Goal: Task Accomplishment & Management: Use online tool/utility

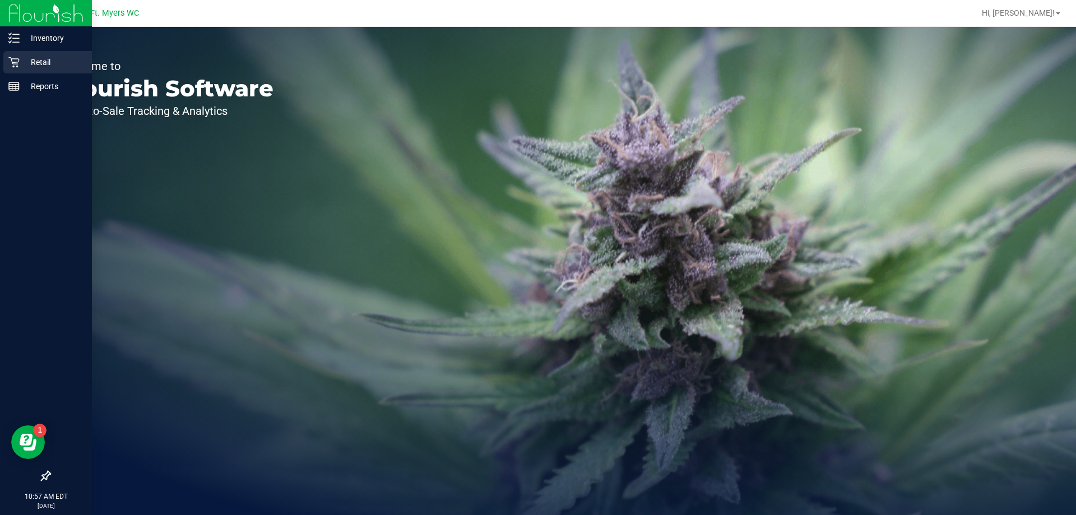
click at [41, 57] on p "Retail" at bounding box center [53, 61] width 67 height 13
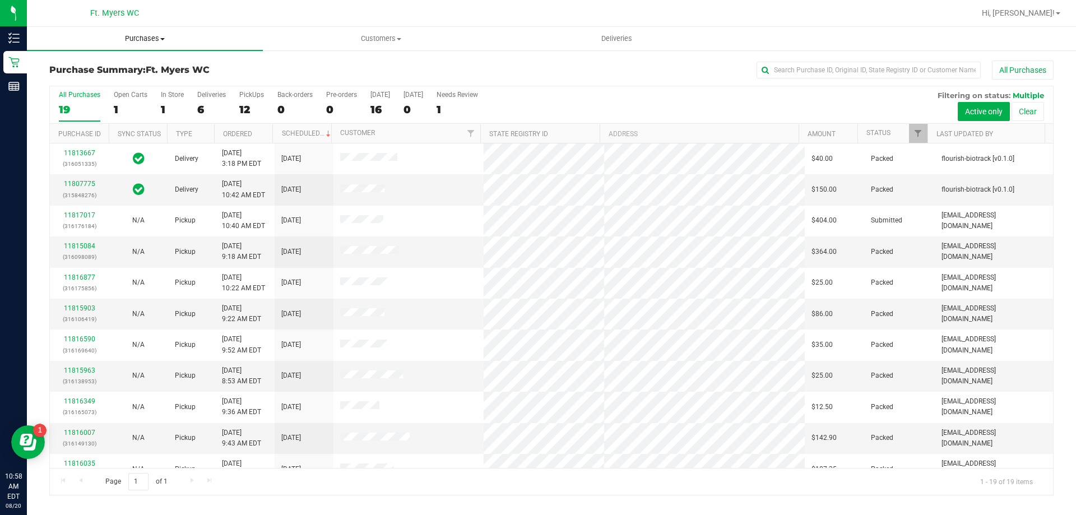
click at [148, 35] on span "Purchases" at bounding box center [145, 39] width 236 height 10
click at [70, 81] on span "Fulfillment" at bounding box center [61, 81] width 69 height 10
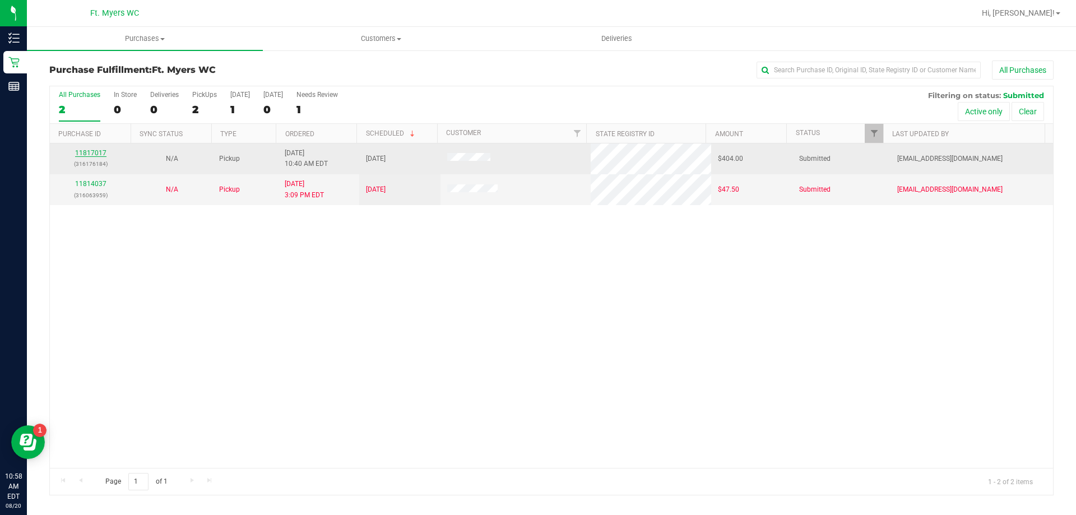
click at [90, 155] on link "11817017" at bounding box center [90, 153] width 31 height 8
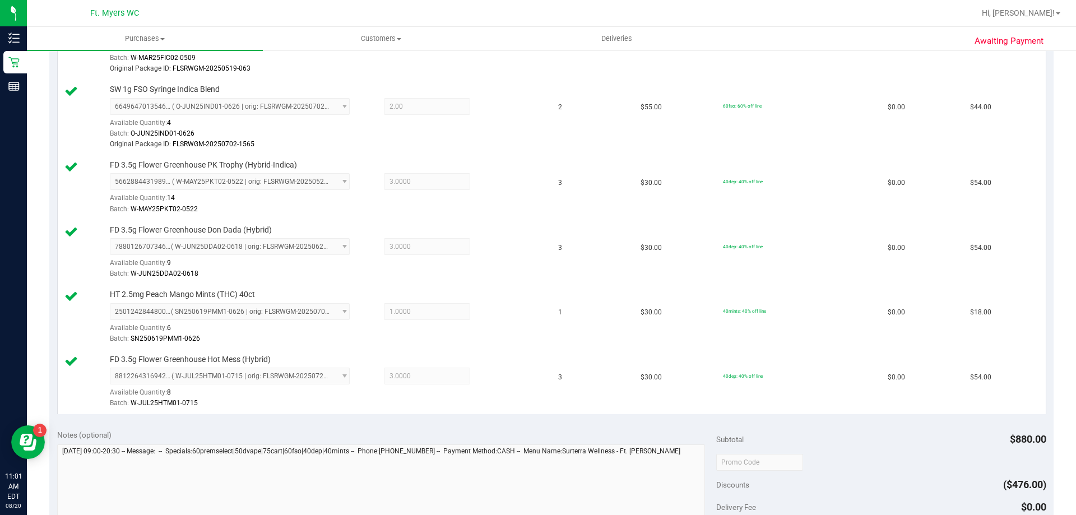
scroll to position [897, 0]
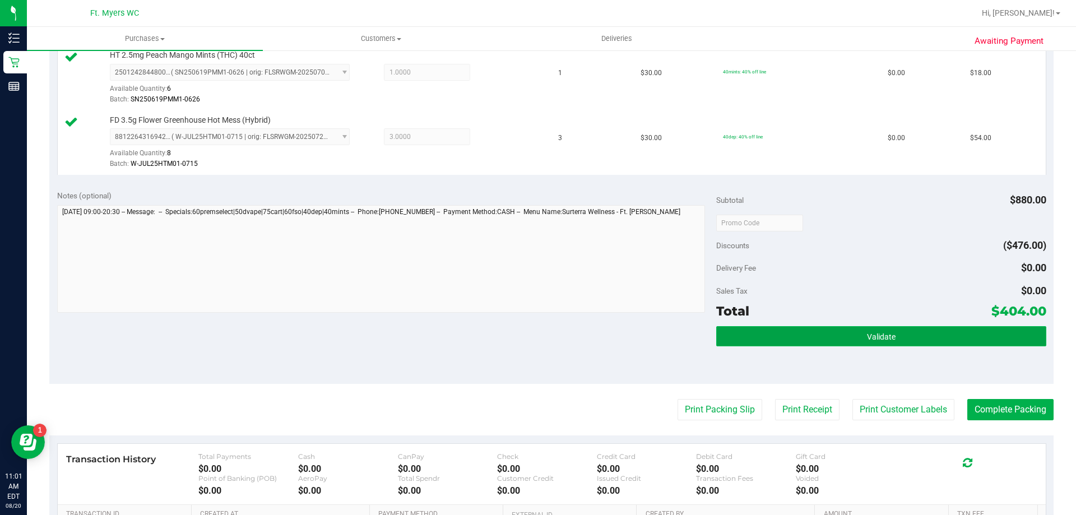
click at [883, 337] on span "Validate" at bounding box center [881, 336] width 29 height 9
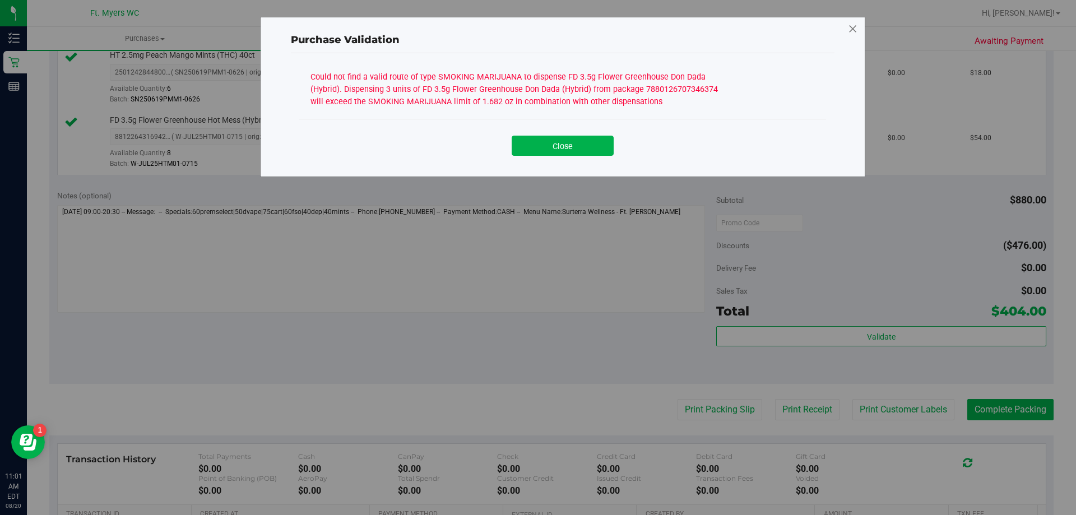
click at [854, 26] on icon at bounding box center [853, 29] width 10 height 18
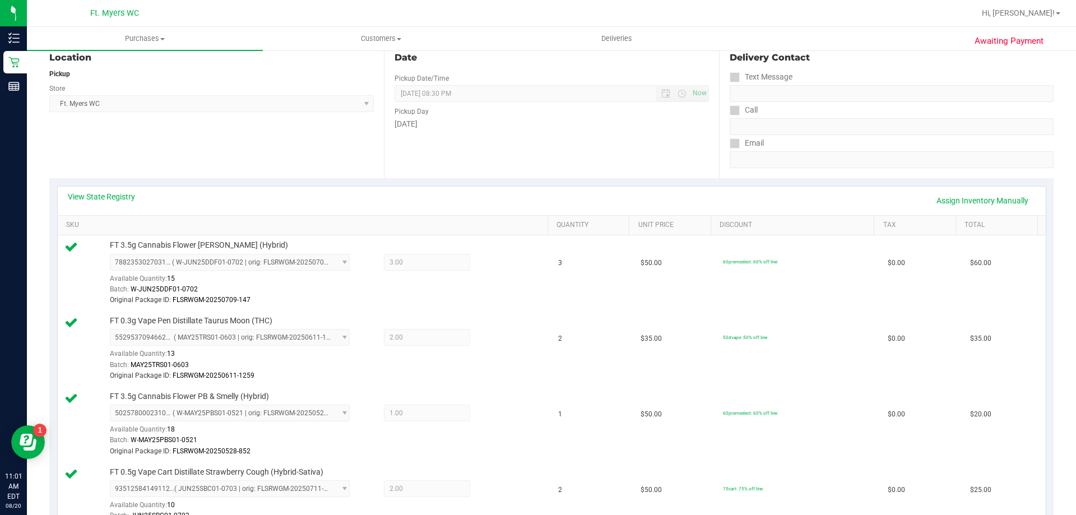
scroll to position [0, 0]
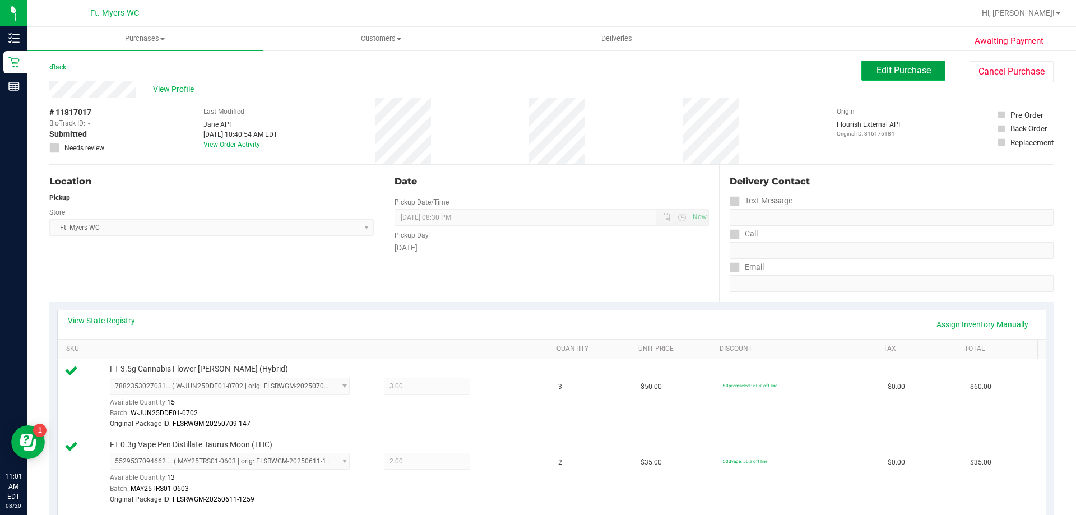
click at [896, 66] on span "Edit Purchase" at bounding box center [903, 70] width 54 height 11
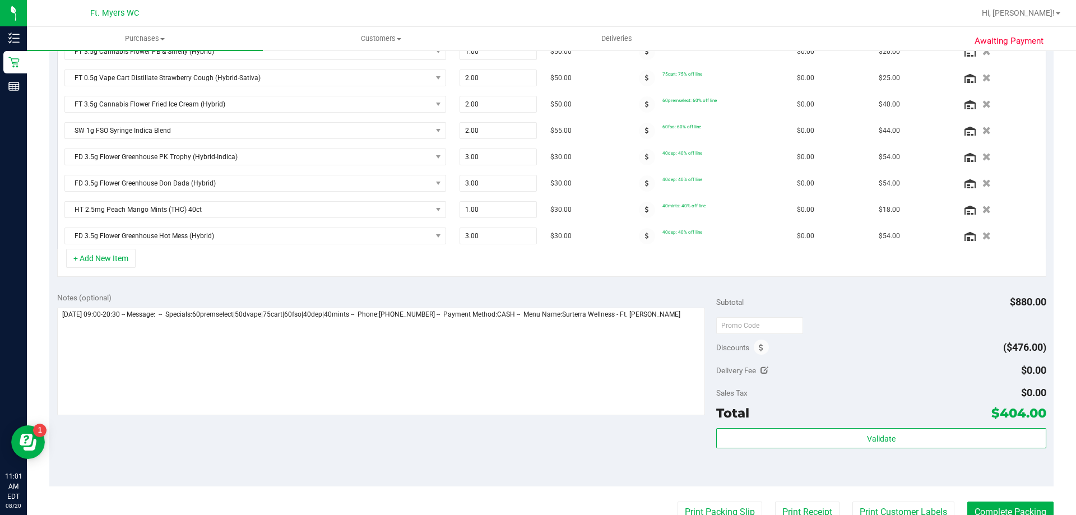
scroll to position [392, 0]
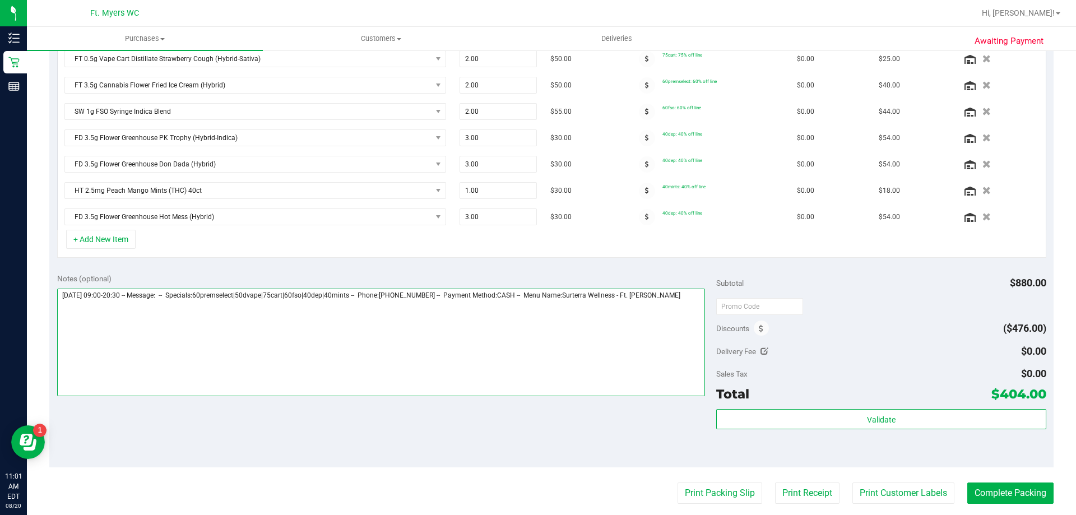
click at [690, 299] on textarea at bounding box center [381, 343] width 648 height 108
click at [175, 304] on textarea at bounding box center [381, 343] width 648 height 108
click at [254, 304] on textarea at bounding box center [381, 343] width 648 height 108
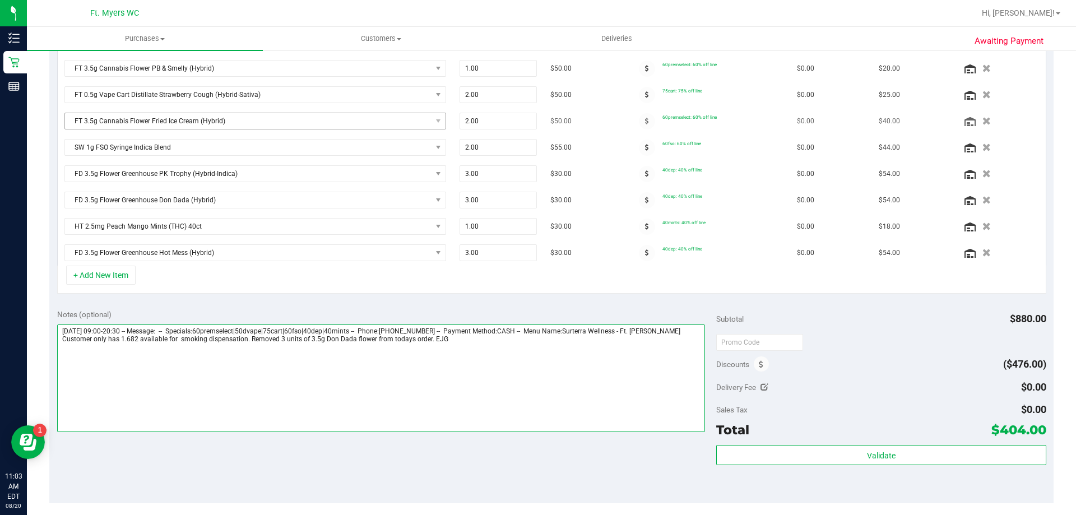
scroll to position [280, 0]
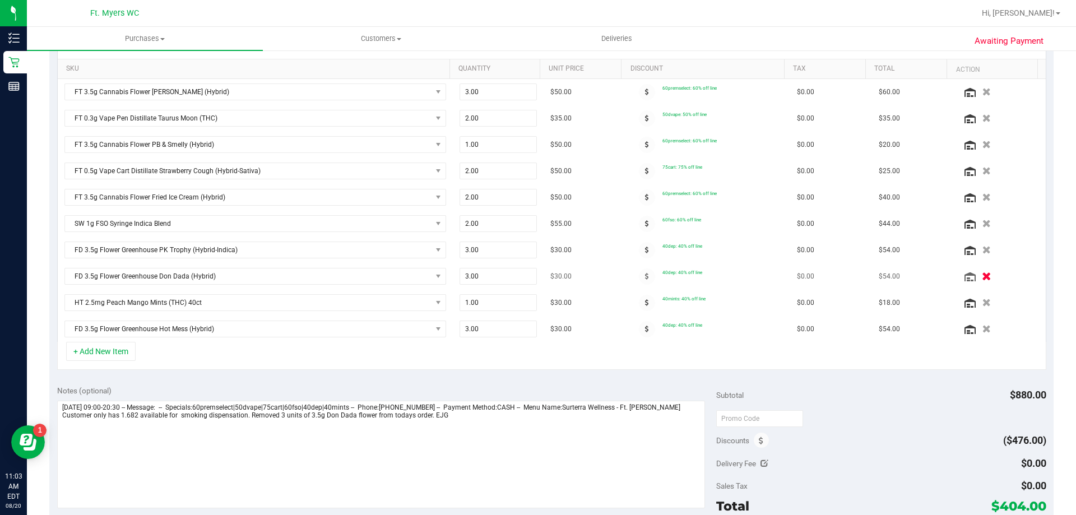
click at [982, 277] on icon "button" at bounding box center [987, 276] width 10 height 8
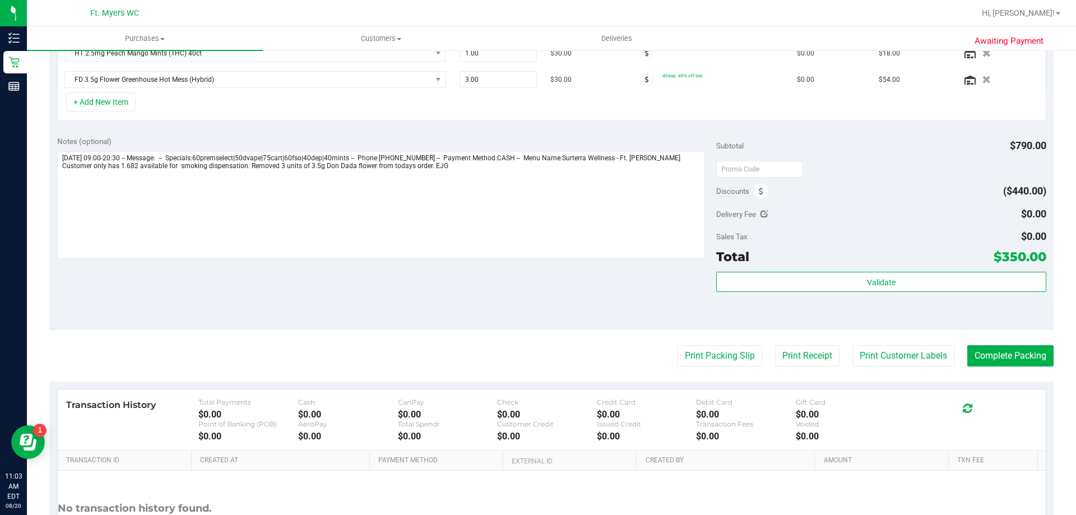
scroll to position [504, 0]
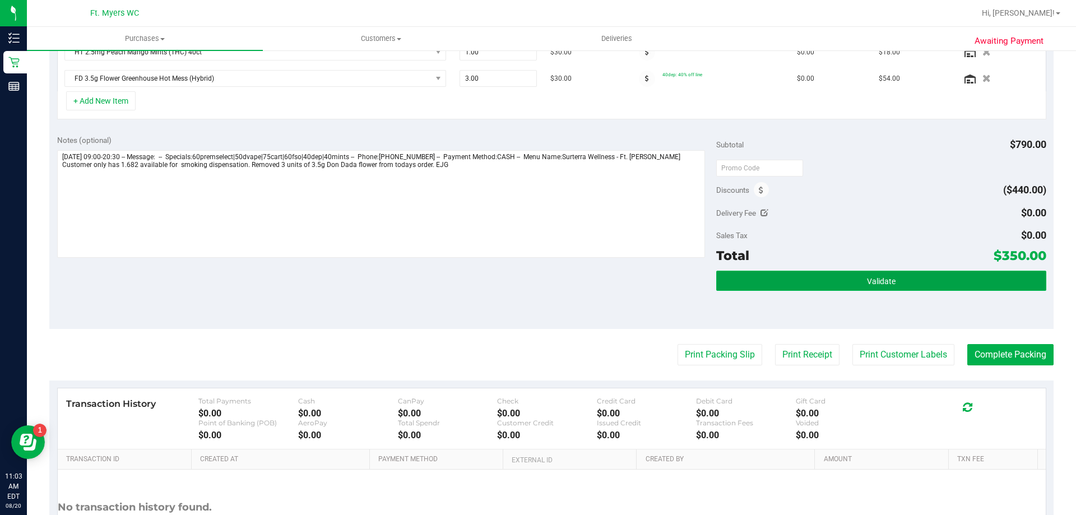
click at [890, 288] on button "Validate" at bounding box center [880, 281] width 329 height 20
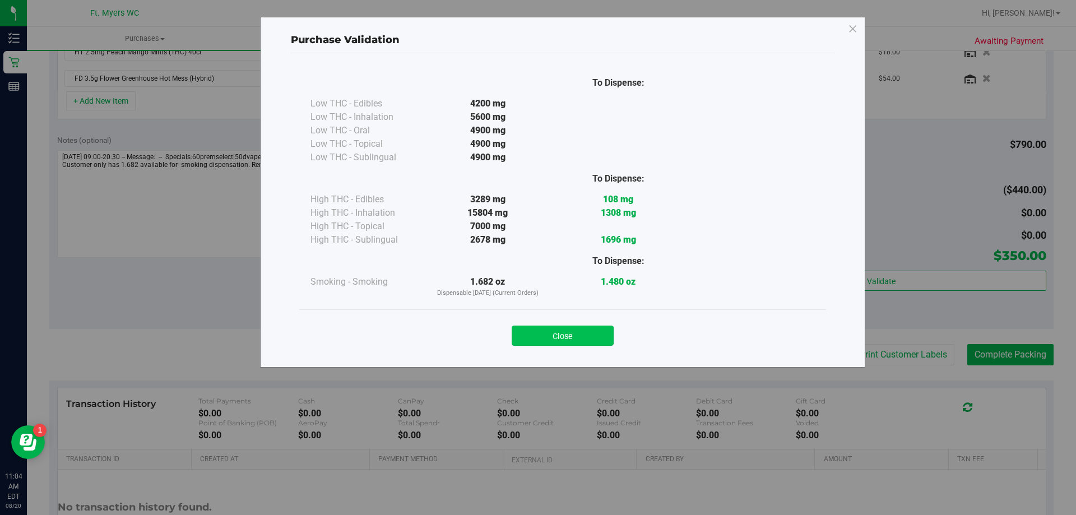
click at [565, 335] on button "Close" at bounding box center [563, 336] width 102 height 20
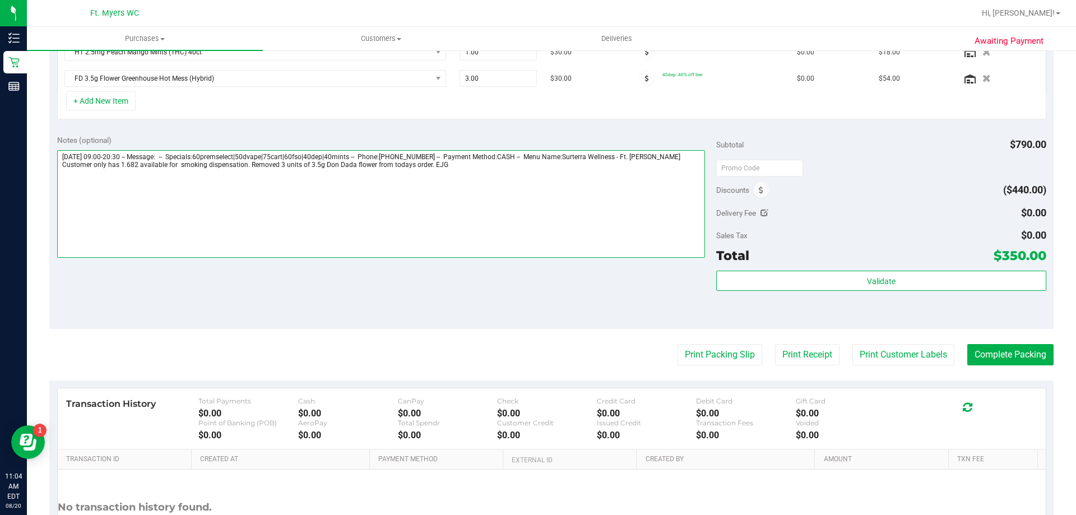
click at [280, 163] on textarea at bounding box center [381, 204] width 648 height 108
type textarea "[DATE] 09:00-20:30 -- Message: -- Specials:60premselect|50dvape|75cart|60fso|40…"
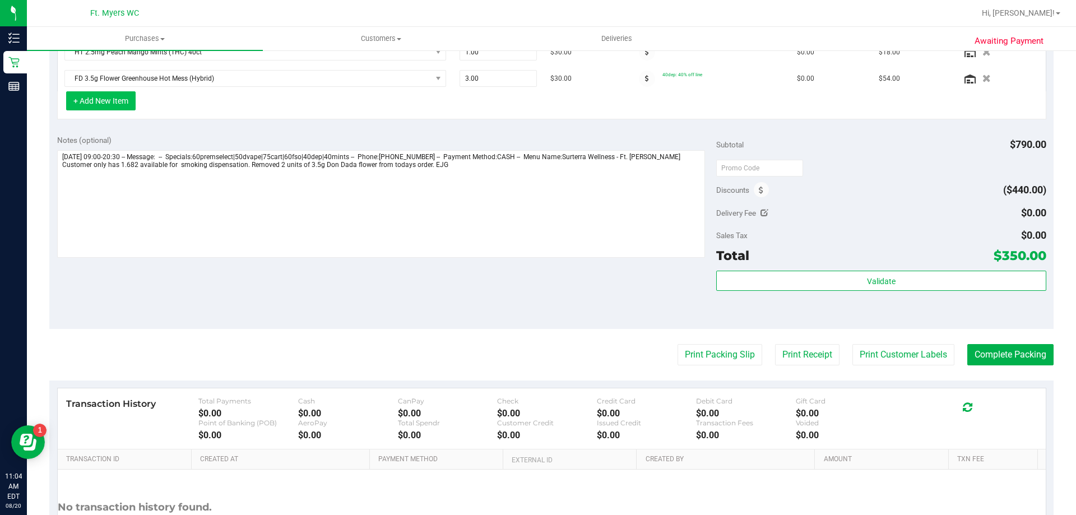
click at [104, 99] on button "+ Add New Item" at bounding box center [100, 100] width 69 height 19
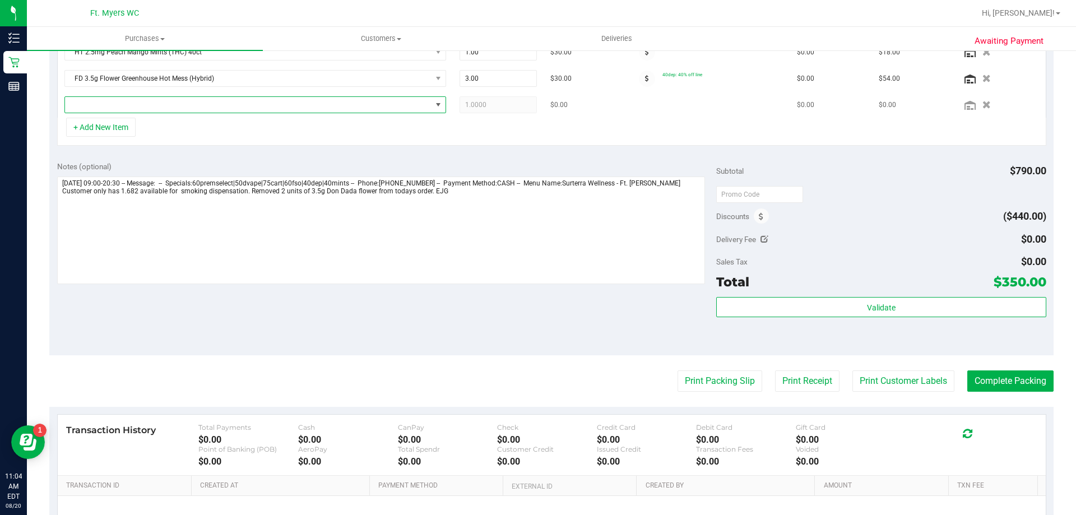
click at [101, 104] on span "NO DATA FOUND" at bounding box center [248, 105] width 366 height 16
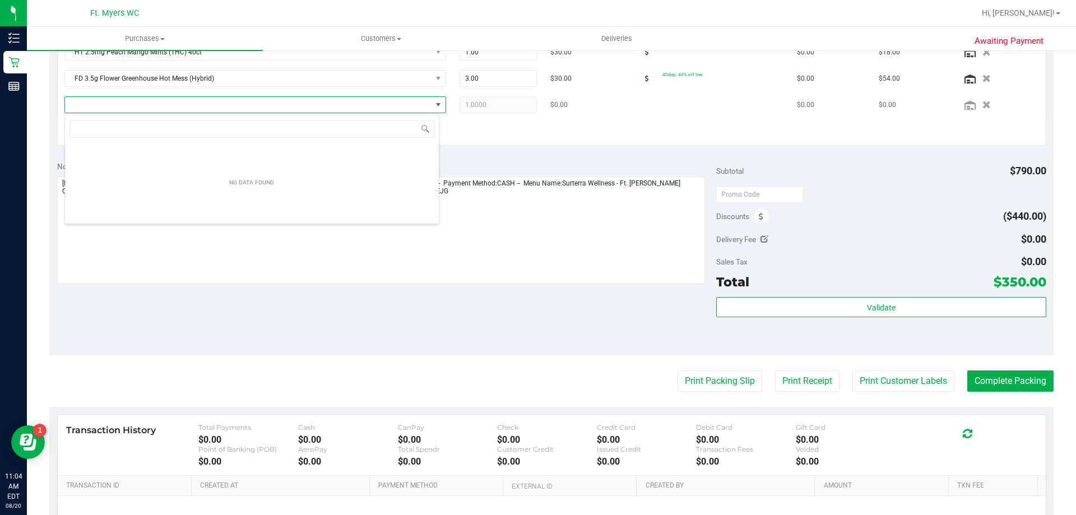
scroll to position [17, 375]
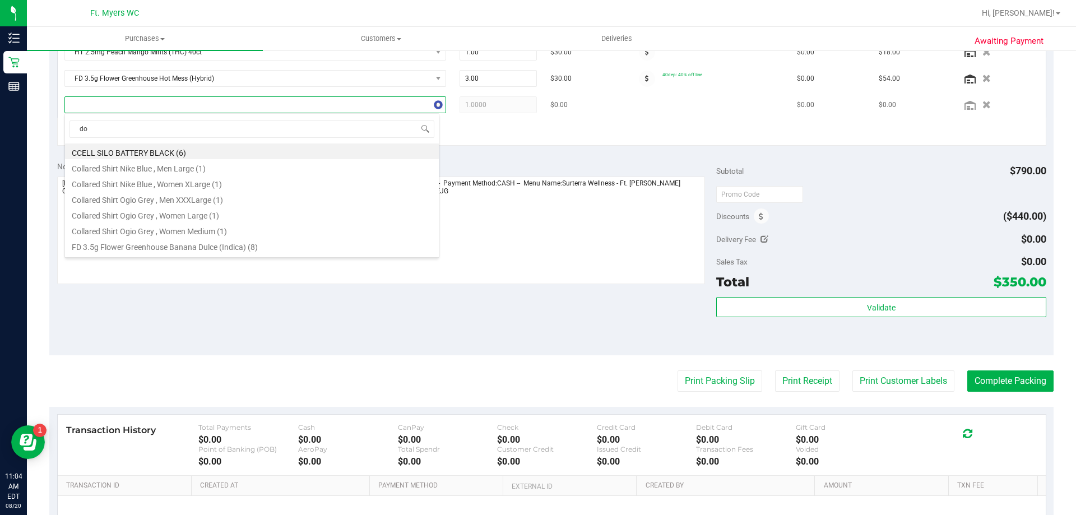
type input "don"
click at [152, 152] on li "FD 3.5g Flower Greenhouse Don Dada (Hybrid) (12)" at bounding box center [252, 151] width 374 height 16
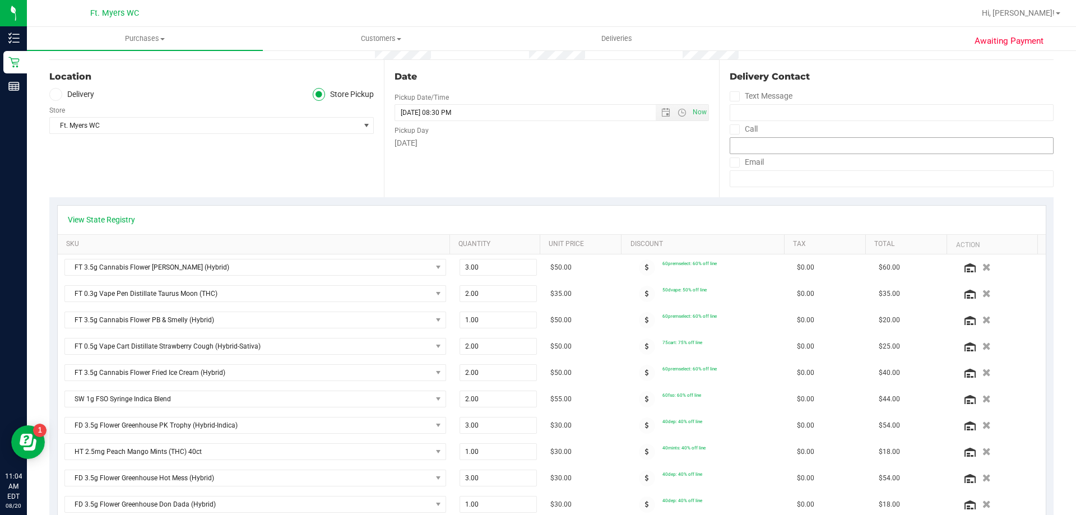
scroll to position [0, 0]
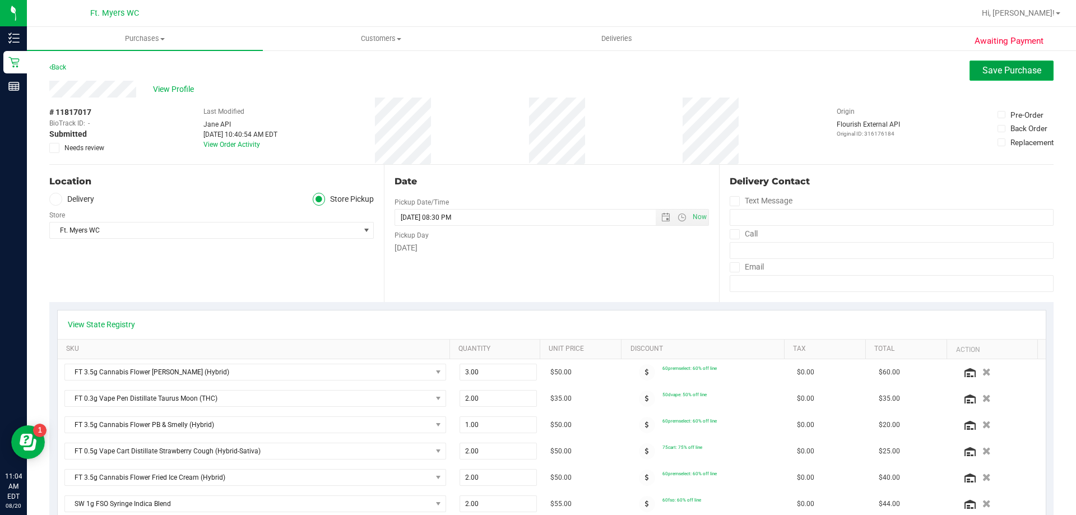
click at [989, 69] on span "Save Purchase" at bounding box center [1011, 70] width 59 height 11
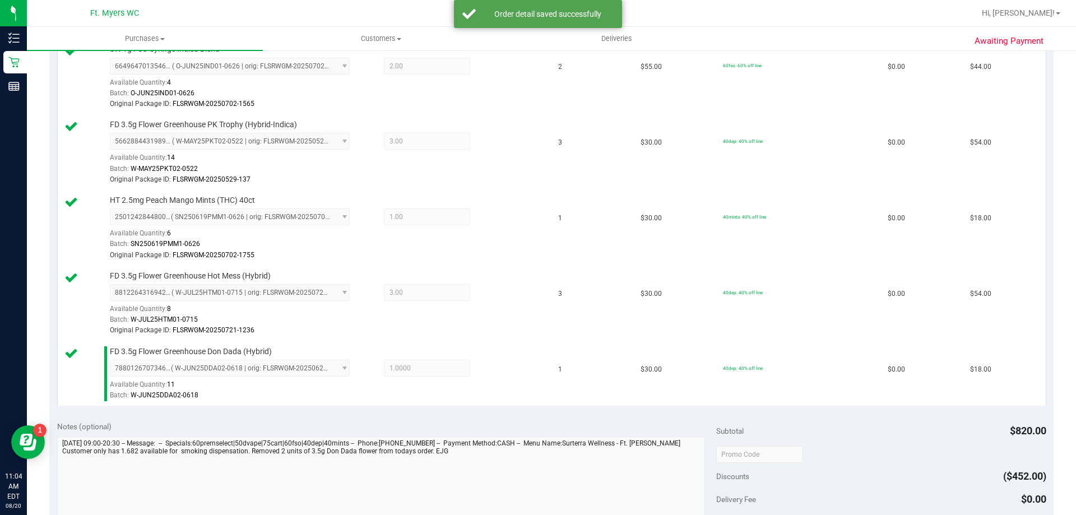
scroll to position [785, 0]
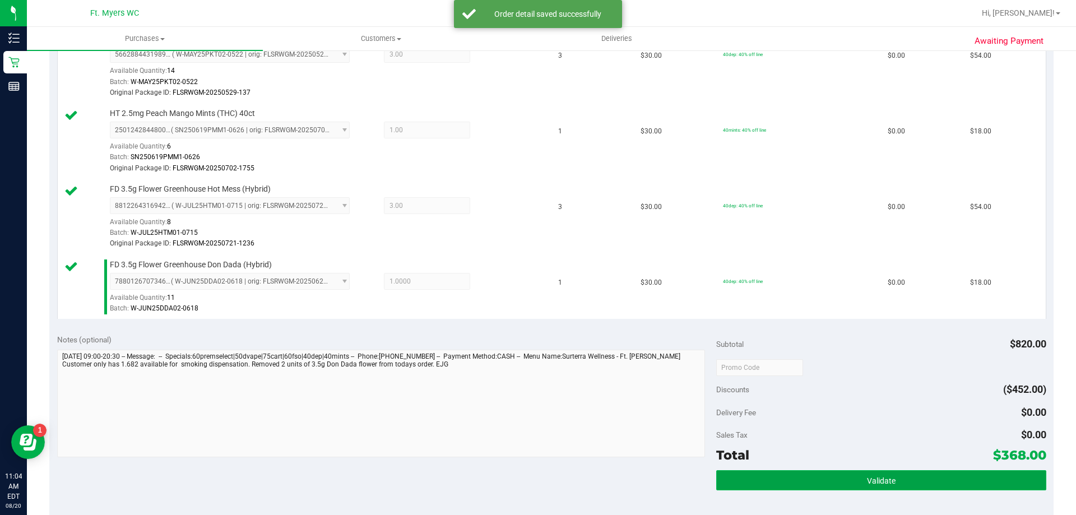
click at [858, 481] on button "Validate" at bounding box center [880, 480] width 329 height 20
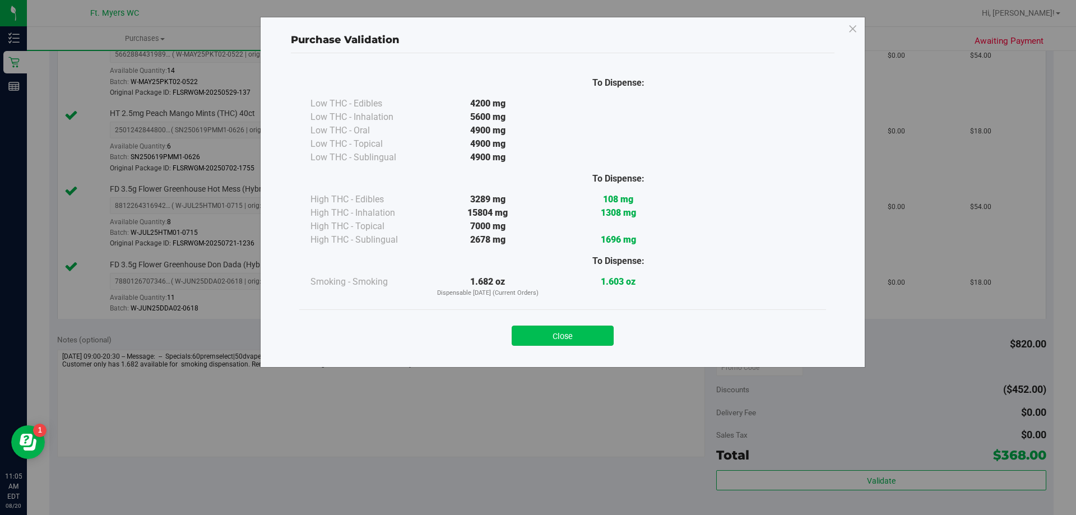
click at [594, 331] on button "Close" at bounding box center [563, 336] width 102 height 20
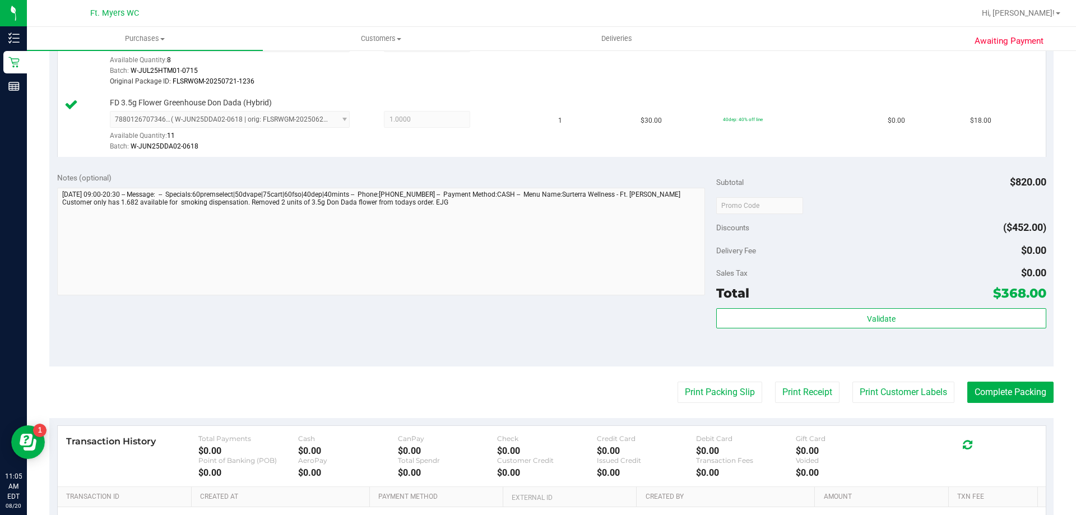
scroll to position [953, 0]
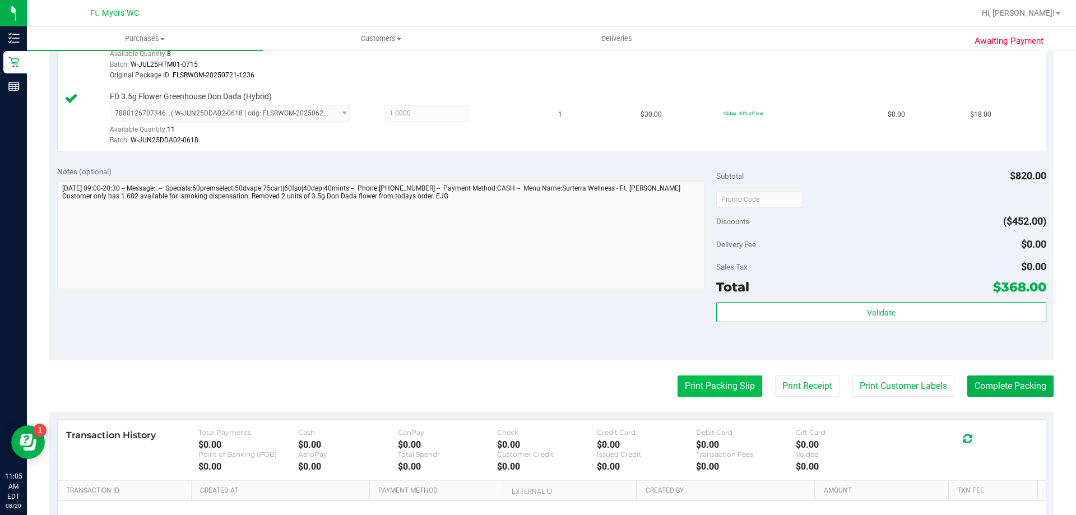
click at [713, 389] on button "Print Packing Slip" at bounding box center [719, 385] width 85 height 21
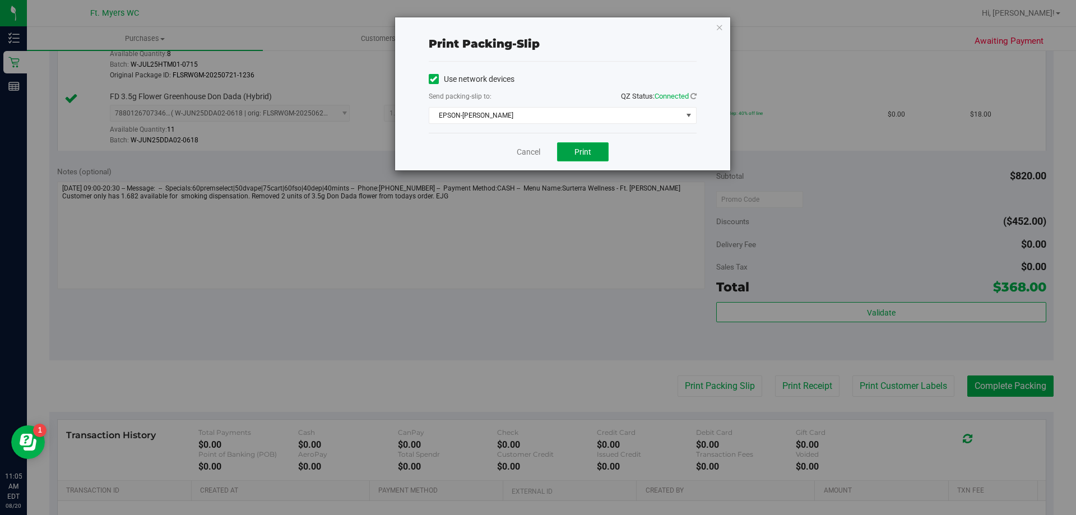
click at [578, 150] on span "Print" at bounding box center [582, 151] width 17 height 9
click at [529, 151] on link "Cancel" at bounding box center [529, 152] width 24 height 12
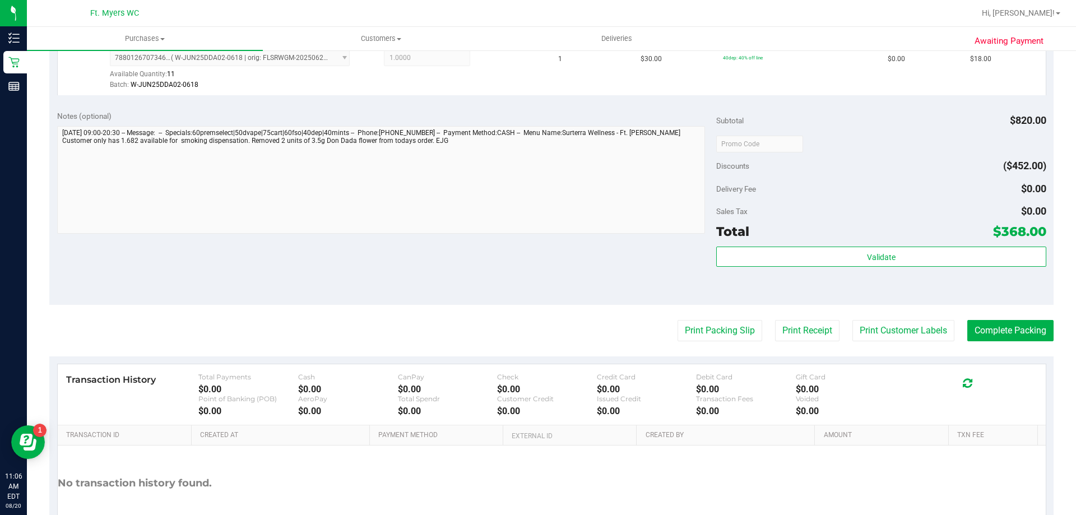
scroll to position [1009, 0]
click at [987, 331] on button "Complete Packing" at bounding box center [1010, 329] width 86 height 21
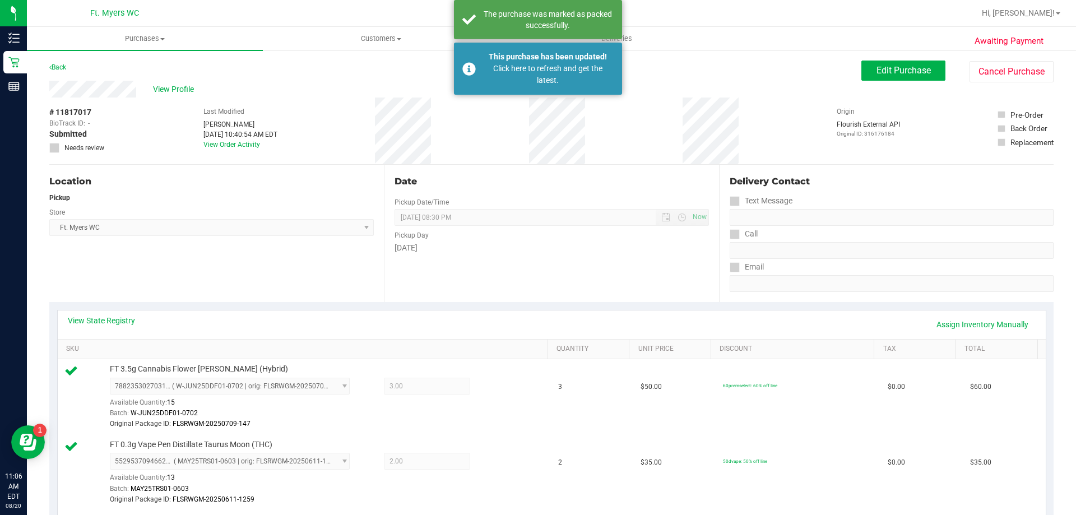
scroll to position [56, 0]
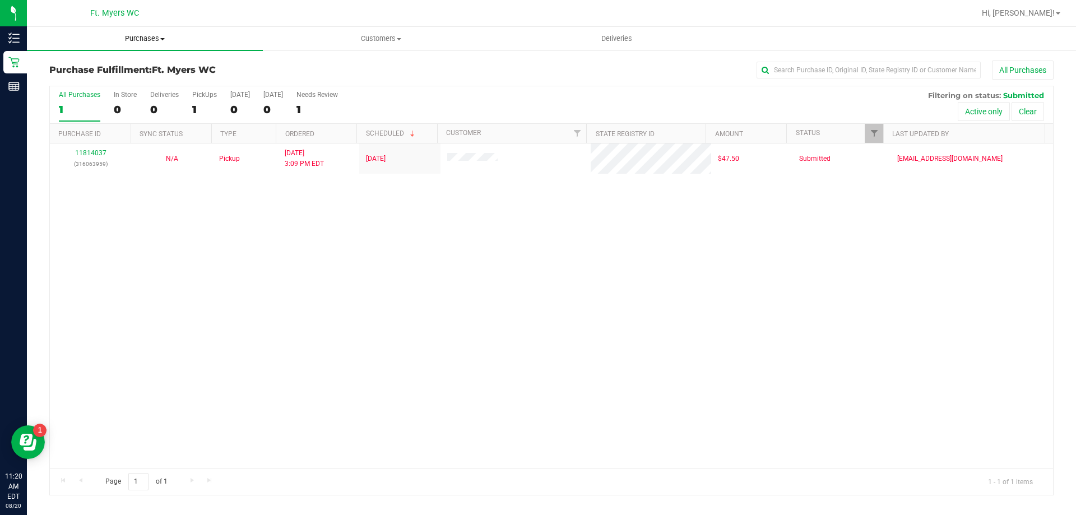
click at [148, 34] on span "Purchases" at bounding box center [145, 39] width 236 height 10
click at [108, 63] on span "Summary of purchases" at bounding box center [84, 68] width 115 height 10
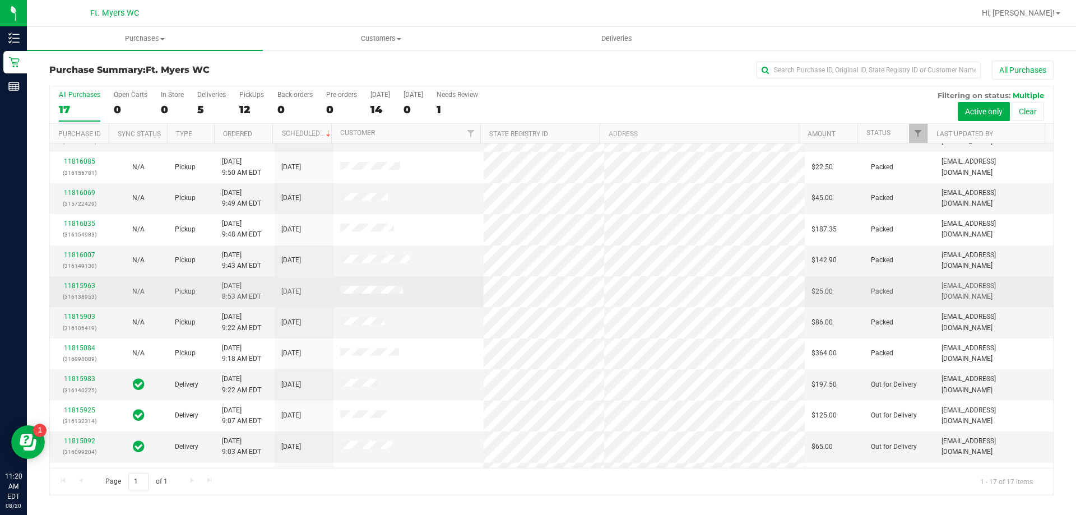
scroll to position [203, 0]
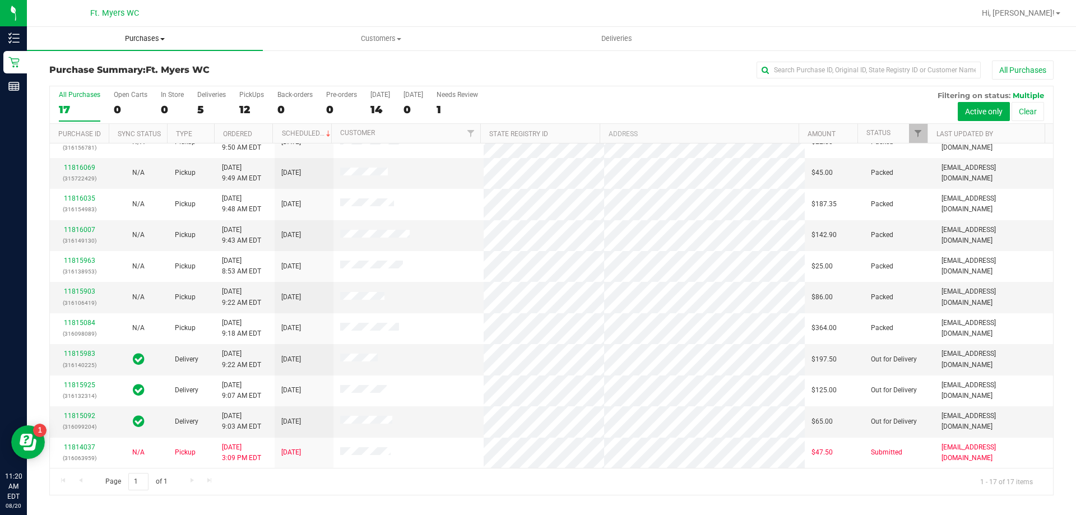
click at [145, 38] on span "Purchases" at bounding box center [145, 39] width 236 height 10
click at [82, 80] on span "Fulfillment" at bounding box center [61, 81] width 69 height 10
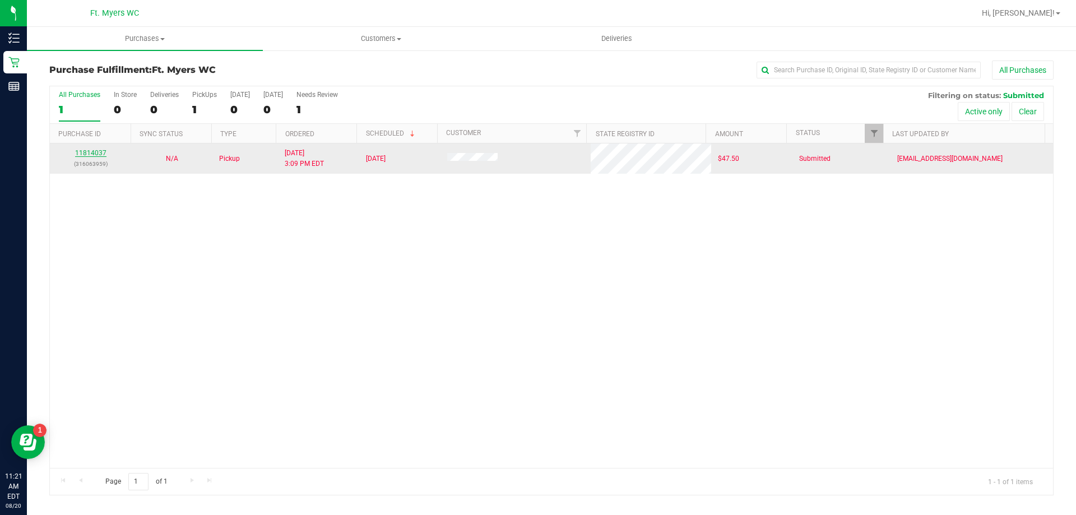
click at [98, 152] on link "11814037" at bounding box center [90, 153] width 31 height 8
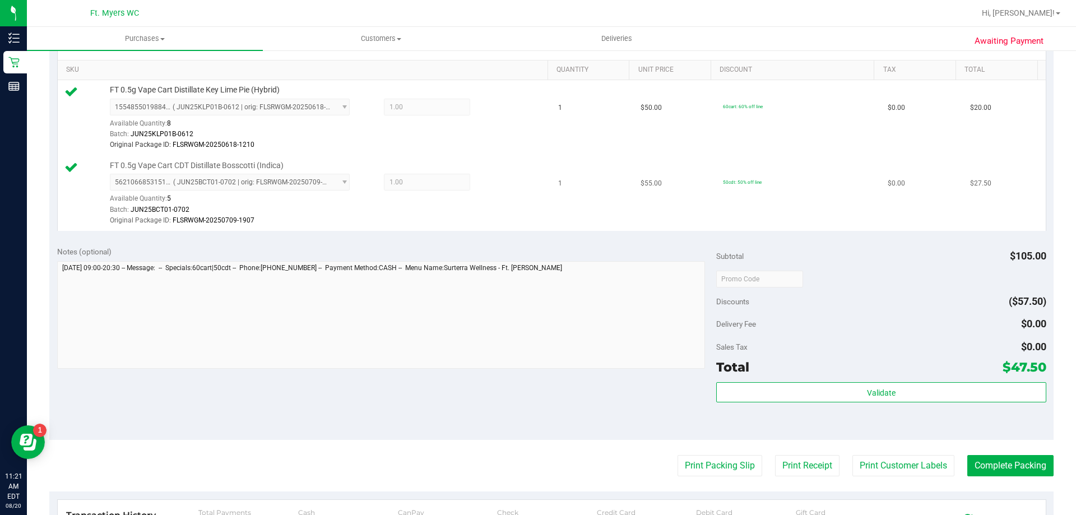
scroll to position [280, 0]
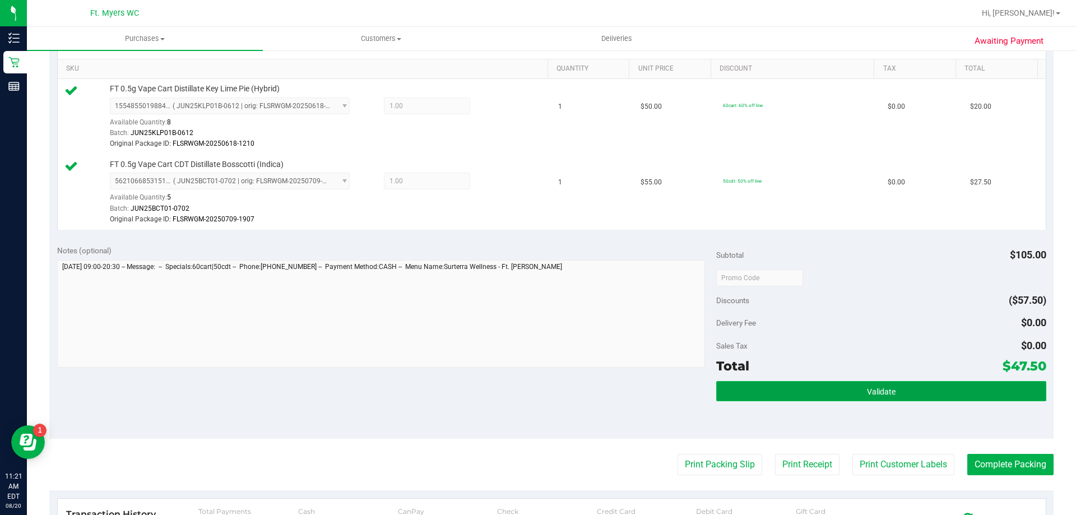
click at [851, 390] on button "Validate" at bounding box center [880, 391] width 329 height 20
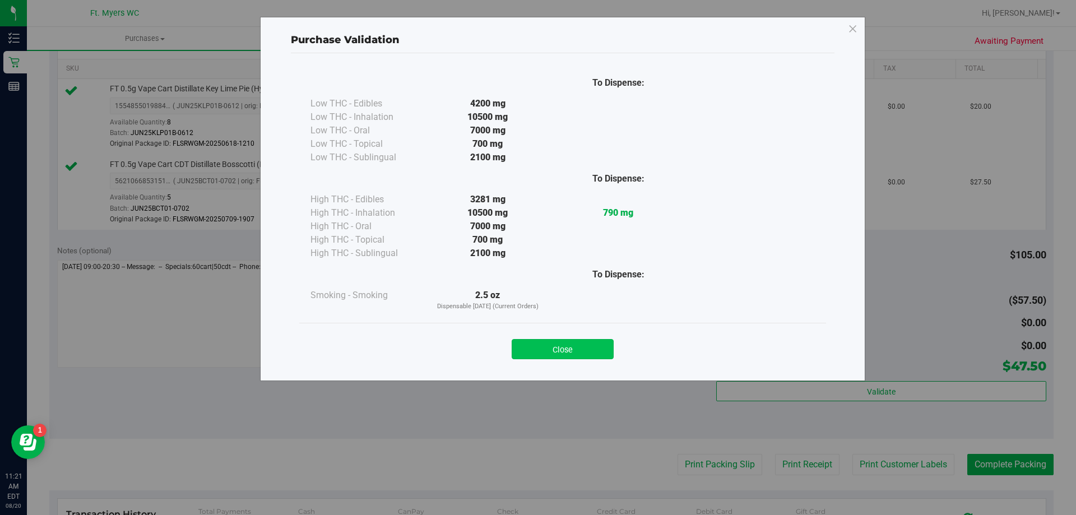
click at [572, 352] on button "Close" at bounding box center [563, 349] width 102 height 20
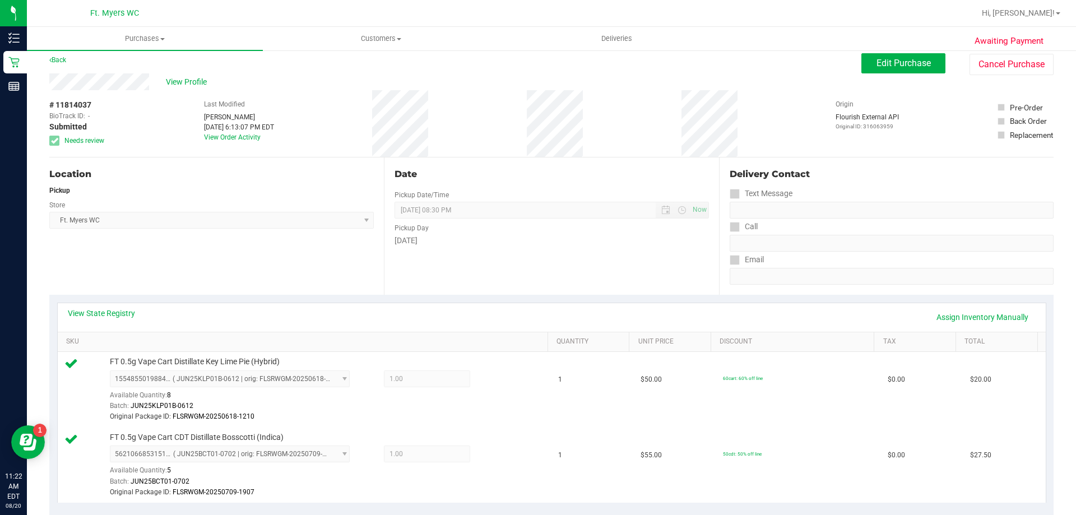
scroll to position [0, 0]
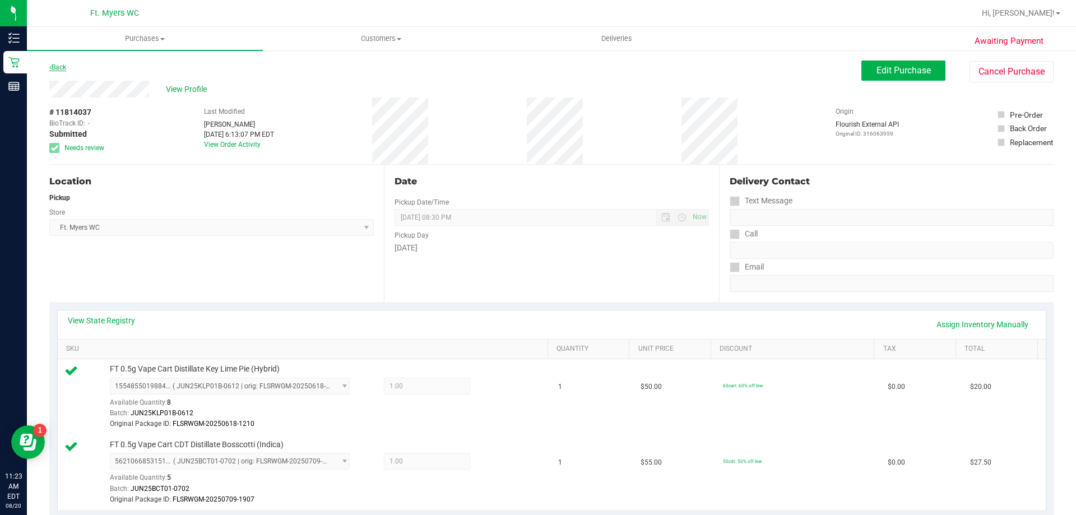
click at [60, 67] on link "Back" at bounding box center [57, 67] width 17 height 8
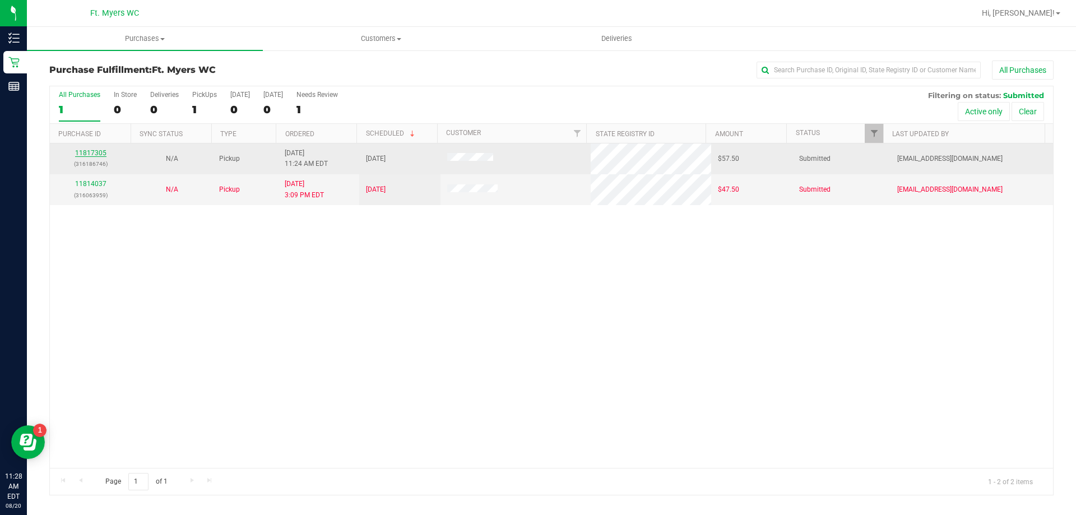
click at [91, 151] on link "11817305" at bounding box center [90, 153] width 31 height 8
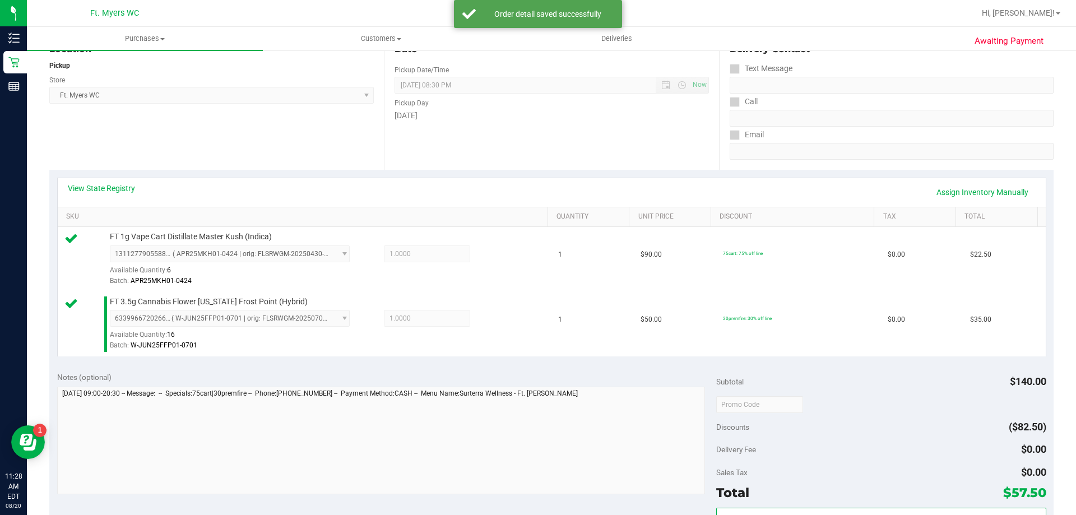
scroll to position [280, 0]
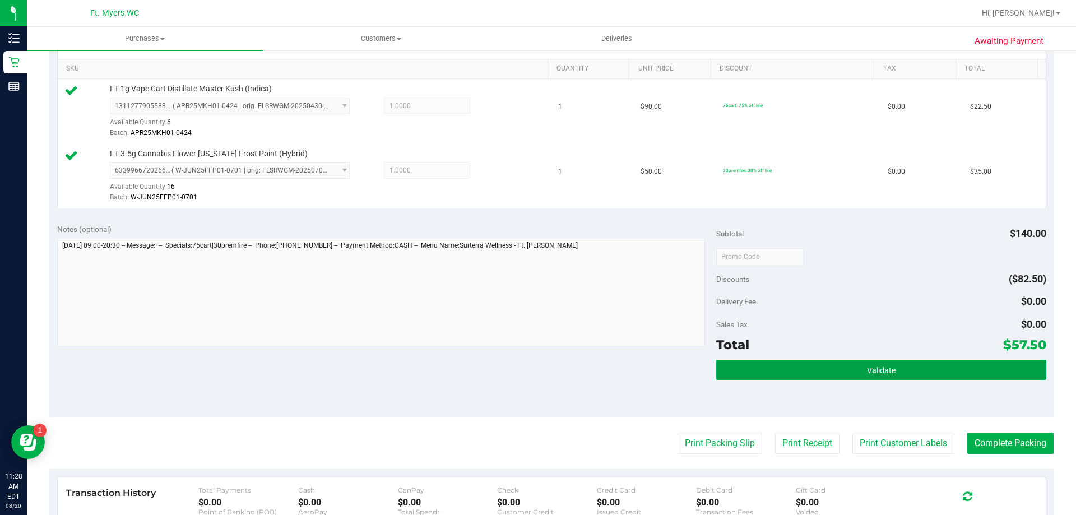
click at [883, 372] on span "Validate" at bounding box center [881, 370] width 29 height 9
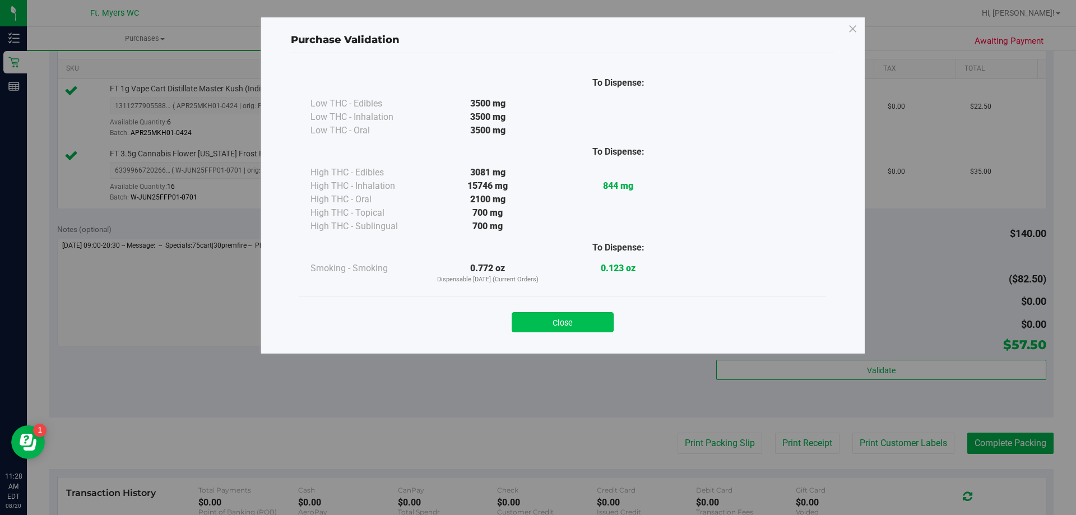
click at [562, 317] on button "Close" at bounding box center [563, 322] width 102 height 20
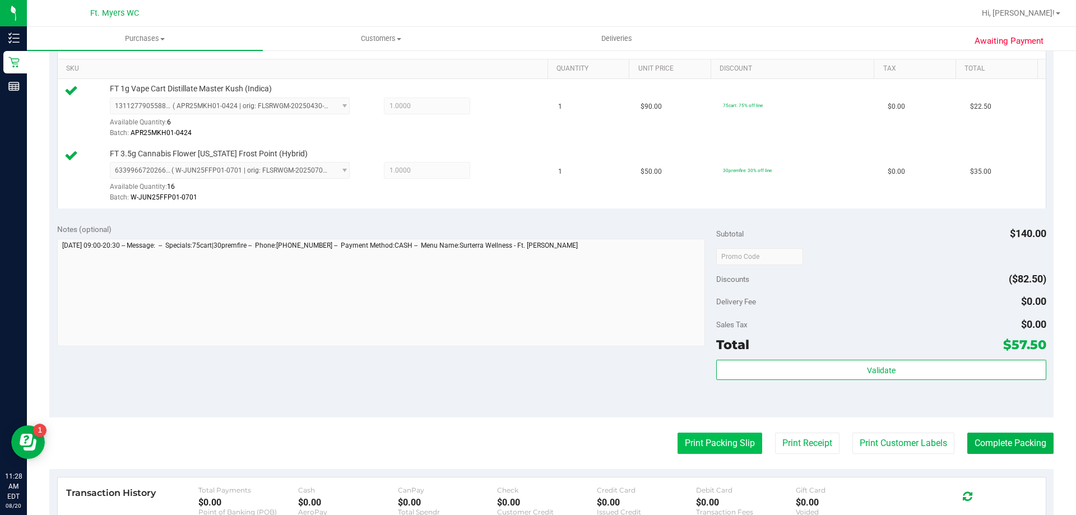
click at [722, 444] on button "Print Packing Slip" at bounding box center [719, 443] width 85 height 21
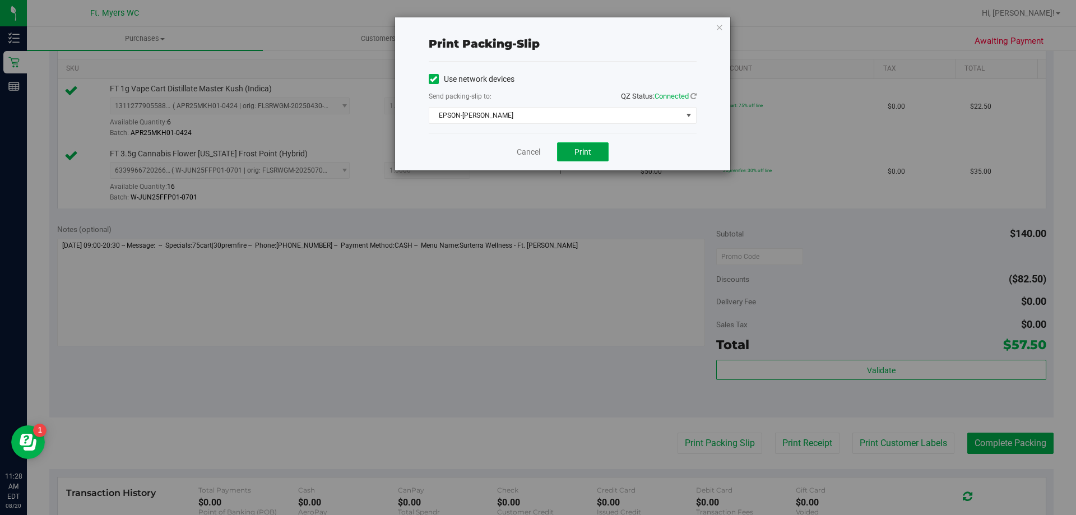
click at [585, 149] on span "Print" at bounding box center [582, 151] width 17 height 9
click at [526, 153] on link "Cancel" at bounding box center [529, 152] width 24 height 12
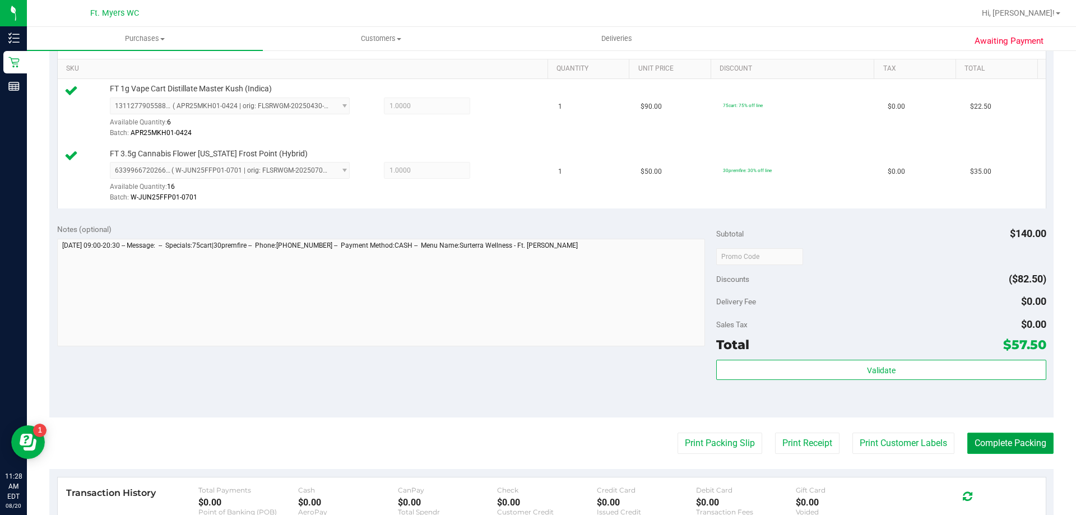
click at [1019, 447] on button "Complete Packing" at bounding box center [1010, 443] width 86 height 21
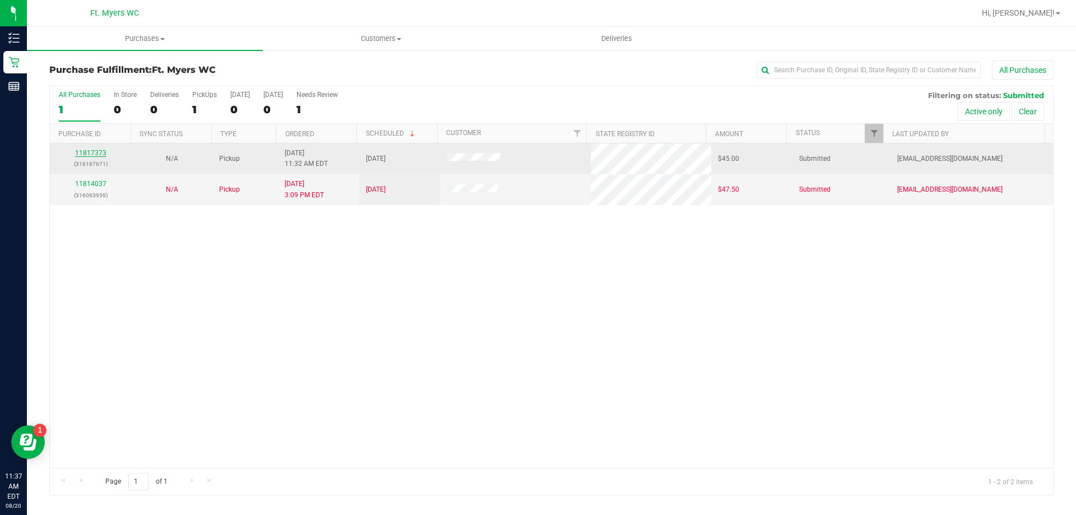
click at [94, 151] on link "11817373" at bounding box center [90, 153] width 31 height 8
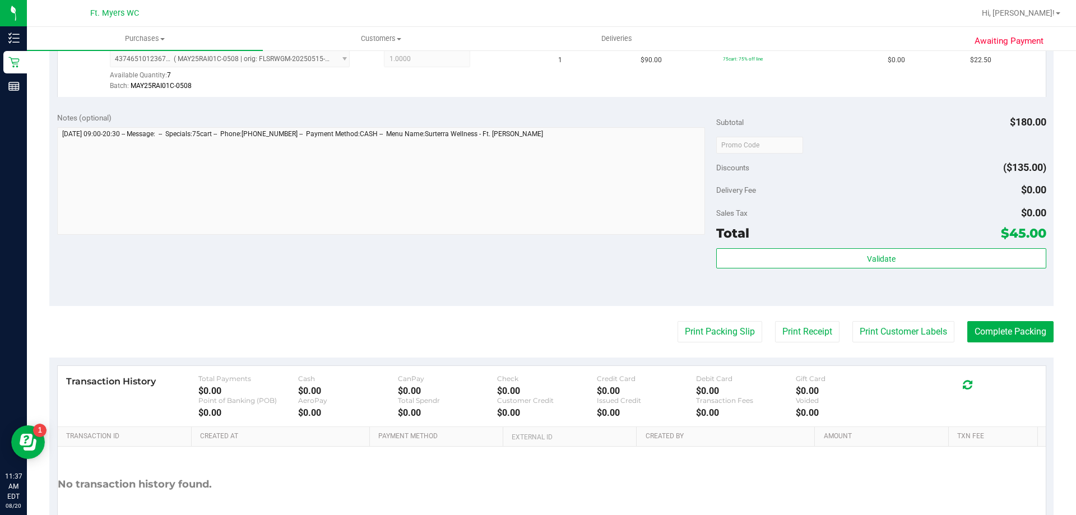
scroll to position [392, 0]
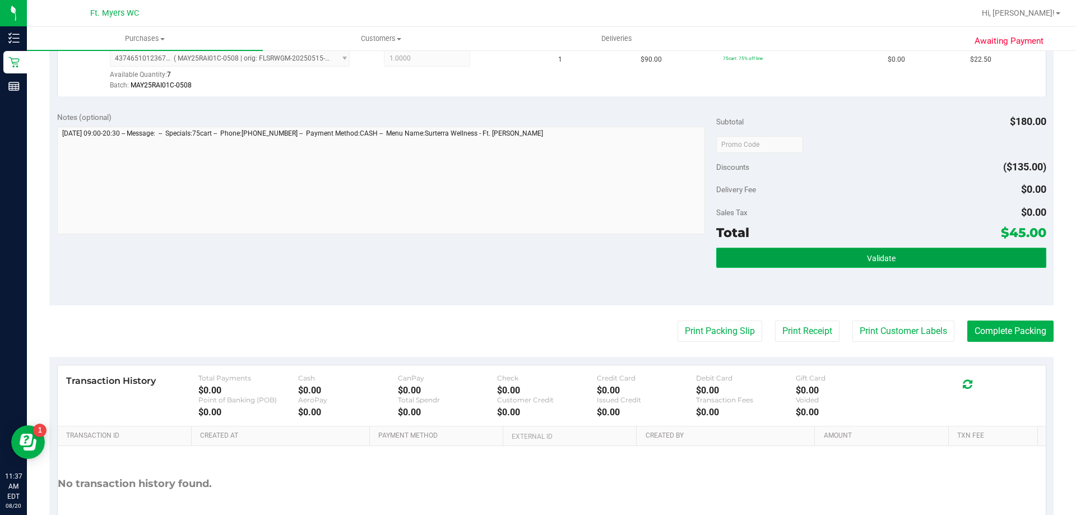
click at [851, 255] on button "Validate" at bounding box center [880, 258] width 329 height 20
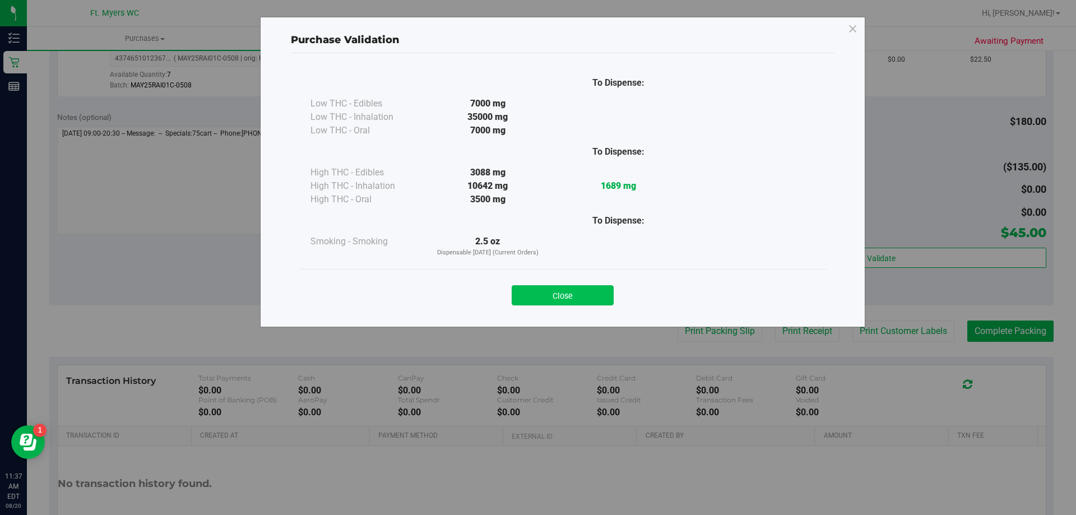
click at [577, 295] on button "Close" at bounding box center [563, 295] width 102 height 20
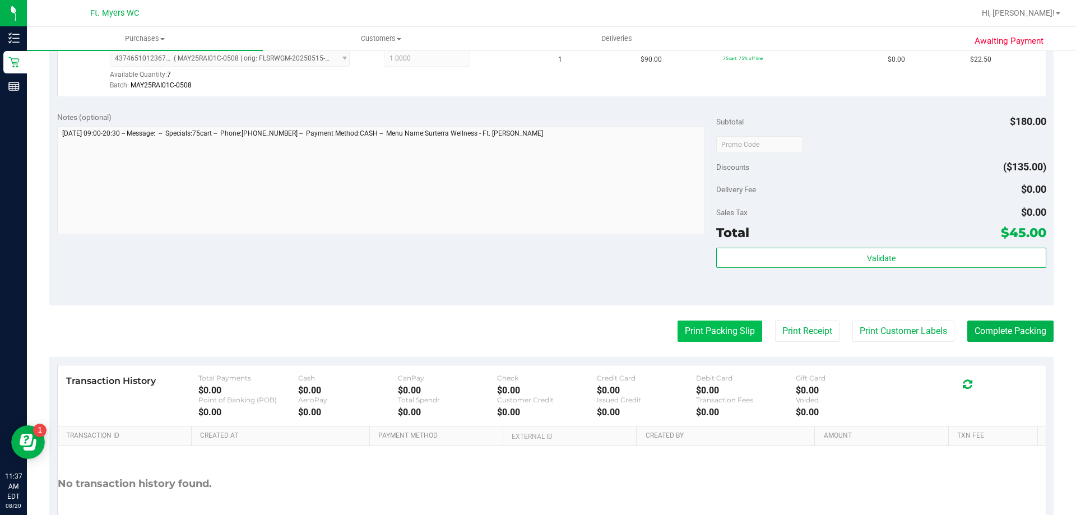
click at [704, 332] on button "Print Packing Slip" at bounding box center [719, 331] width 85 height 21
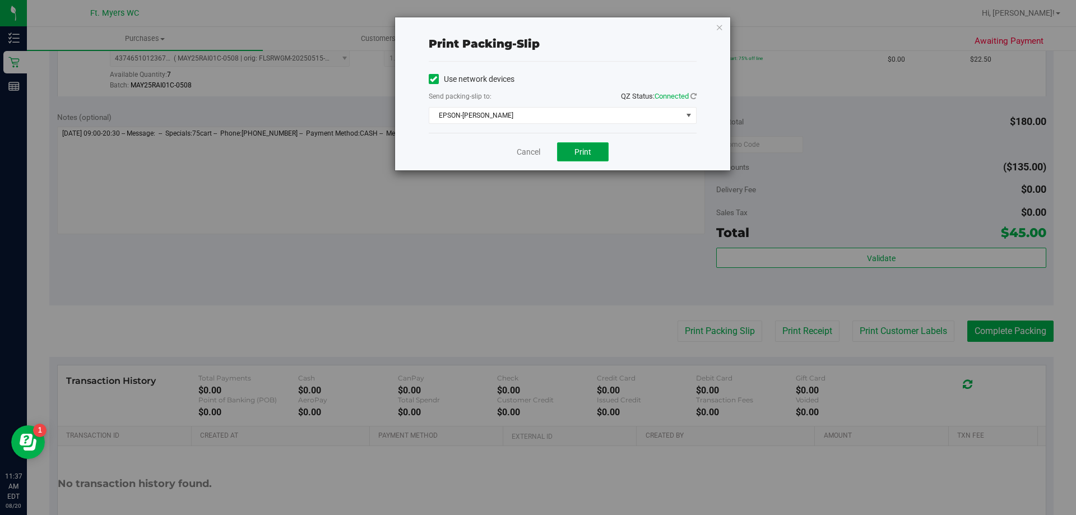
click at [579, 154] on span "Print" at bounding box center [582, 151] width 17 height 9
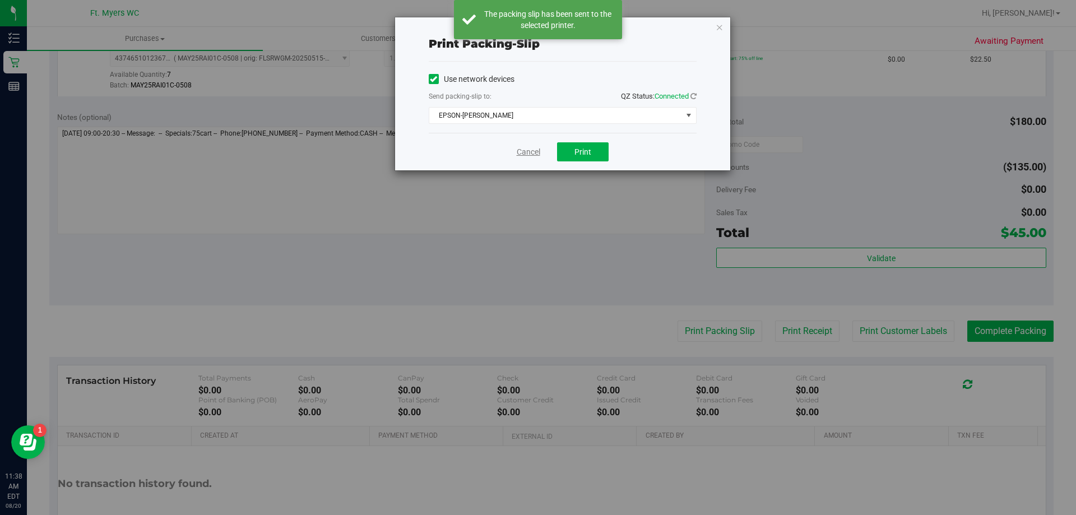
click at [527, 150] on link "Cancel" at bounding box center [529, 152] width 24 height 12
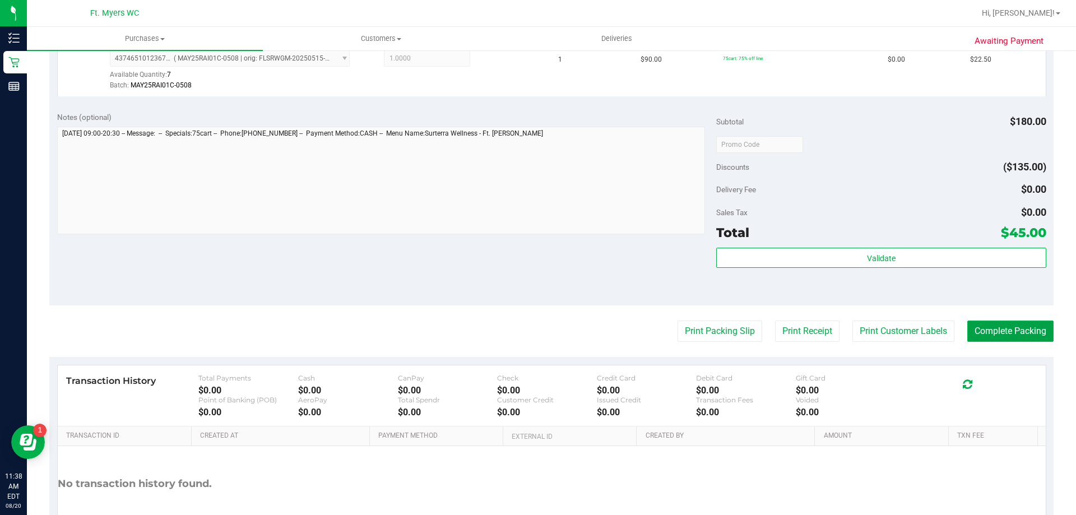
click at [991, 331] on button "Complete Packing" at bounding box center [1010, 331] width 86 height 21
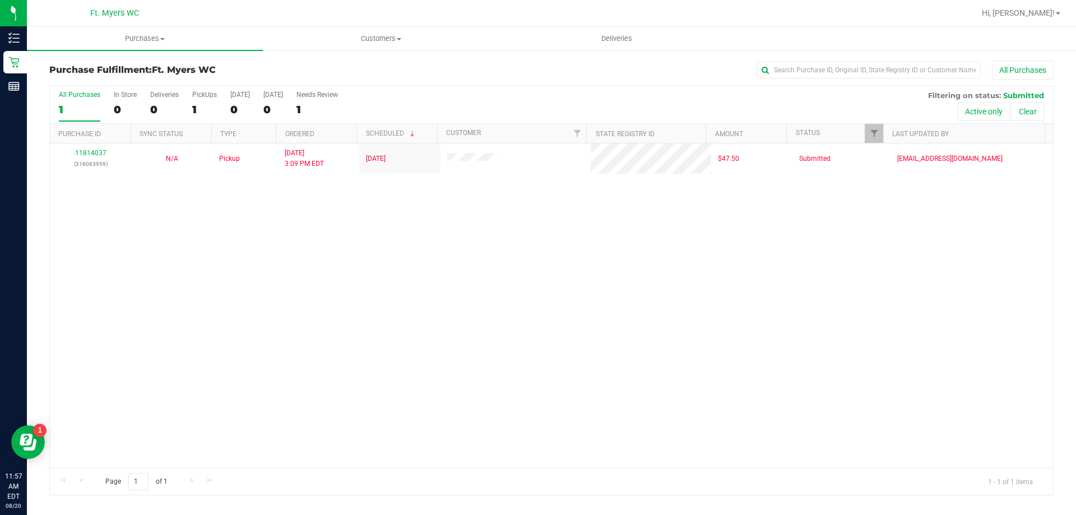
click at [86, 334] on div "11814037 (316063959) N/A Pickup [DATE] 3:09 PM EDT 8/19/2025 $47.50 Submitted […" at bounding box center [551, 305] width 1003 height 324
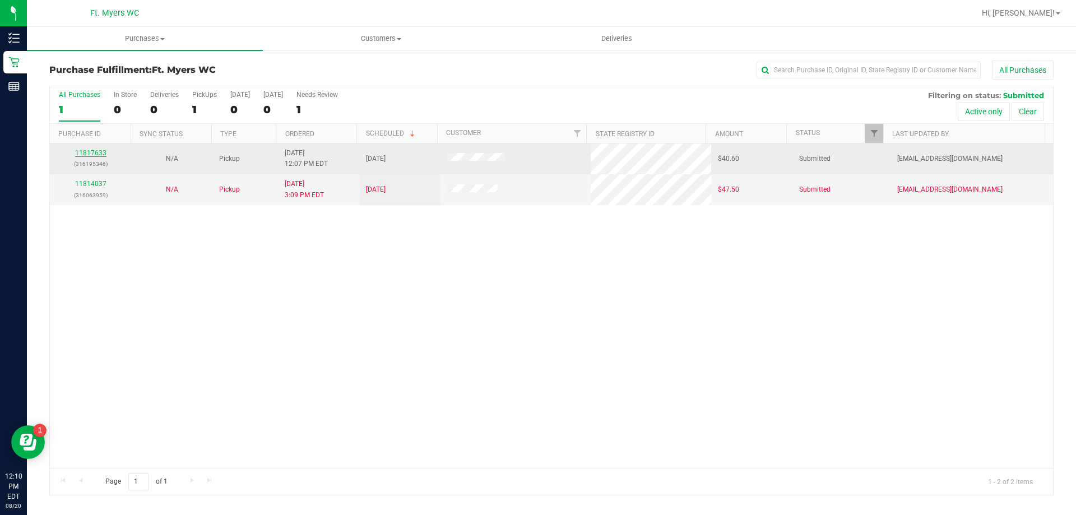
click at [97, 153] on link "11817633" at bounding box center [90, 153] width 31 height 8
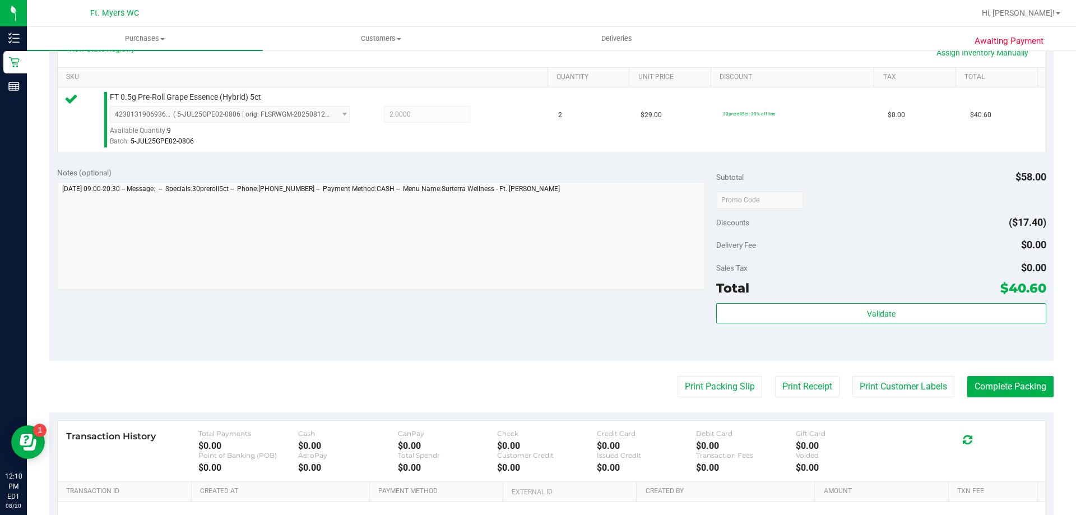
scroll to position [280, 0]
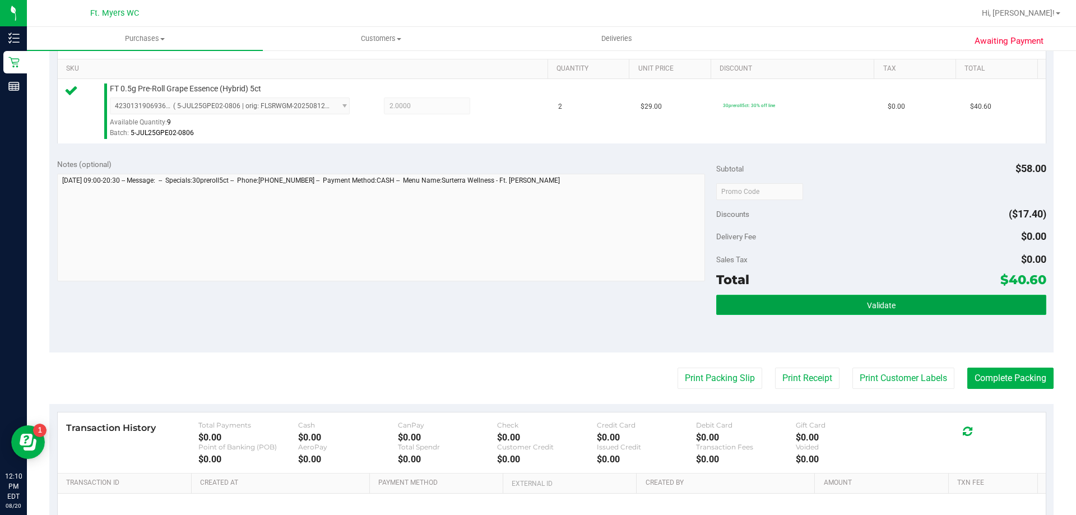
click at [800, 308] on button "Validate" at bounding box center [880, 305] width 329 height 20
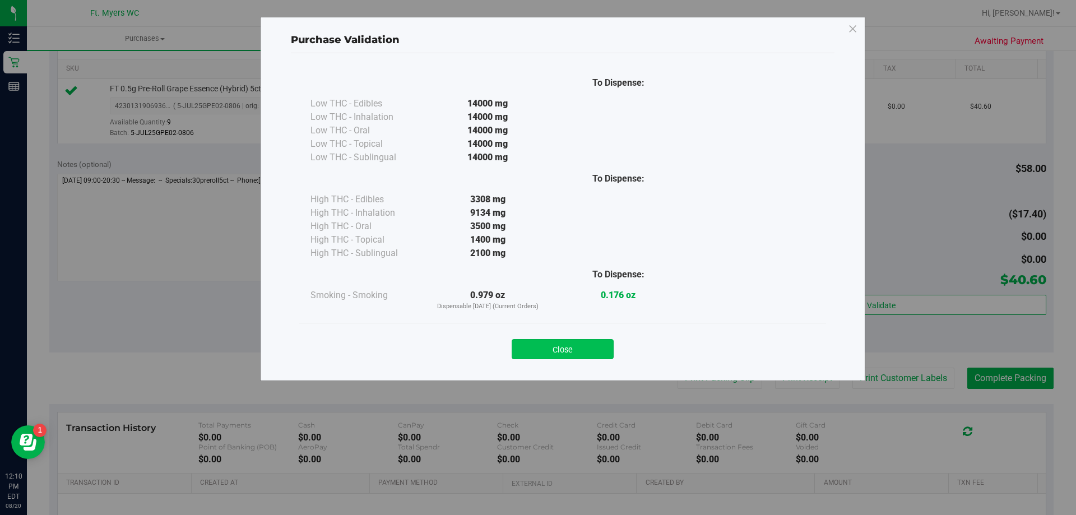
click at [574, 354] on button "Close" at bounding box center [563, 349] width 102 height 20
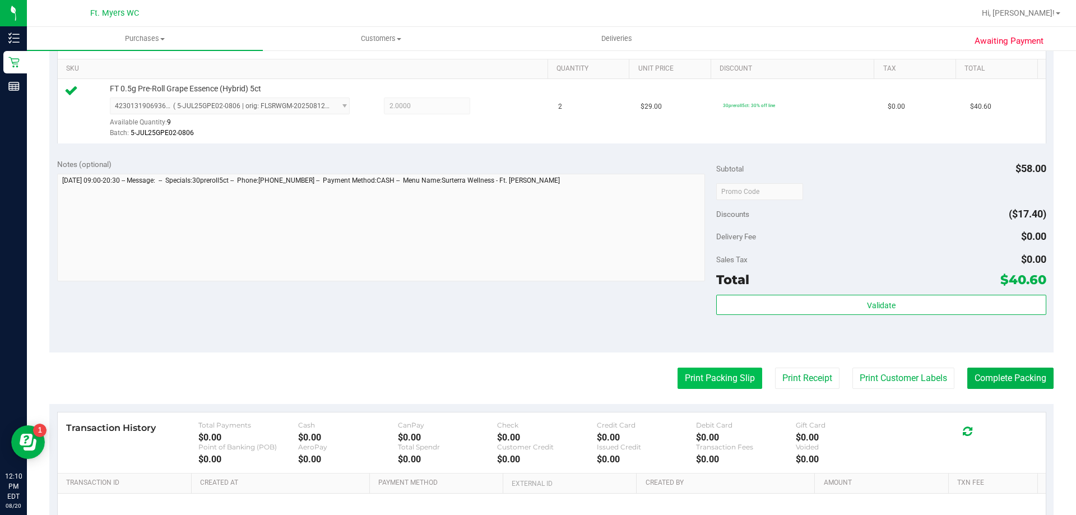
click at [677, 383] on button "Print Packing Slip" at bounding box center [719, 378] width 85 height 21
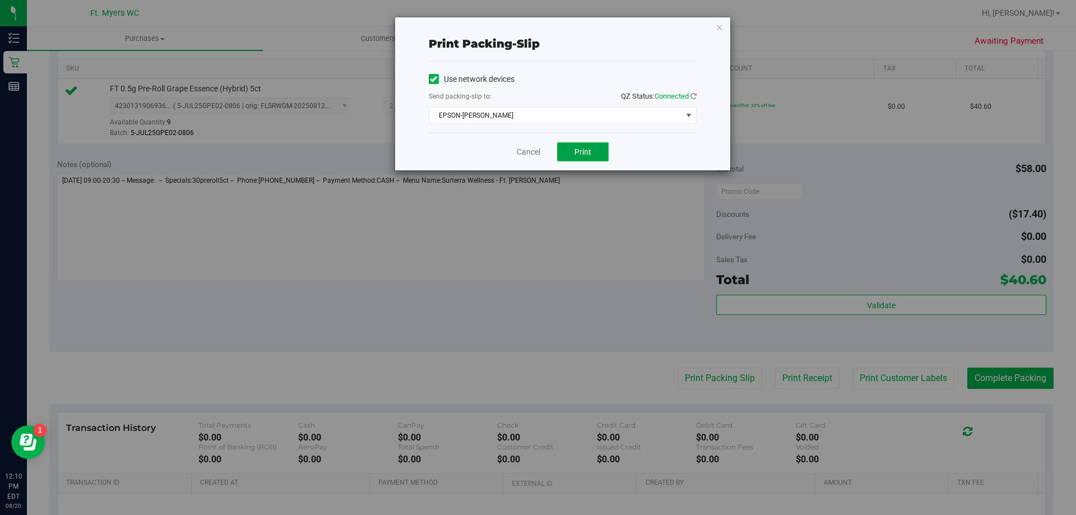
click at [590, 153] on span "Print" at bounding box center [582, 151] width 17 height 9
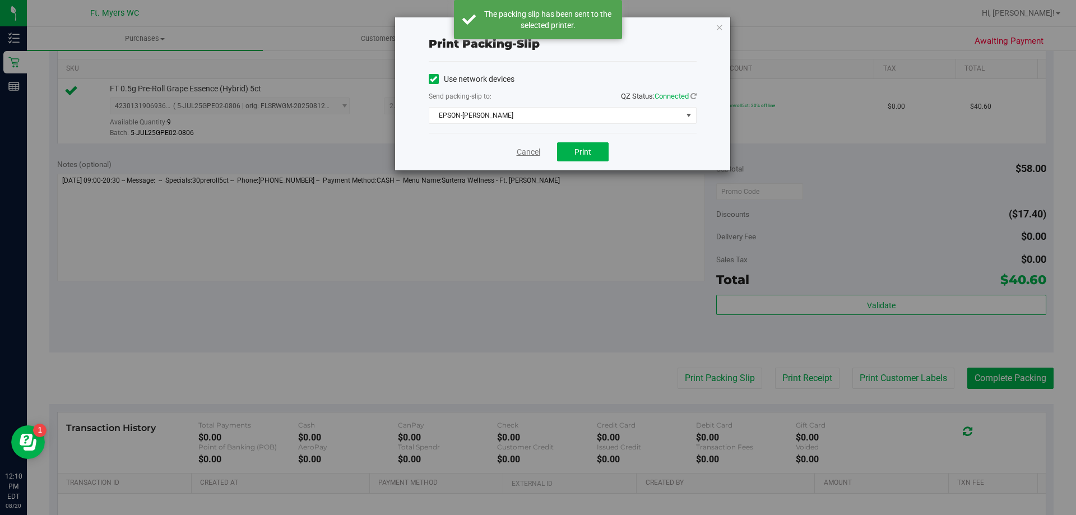
click at [534, 157] on link "Cancel" at bounding box center [529, 152] width 24 height 12
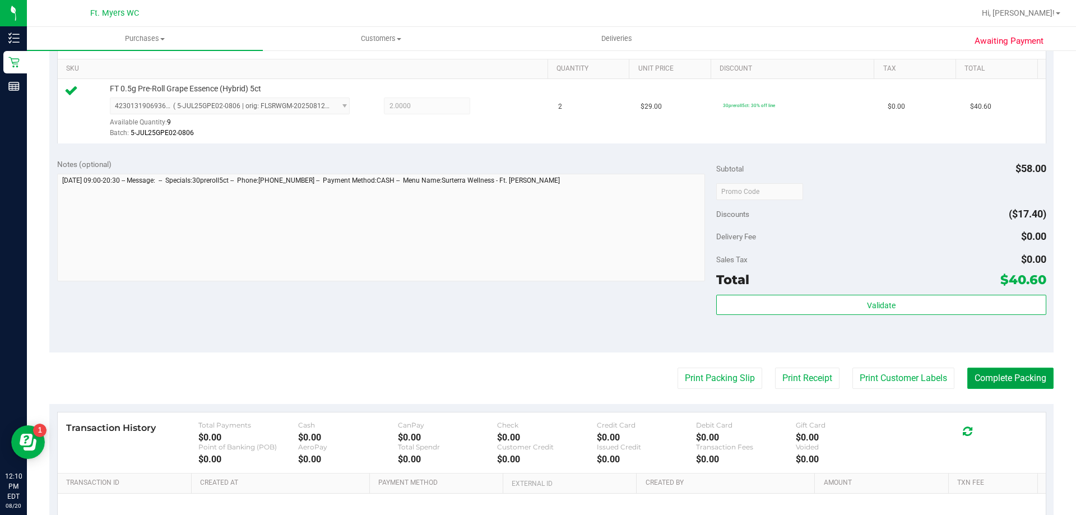
click at [987, 382] on button "Complete Packing" at bounding box center [1010, 378] width 86 height 21
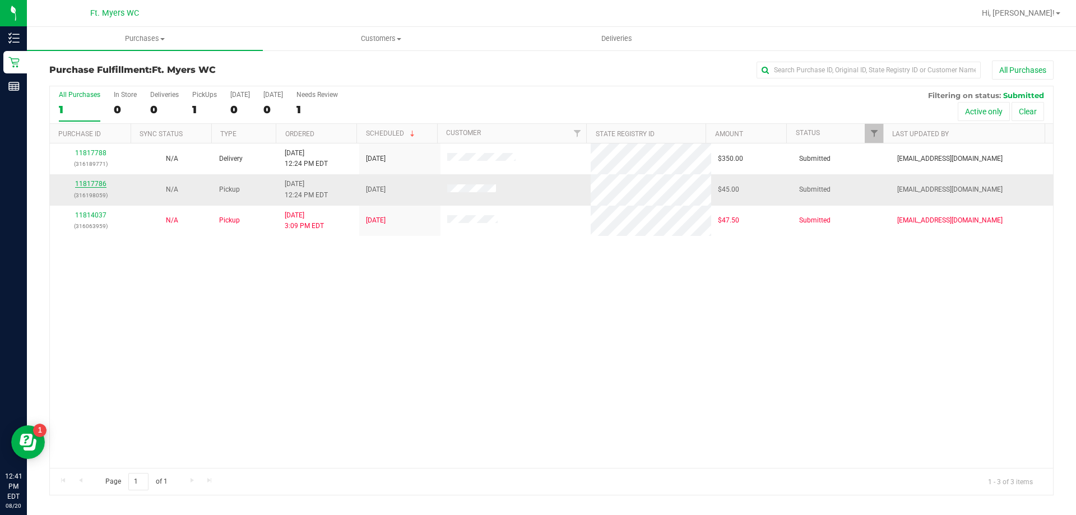
click at [96, 182] on link "11817786" at bounding box center [90, 184] width 31 height 8
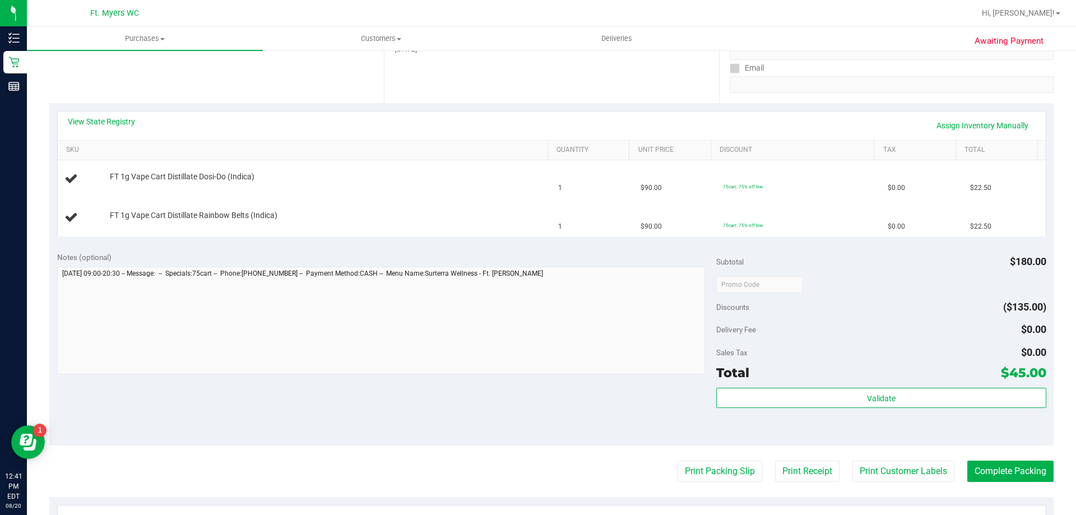
scroll to position [224, 0]
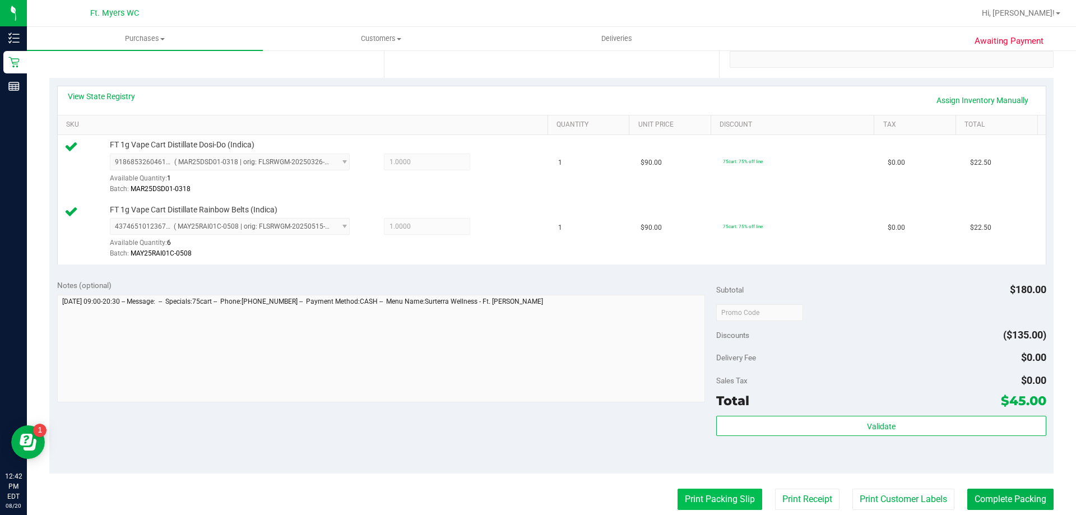
click at [699, 495] on button "Print Packing Slip" at bounding box center [719, 499] width 85 height 21
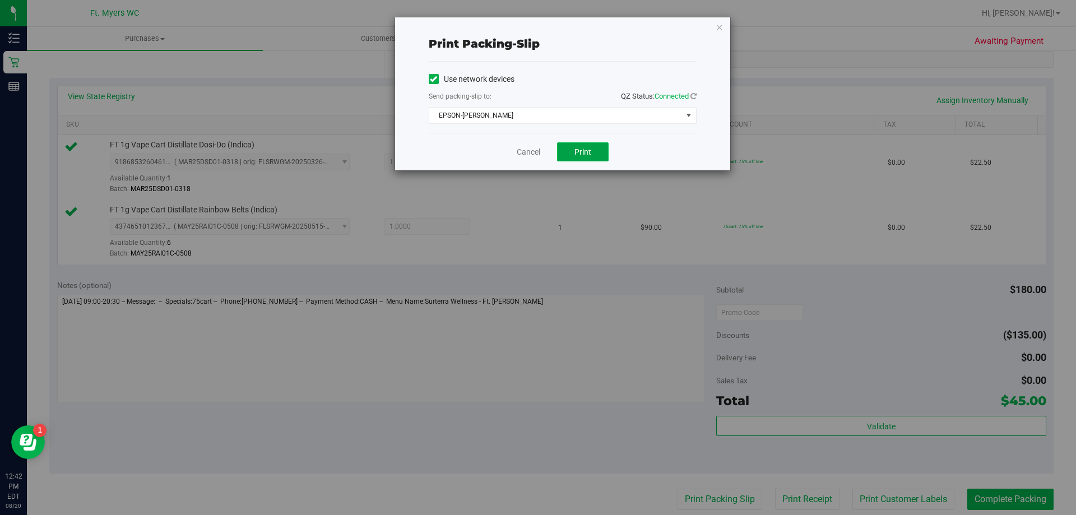
click at [590, 151] on span "Print" at bounding box center [582, 151] width 17 height 9
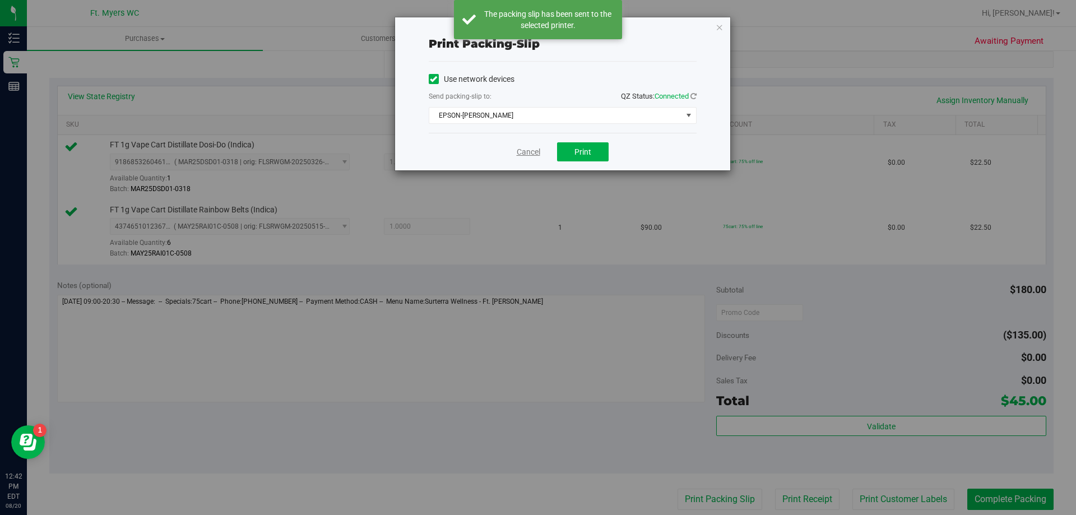
click at [527, 150] on link "Cancel" at bounding box center [529, 152] width 24 height 12
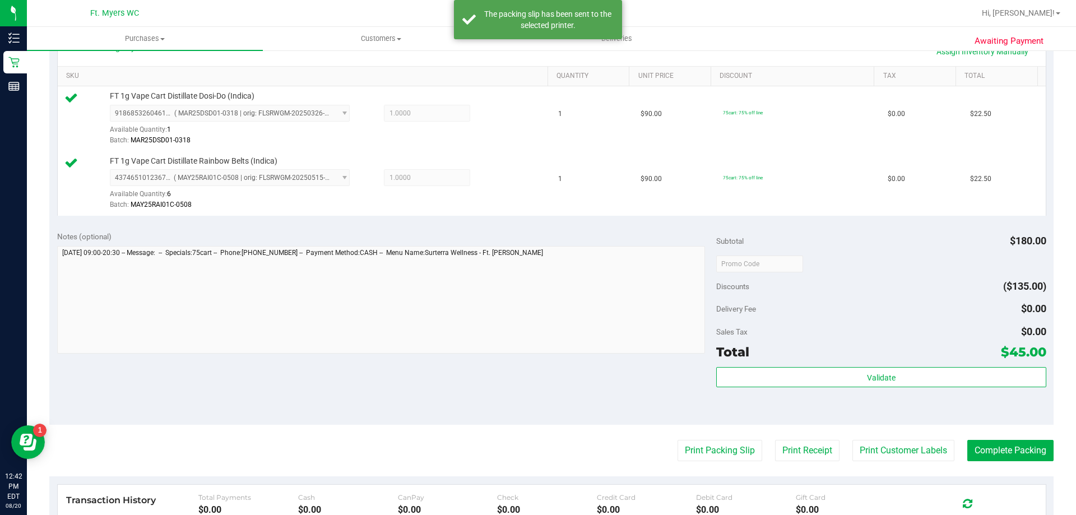
scroll to position [336, 0]
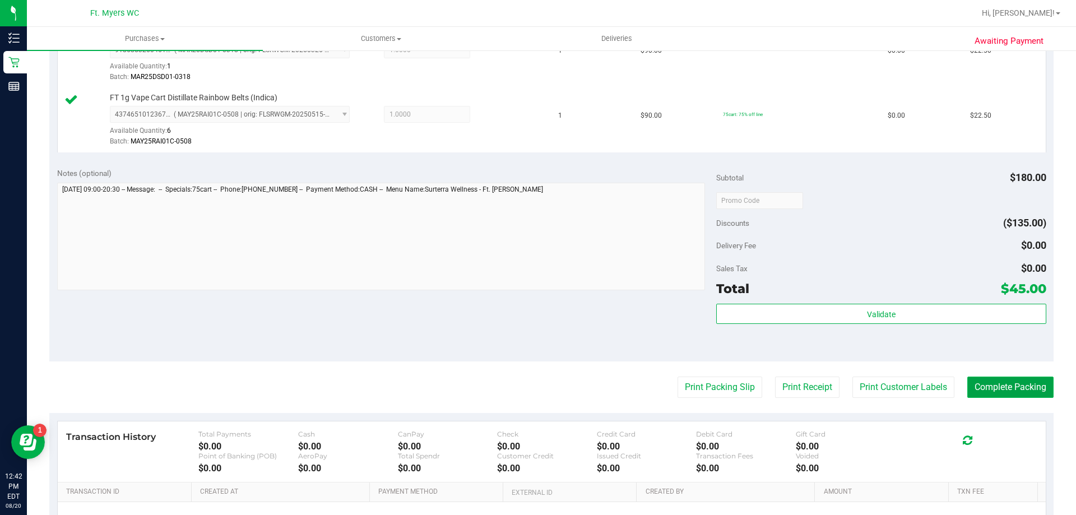
click at [990, 387] on button "Complete Packing" at bounding box center [1010, 387] width 86 height 21
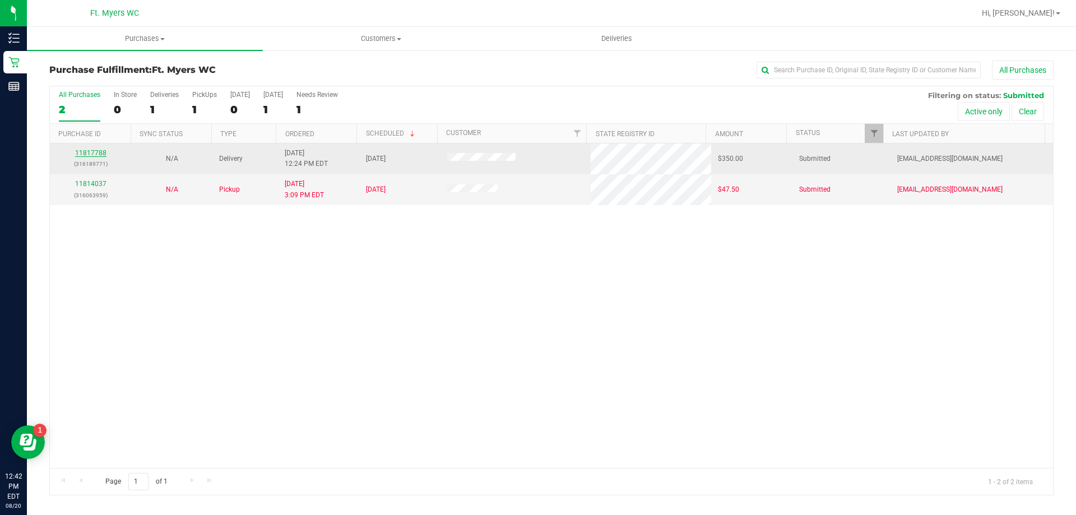
click at [94, 150] on link "11817788" at bounding box center [90, 153] width 31 height 8
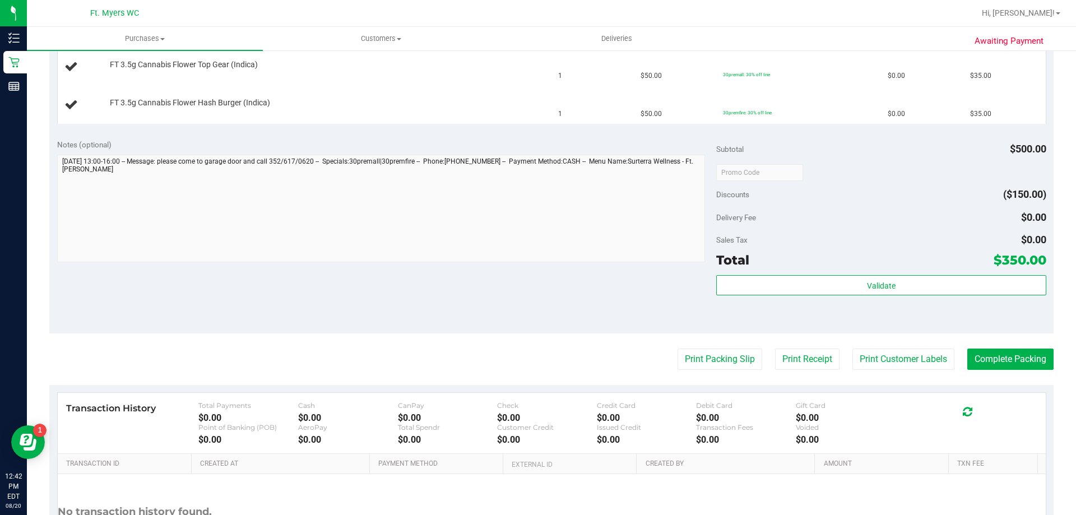
scroll to position [392, 0]
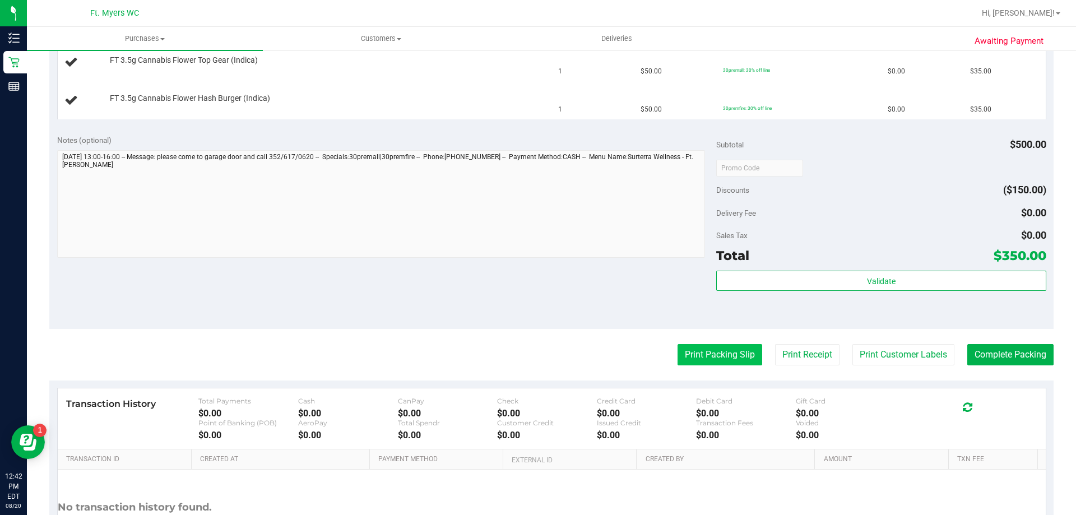
click at [706, 358] on button "Print Packing Slip" at bounding box center [719, 354] width 85 height 21
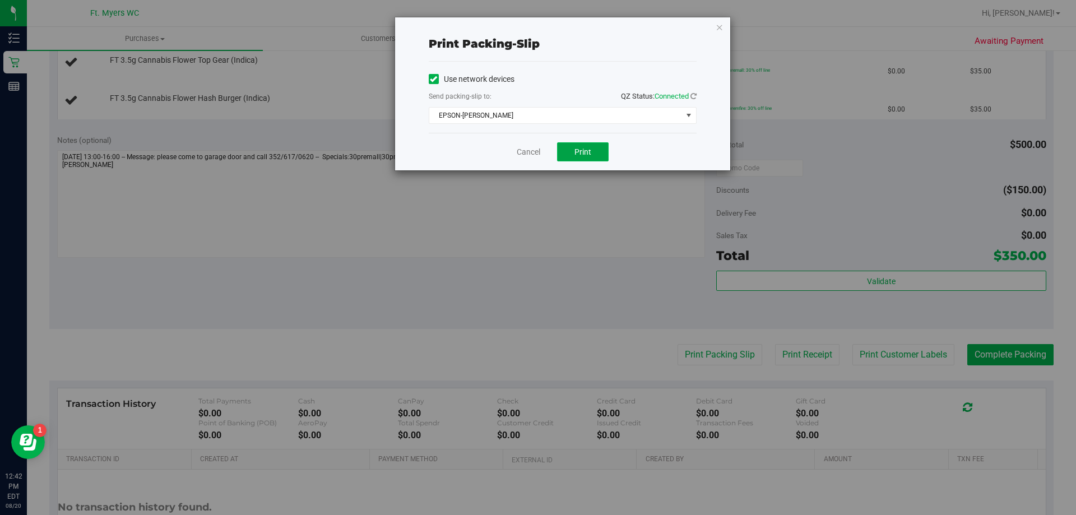
click at [589, 151] on span "Print" at bounding box center [582, 151] width 17 height 9
click at [530, 150] on link "Cancel" at bounding box center [529, 152] width 24 height 12
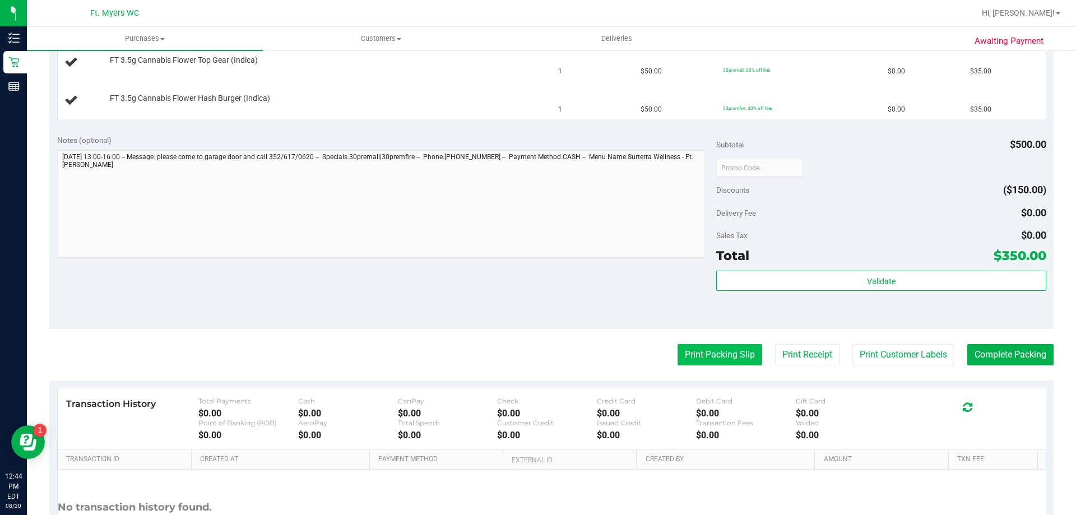
click at [702, 354] on button "Print Packing Slip" at bounding box center [719, 354] width 85 height 21
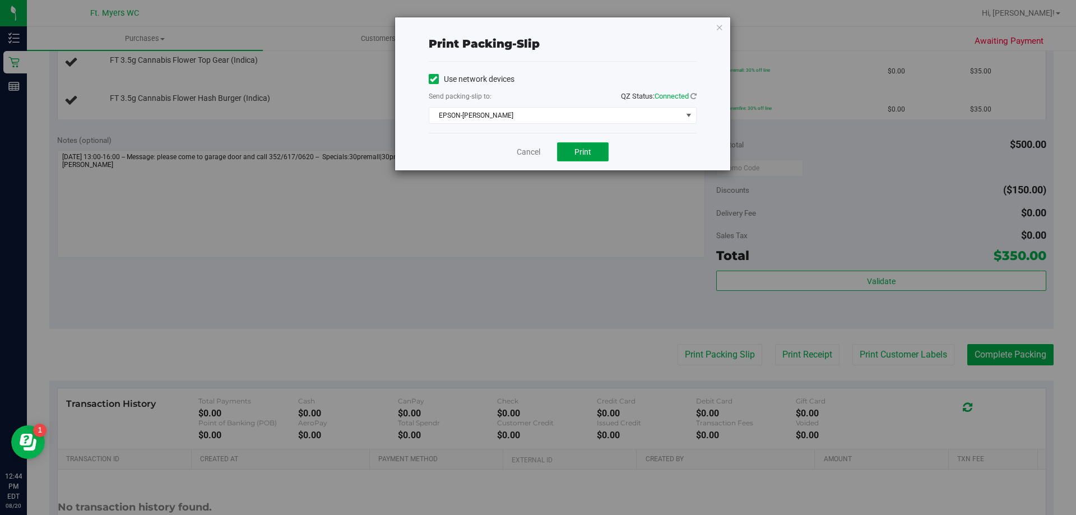
click at [582, 147] on span "Print" at bounding box center [582, 151] width 17 height 9
click at [538, 153] on link "Cancel" at bounding box center [529, 152] width 24 height 12
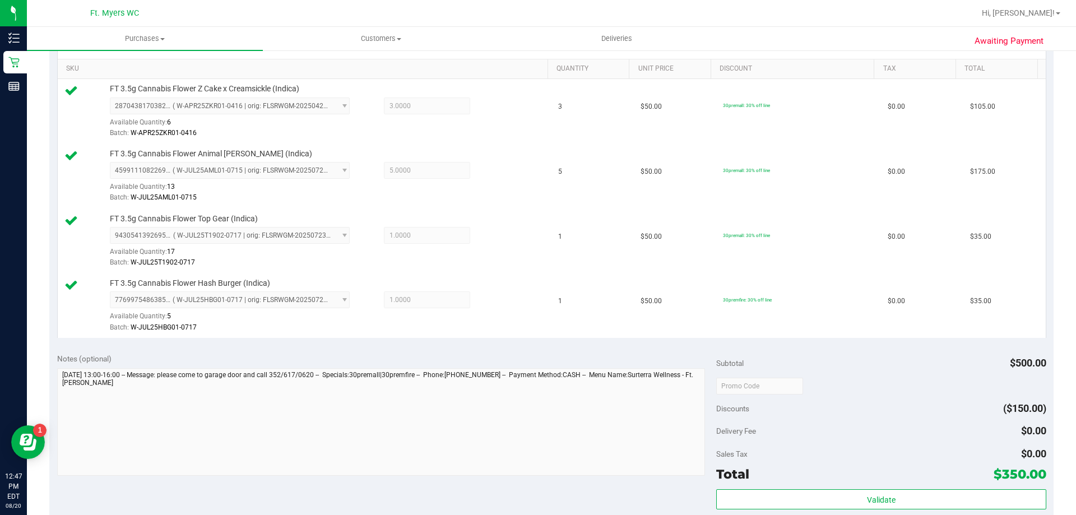
scroll to position [336, 0]
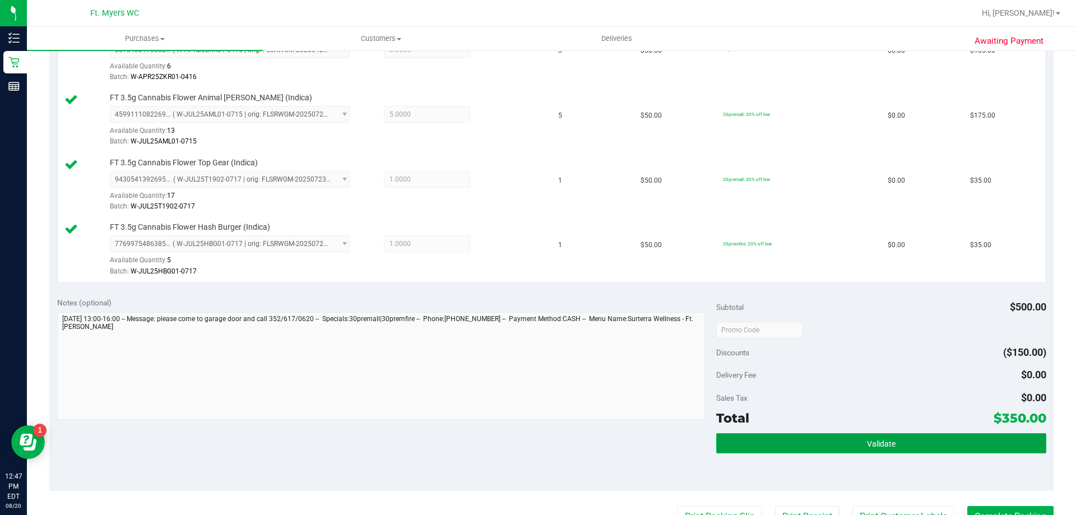
click at [823, 448] on button "Validate" at bounding box center [880, 443] width 329 height 20
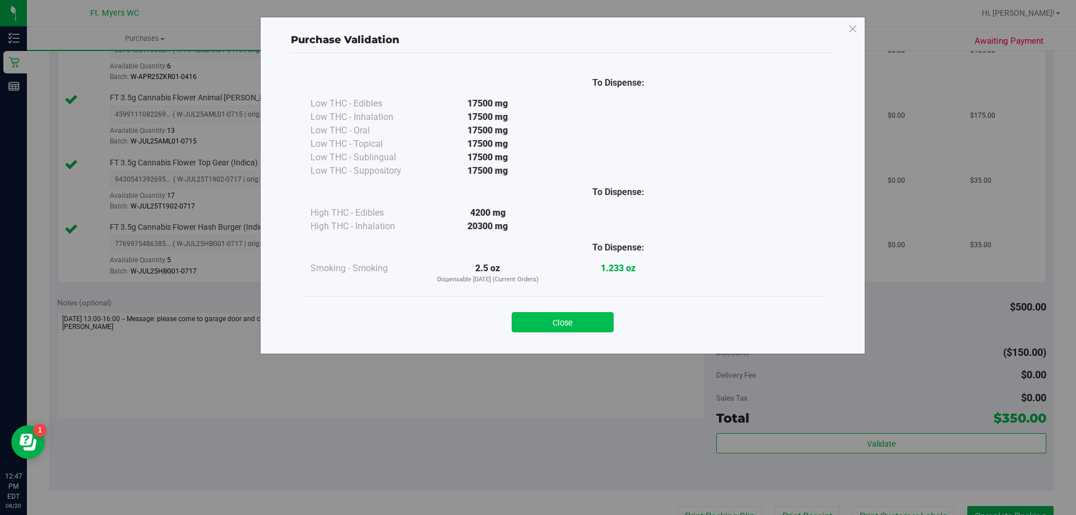
click at [558, 321] on button "Close" at bounding box center [563, 322] width 102 height 20
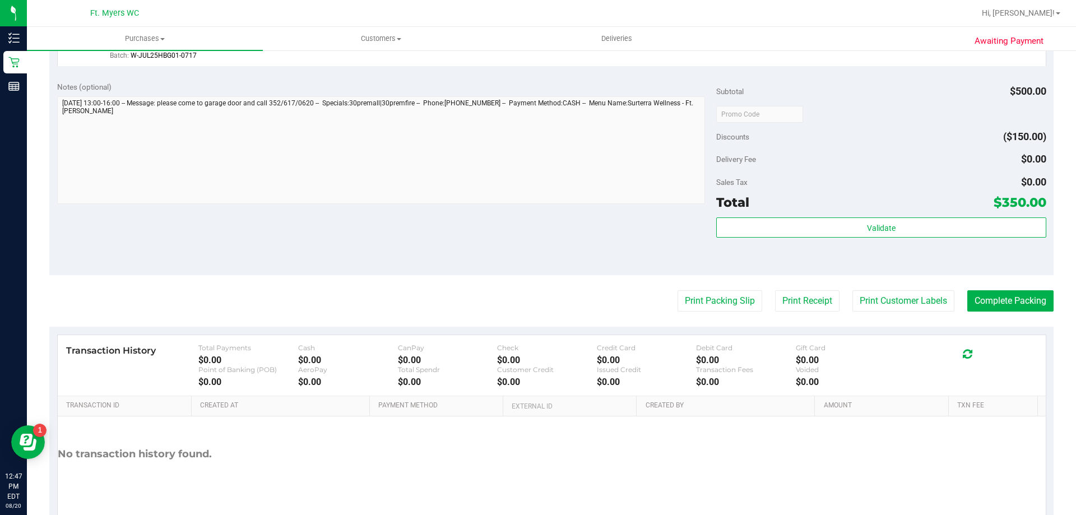
scroll to position [596, 0]
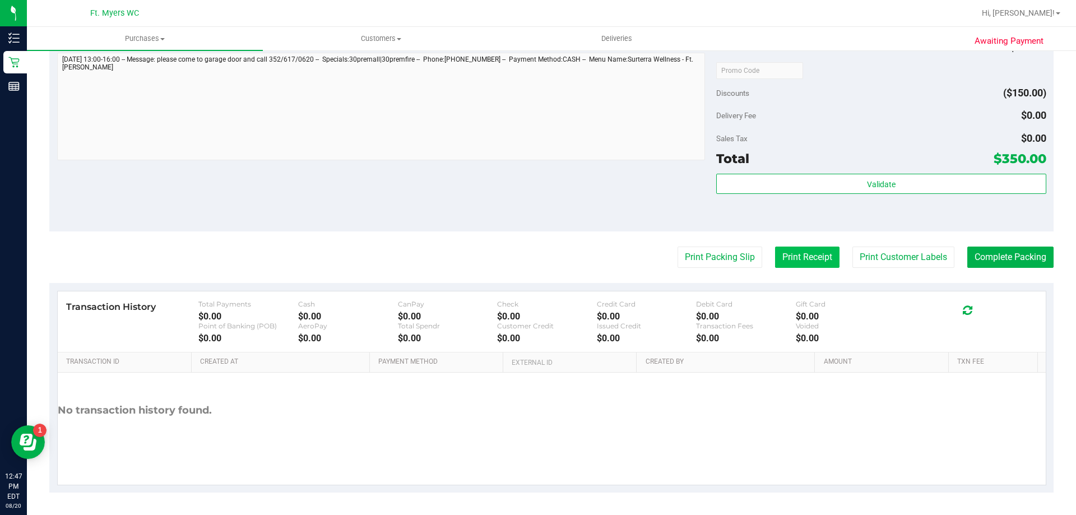
click at [804, 255] on button "Print Receipt" at bounding box center [807, 257] width 64 height 21
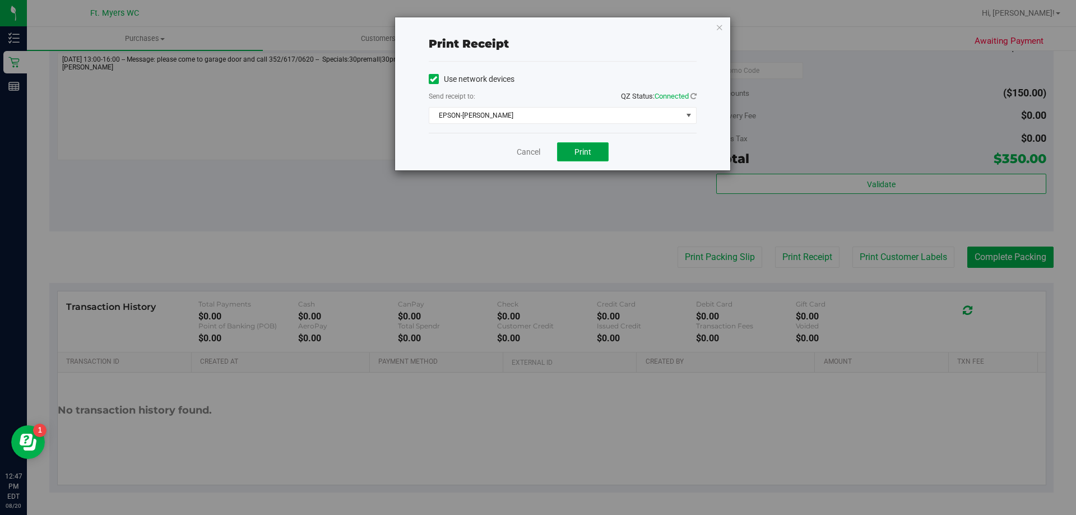
click at [567, 155] on button "Print" at bounding box center [583, 151] width 52 height 19
click at [584, 157] on button "Print" at bounding box center [583, 151] width 52 height 19
drag, startPoint x: 533, startPoint y: 150, endPoint x: 538, endPoint y: 146, distance: 6.1
click at [533, 150] on link "Cancel" at bounding box center [529, 152] width 24 height 12
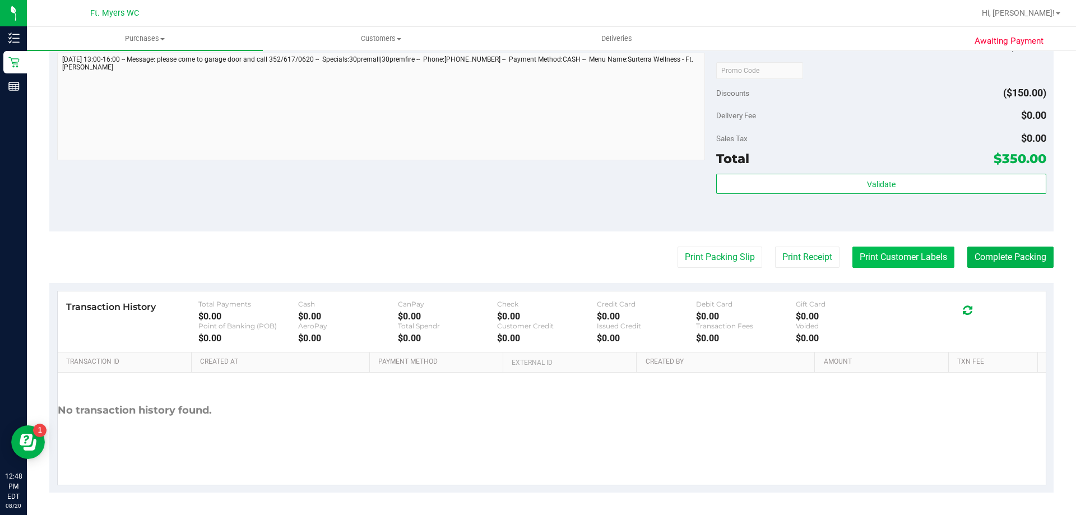
click at [898, 262] on button "Print Customer Labels" at bounding box center [903, 257] width 102 height 21
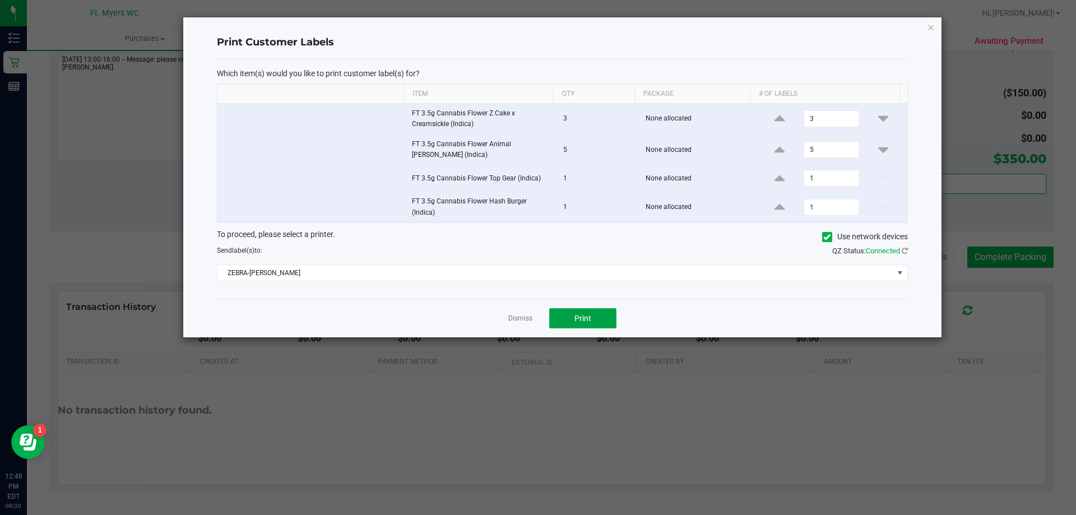
click at [598, 317] on button "Print" at bounding box center [582, 318] width 67 height 20
click at [518, 320] on link "Dismiss" at bounding box center [520, 319] width 24 height 10
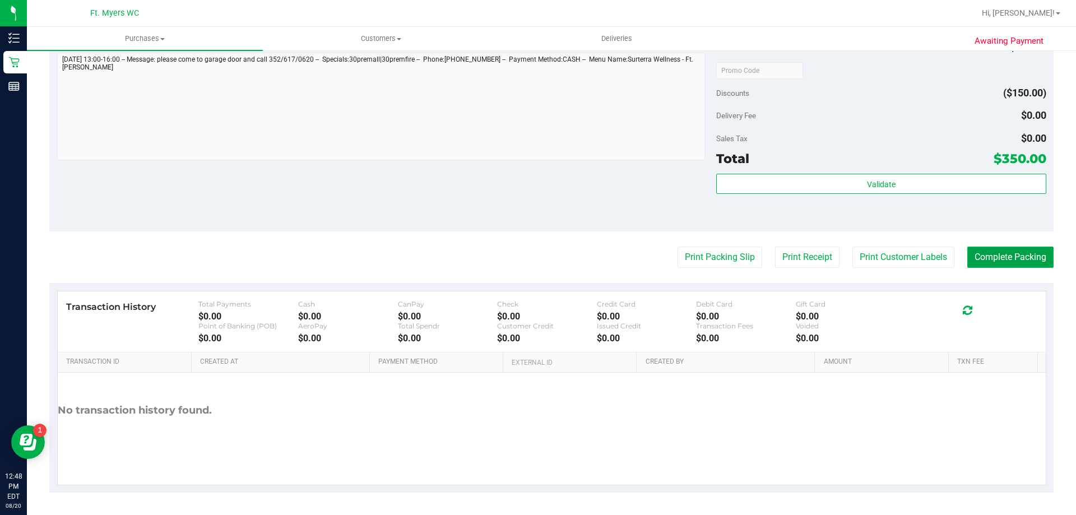
click at [1020, 257] on button "Complete Packing" at bounding box center [1010, 257] width 86 height 21
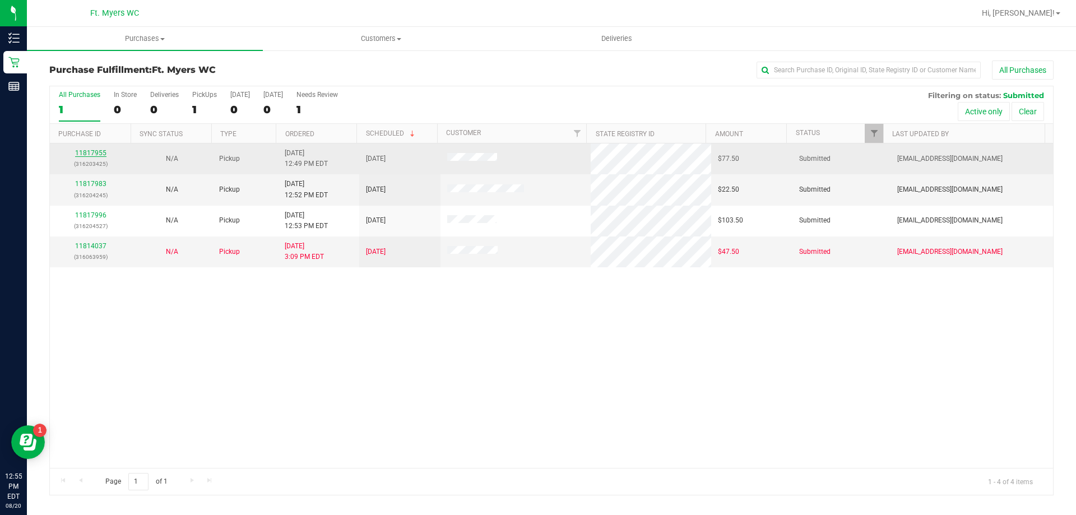
click at [95, 154] on link "11817955" at bounding box center [90, 153] width 31 height 8
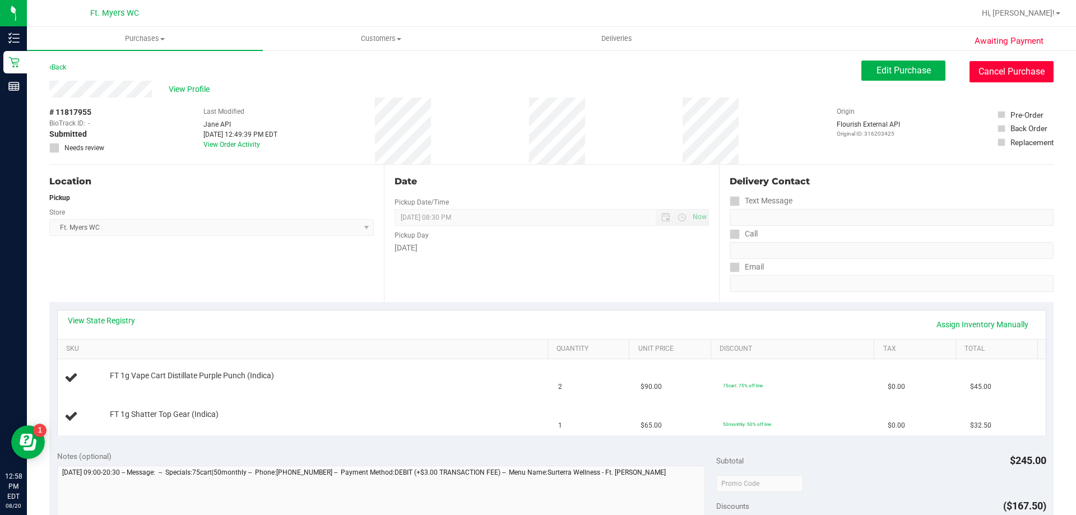
click at [983, 72] on button "Cancel Purchase" at bounding box center [1011, 71] width 84 height 21
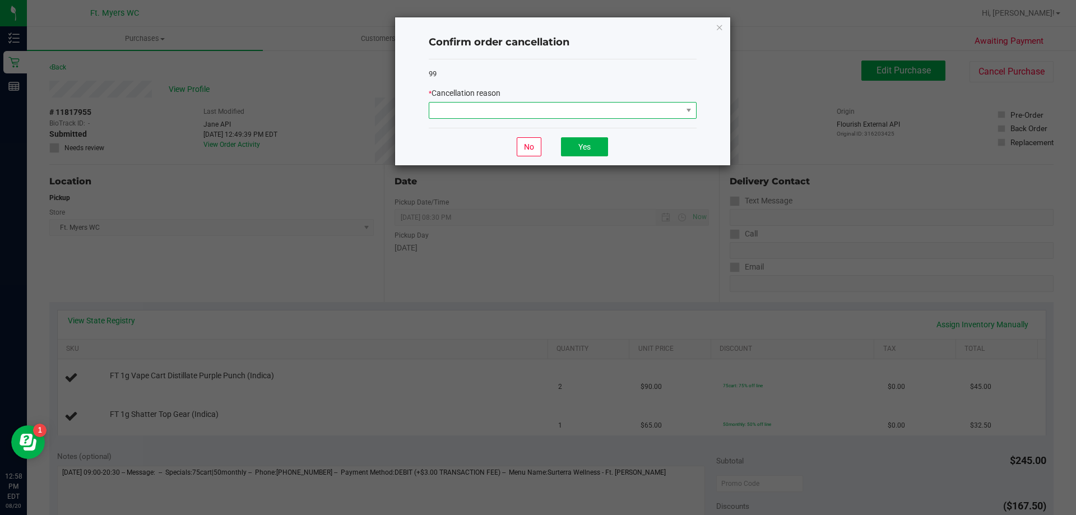
click at [539, 111] on span at bounding box center [555, 111] width 253 height 16
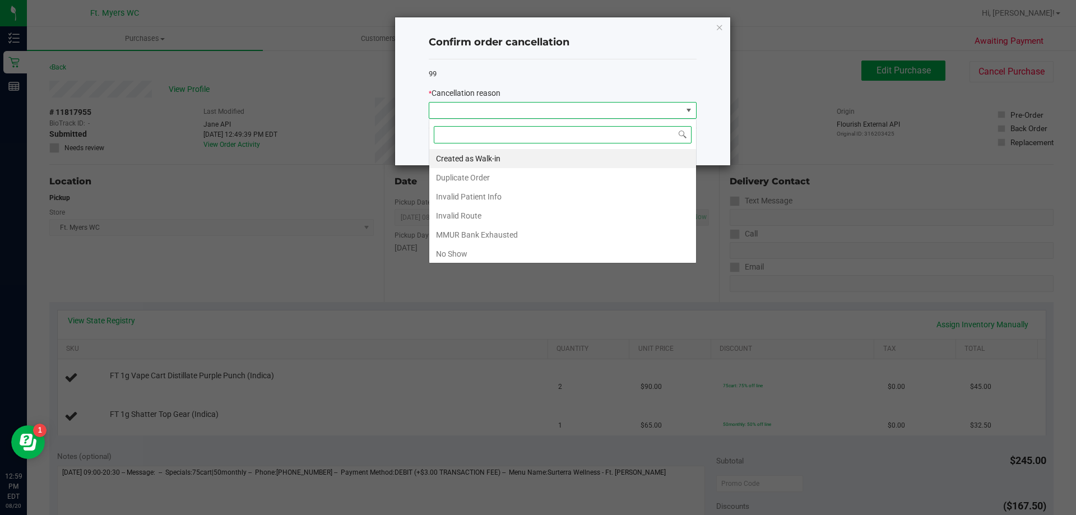
scroll to position [17, 268]
click at [501, 160] on li "Created as Walk-in" at bounding box center [562, 158] width 267 height 19
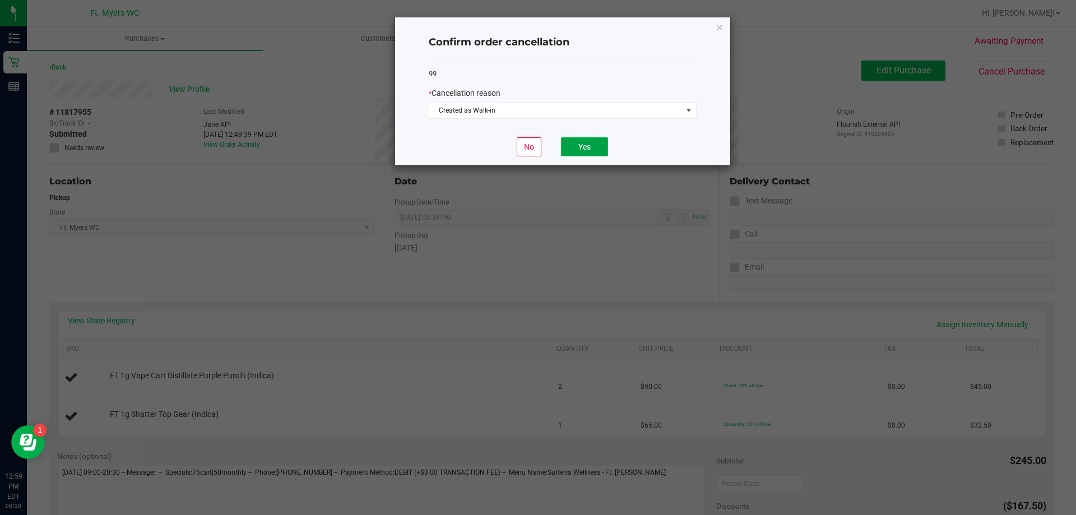
click at [582, 146] on button "Yes" at bounding box center [584, 146] width 47 height 19
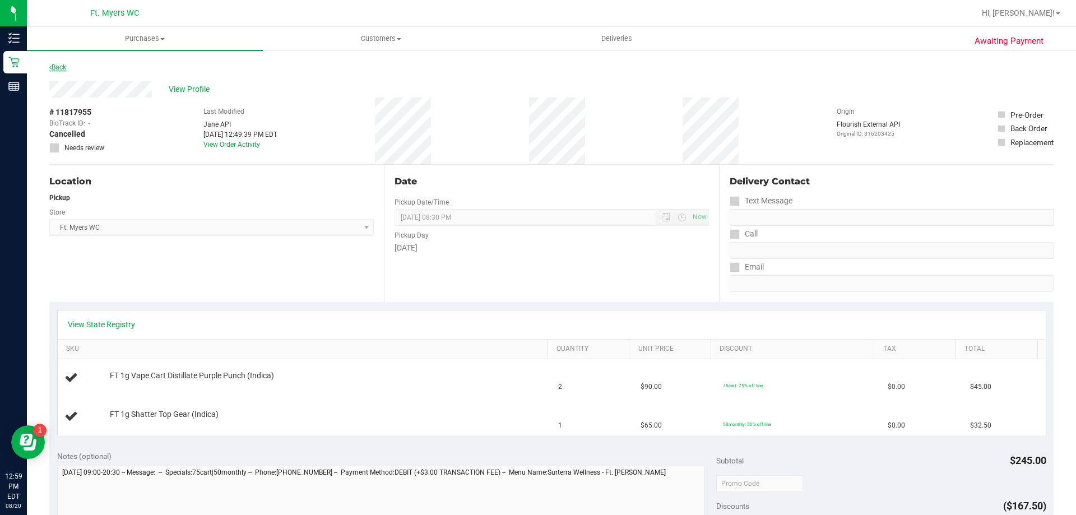
click at [56, 71] on link "Back" at bounding box center [57, 67] width 17 height 8
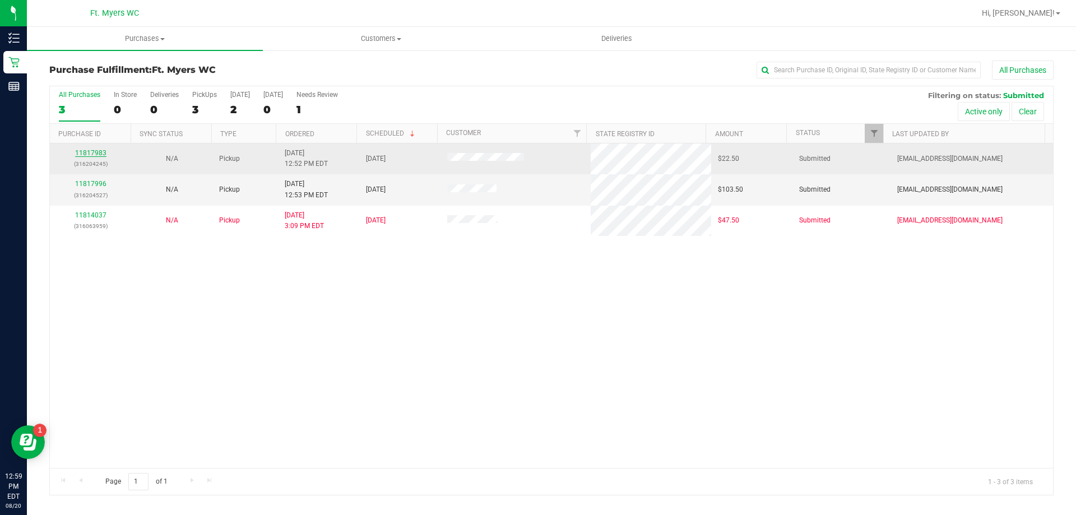
click at [96, 150] on link "11817983" at bounding box center [90, 153] width 31 height 8
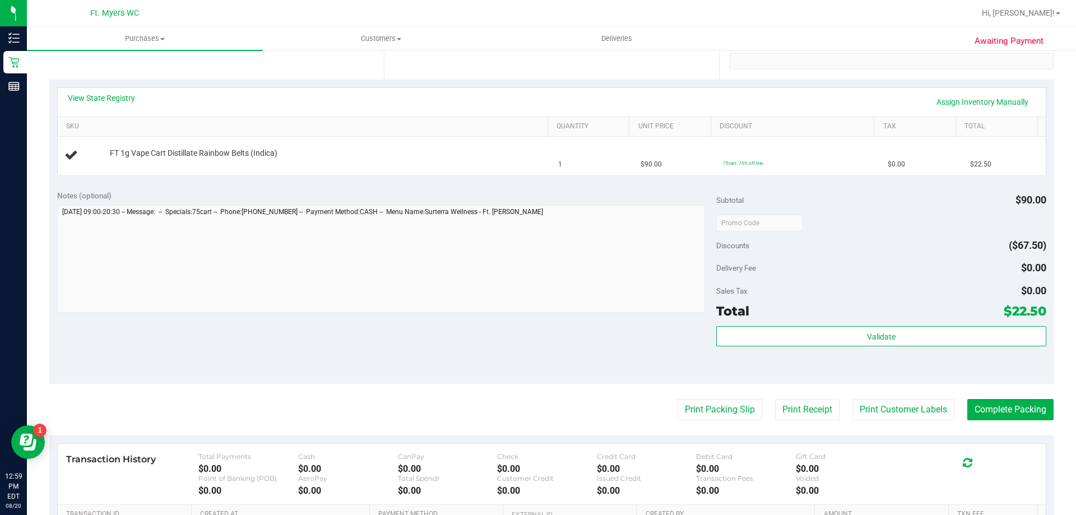
scroll to position [224, 0]
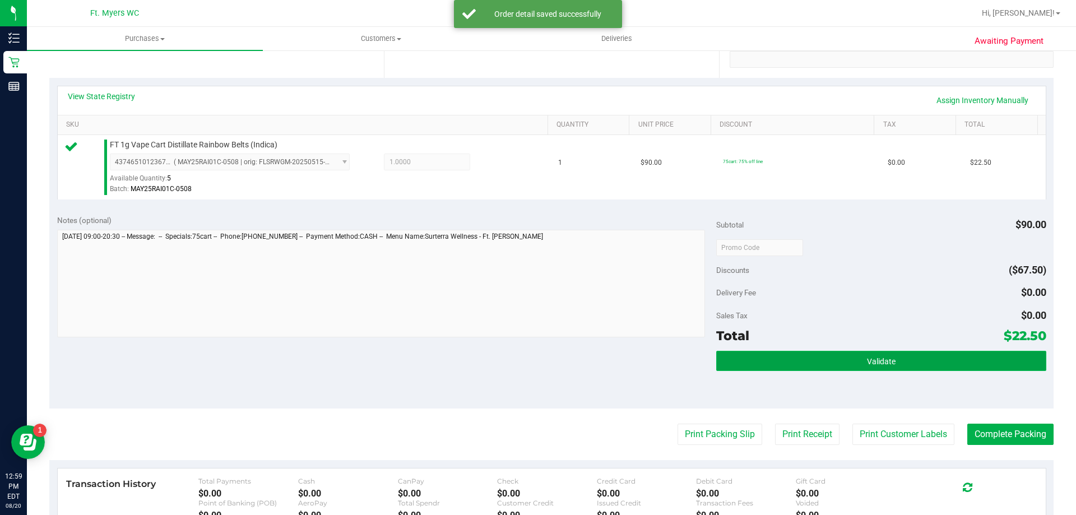
click at [867, 361] on span "Validate" at bounding box center [881, 361] width 29 height 9
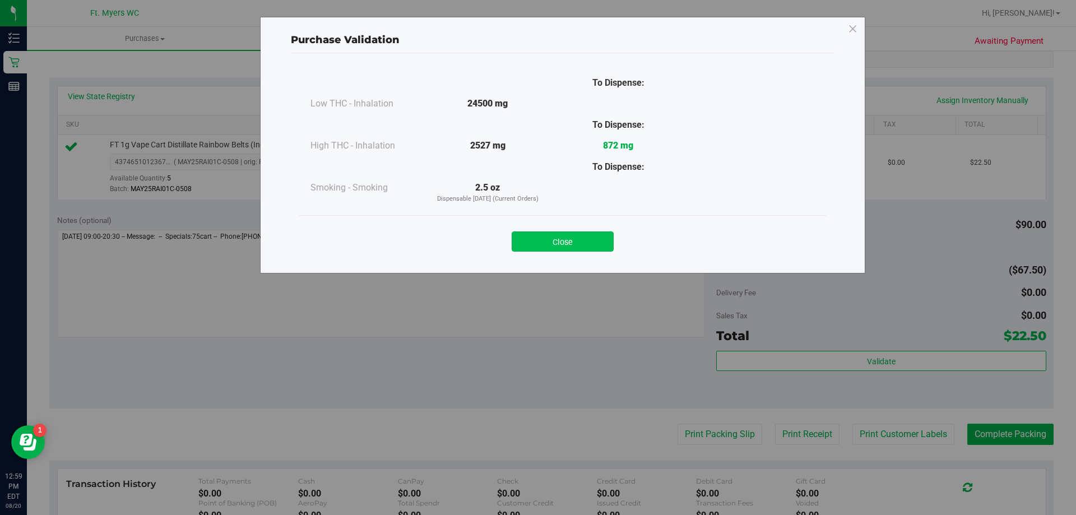
click at [562, 243] on button "Close" at bounding box center [563, 241] width 102 height 20
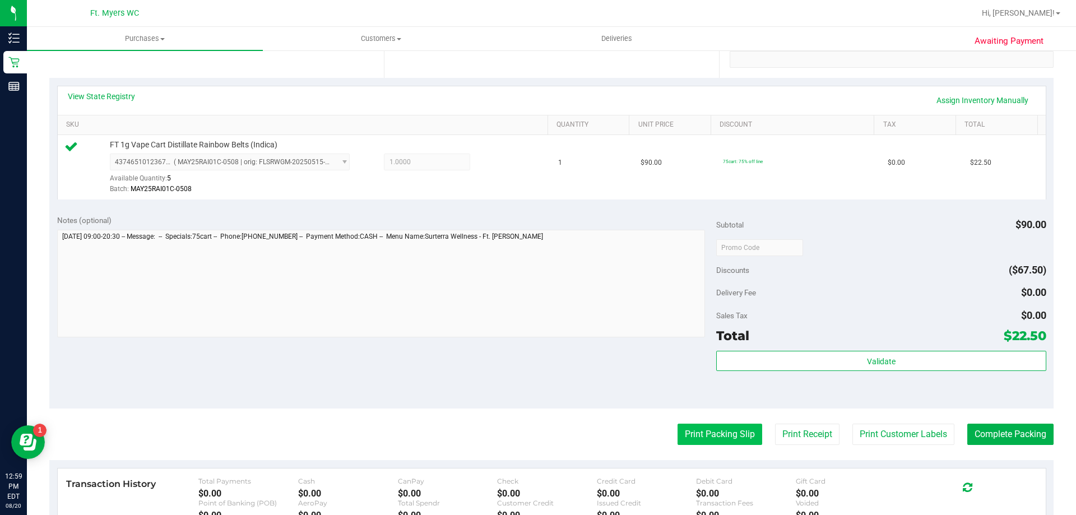
click at [712, 435] on button "Print Packing Slip" at bounding box center [719, 434] width 85 height 21
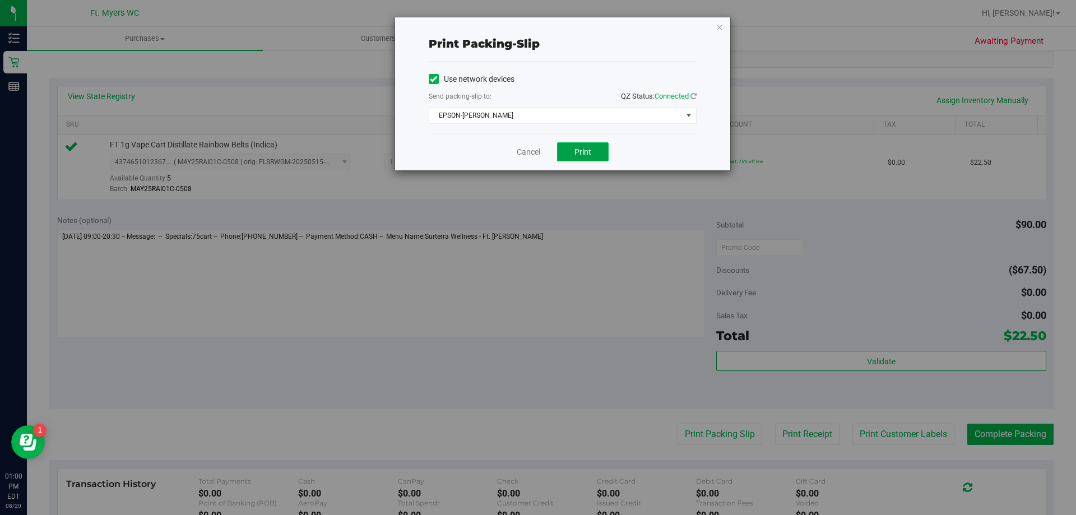
click at [589, 149] on span "Print" at bounding box center [582, 151] width 17 height 9
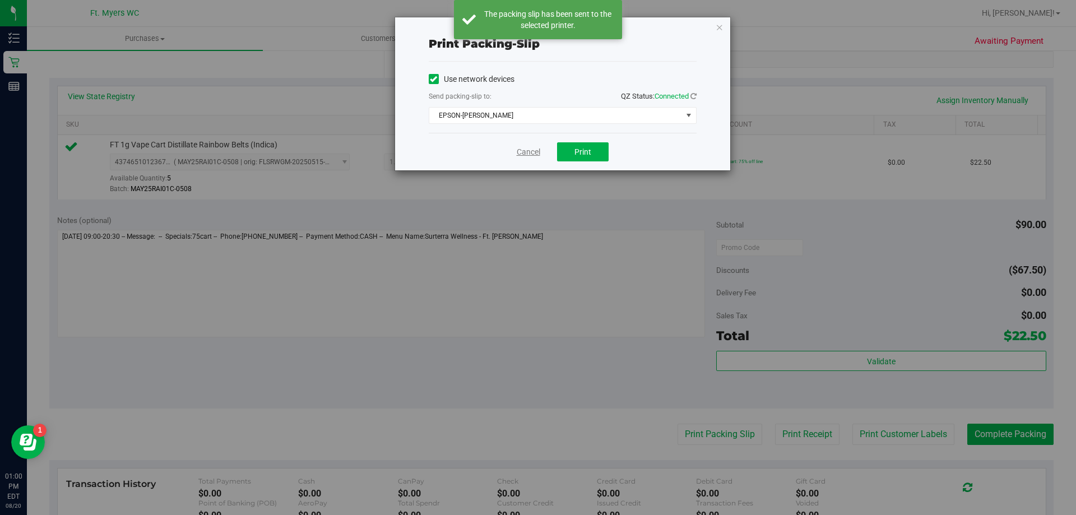
click at [526, 155] on link "Cancel" at bounding box center [529, 152] width 24 height 12
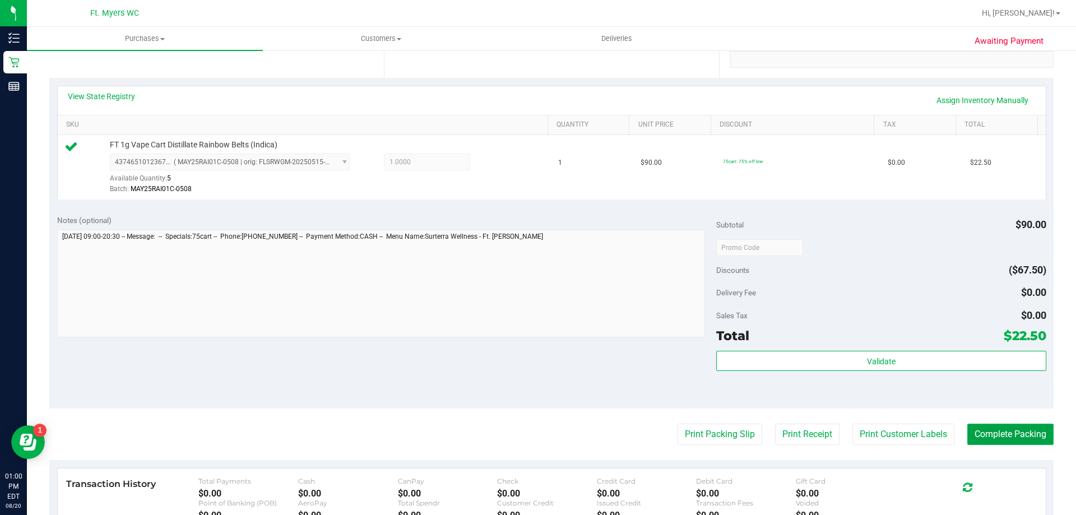
click at [1000, 430] on button "Complete Packing" at bounding box center [1010, 434] width 86 height 21
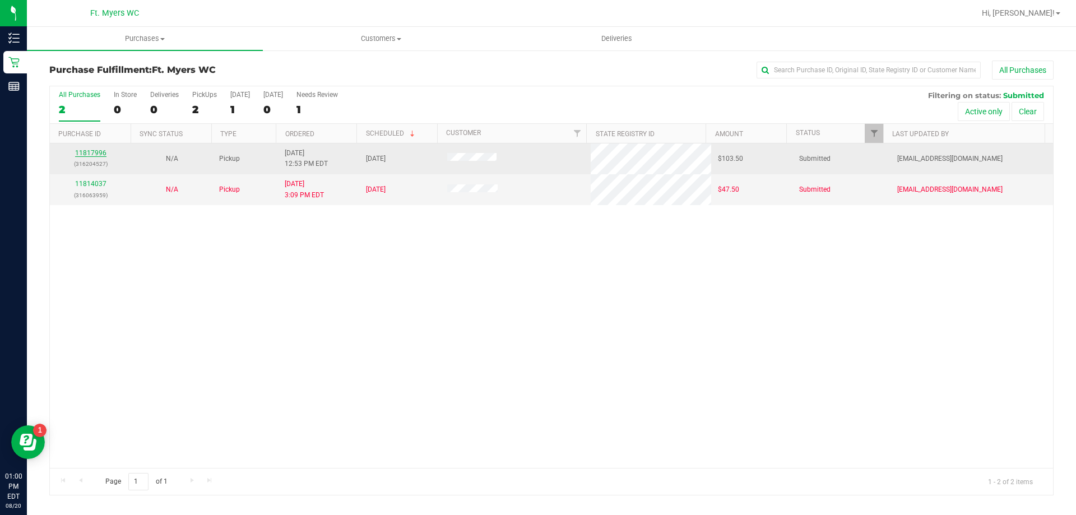
click at [97, 151] on link "11817996" at bounding box center [90, 153] width 31 height 8
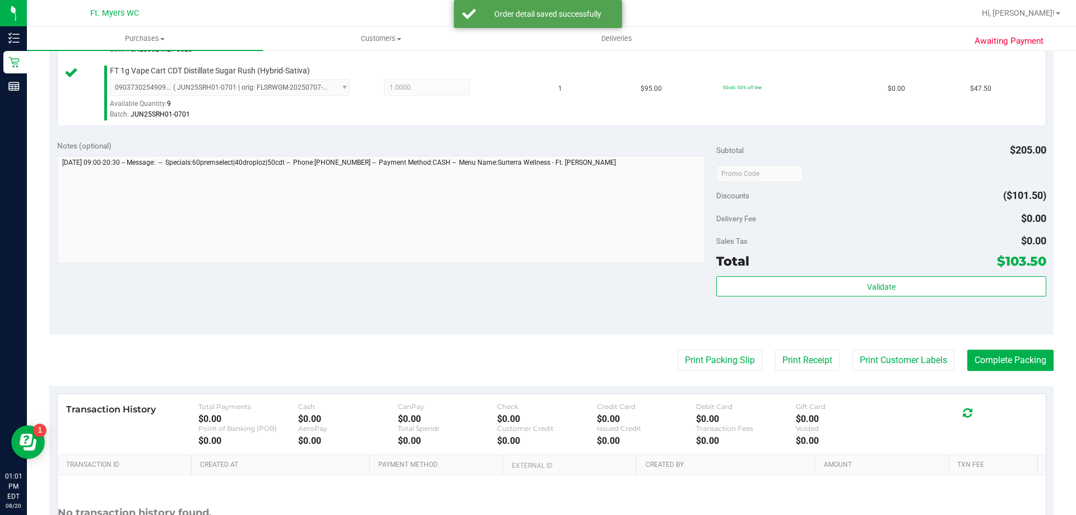
scroll to position [448, 0]
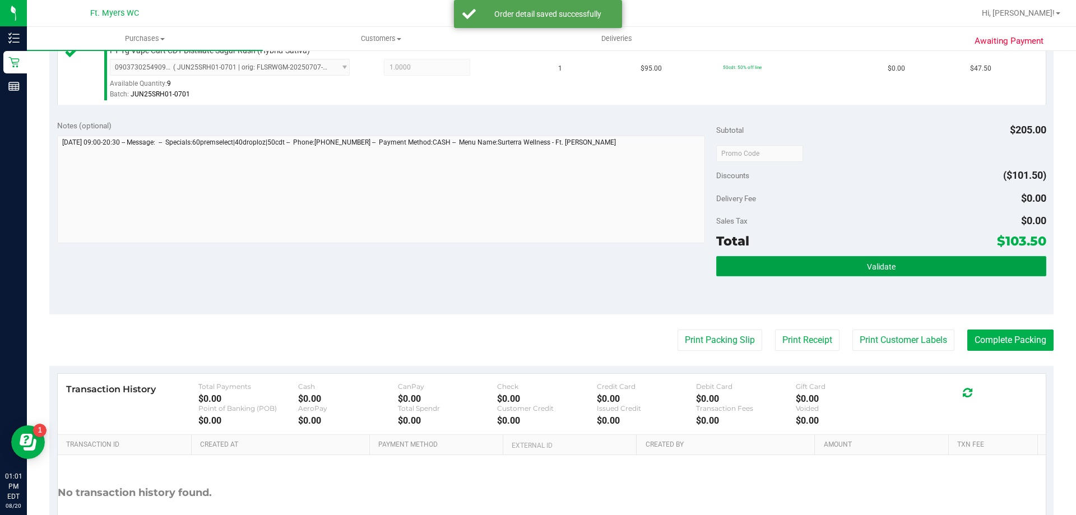
click at [810, 263] on button "Validate" at bounding box center [880, 266] width 329 height 20
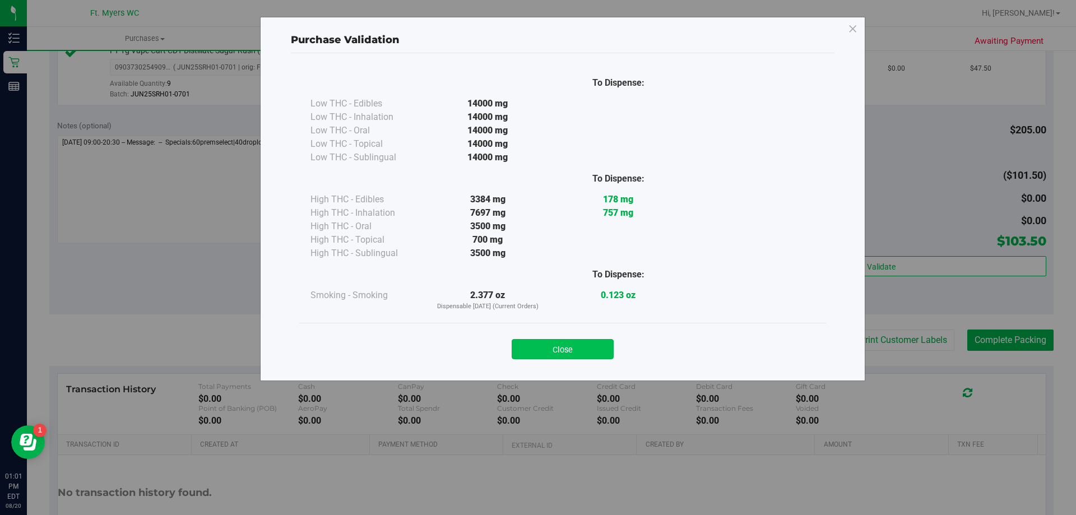
click at [556, 353] on button "Close" at bounding box center [563, 349] width 102 height 20
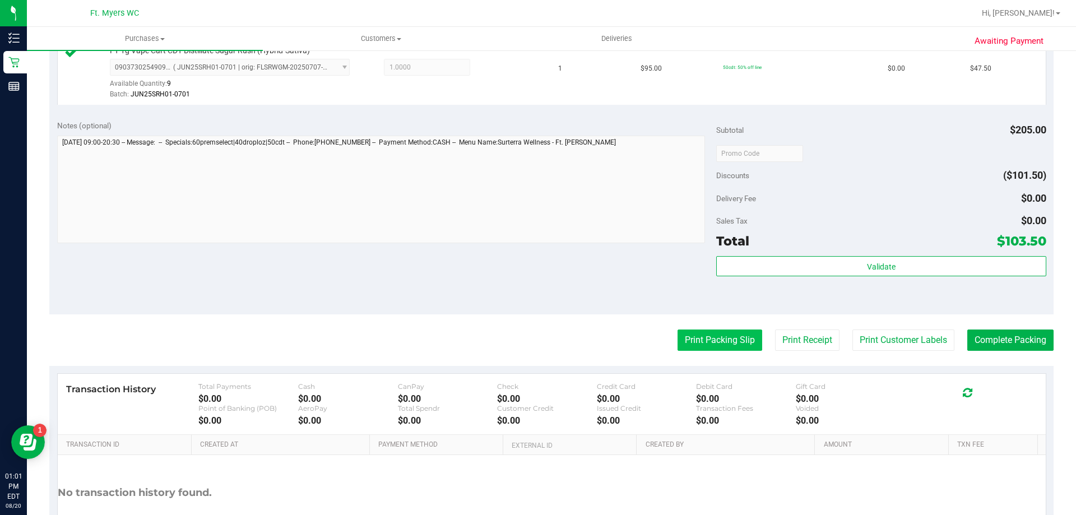
click at [707, 346] on button "Print Packing Slip" at bounding box center [719, 339] width 85 height 21
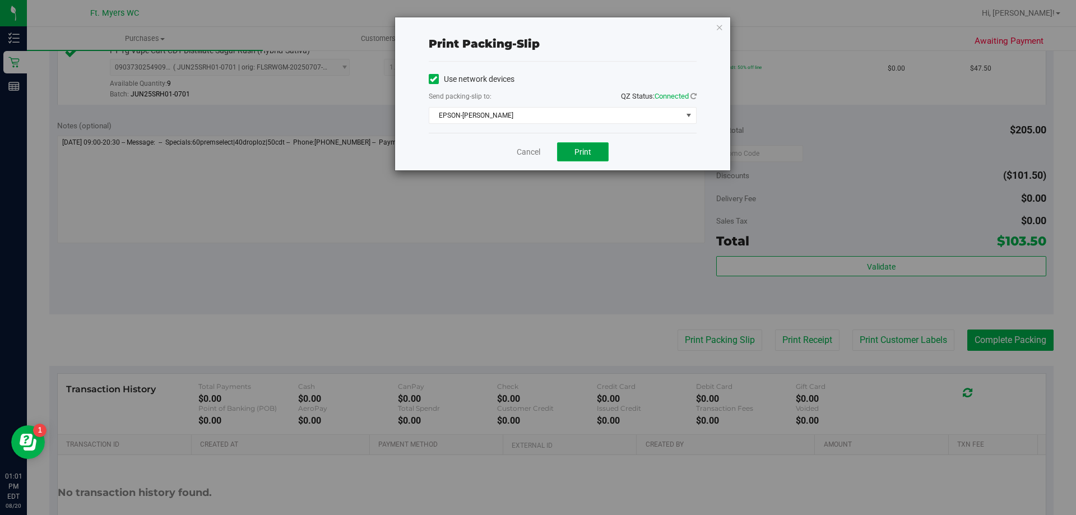
click at [574, 155] on span "Print" at bounding box center [582, 151] width 17 height 9
click at [522, 151] on link "Cancel" at bounding box center [529, 152] width 24 height 12
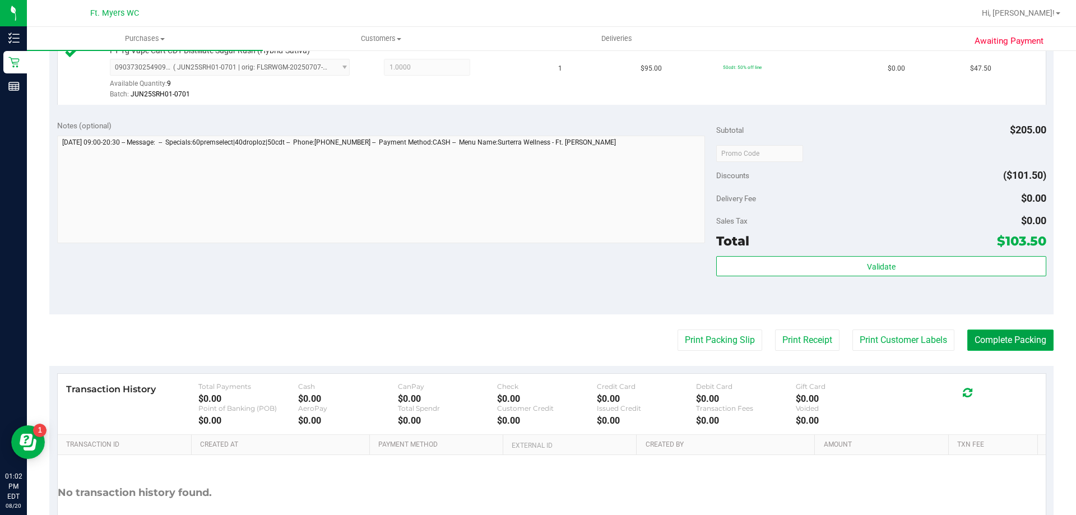
click at [976, 335] on button "Complete Packing" at bounding box center [1010, 339] width 86 height 21
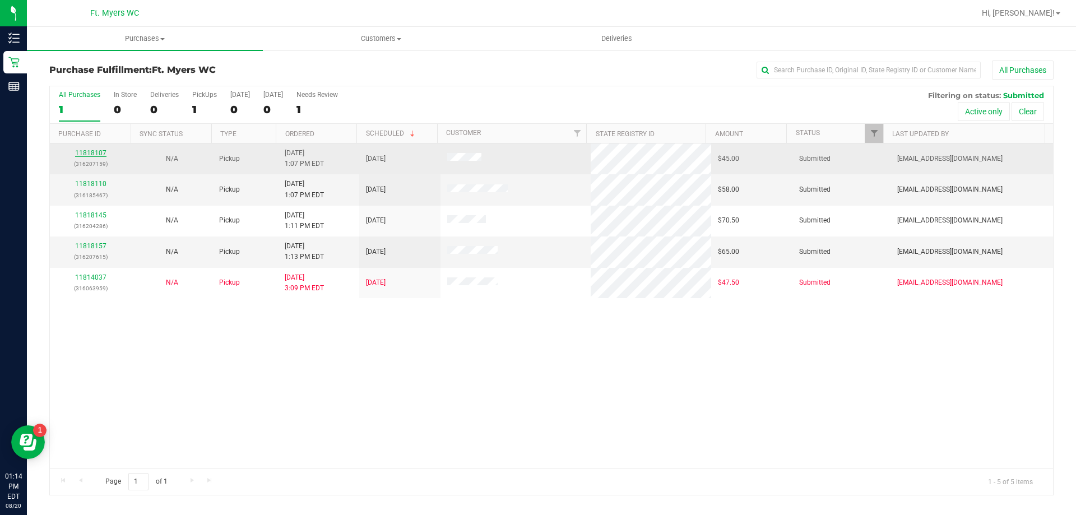
click at [105, 154] on link "11818107" at bounding box center [90, 153] width 31 height 8
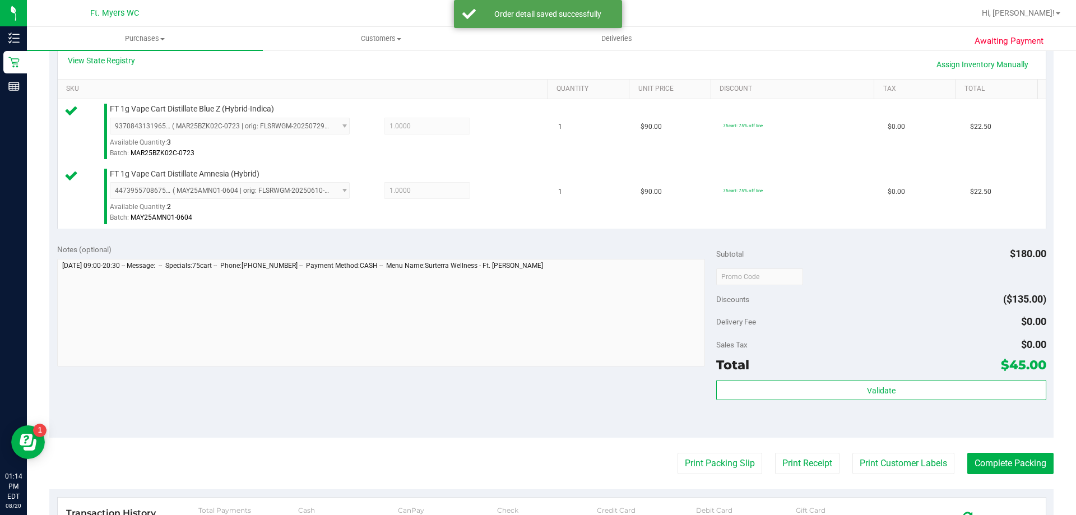
scroll to position [280, 0]
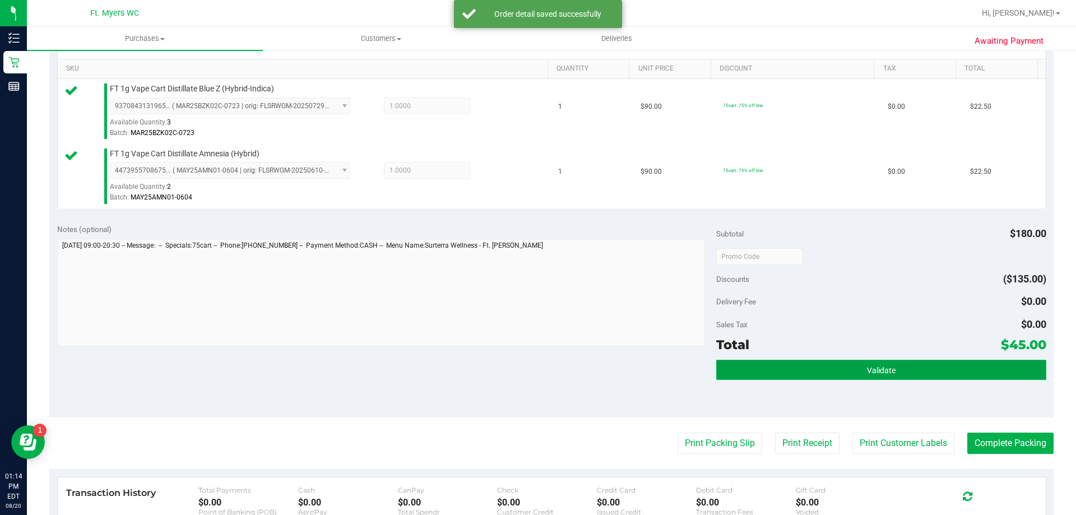
click at [808, 368] on button "Validate" at bounding box center [880, 370] width 329 height 20
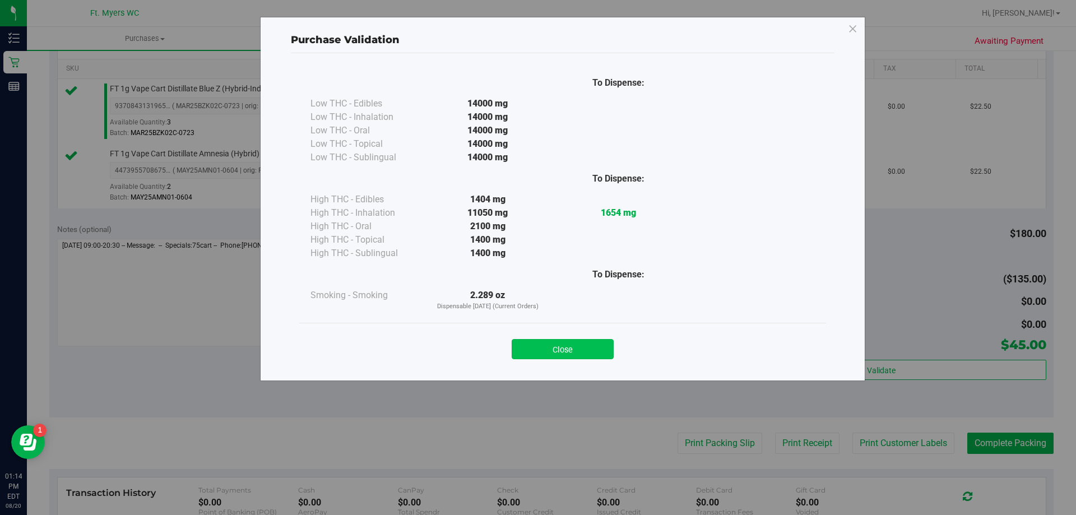
click at [564, 347] on button "Close" at bounding box center [563, 349] width 102 height 20
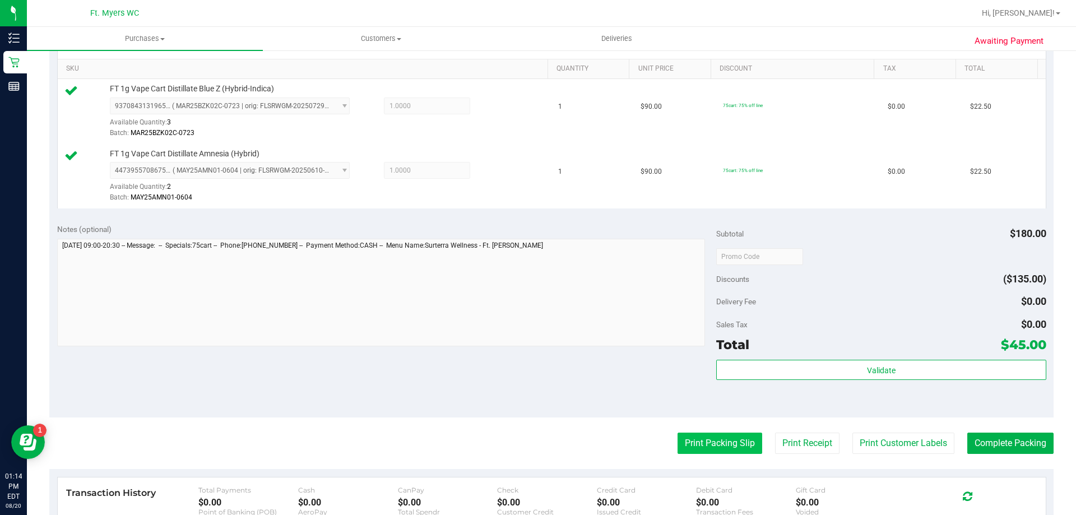
click at [708, 446] on button "Print Packing Slip" at bounding box center [719, 443] width 85 height 21
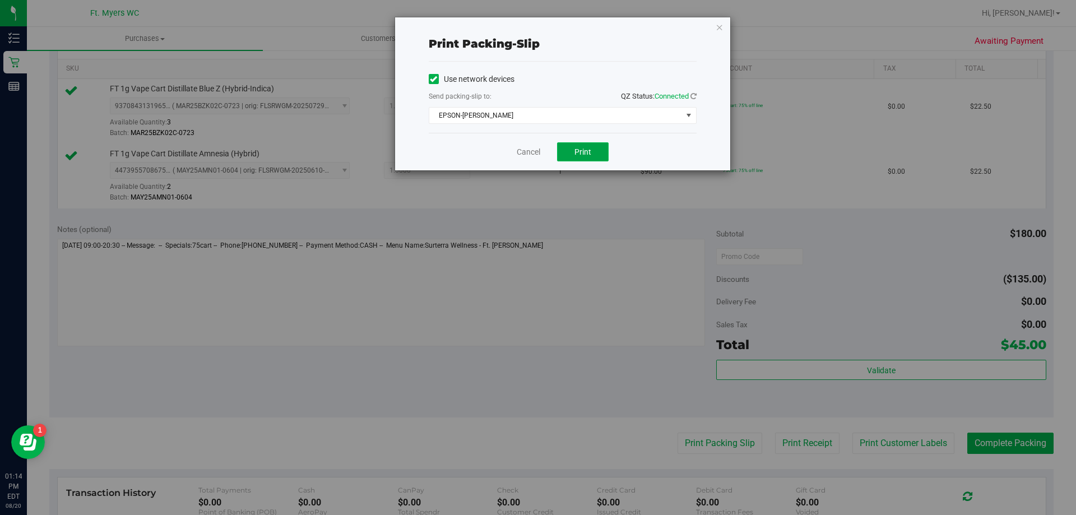
click at [577, 153] on span "Print" at bounding box center [582, 151] width 17 height 9
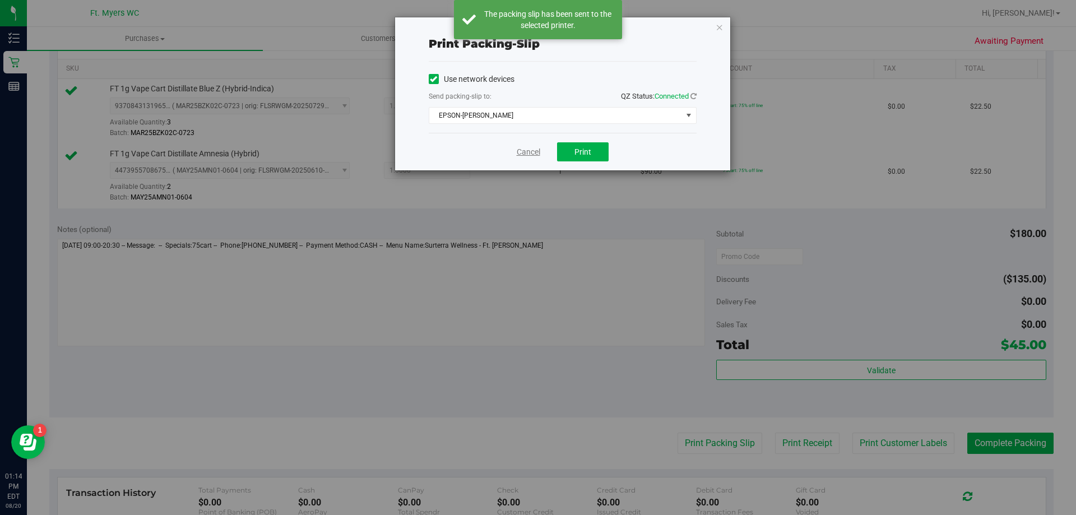
click at [531, 155] on link "Cancel" at bounding box center [529, 152] width 24 height 12
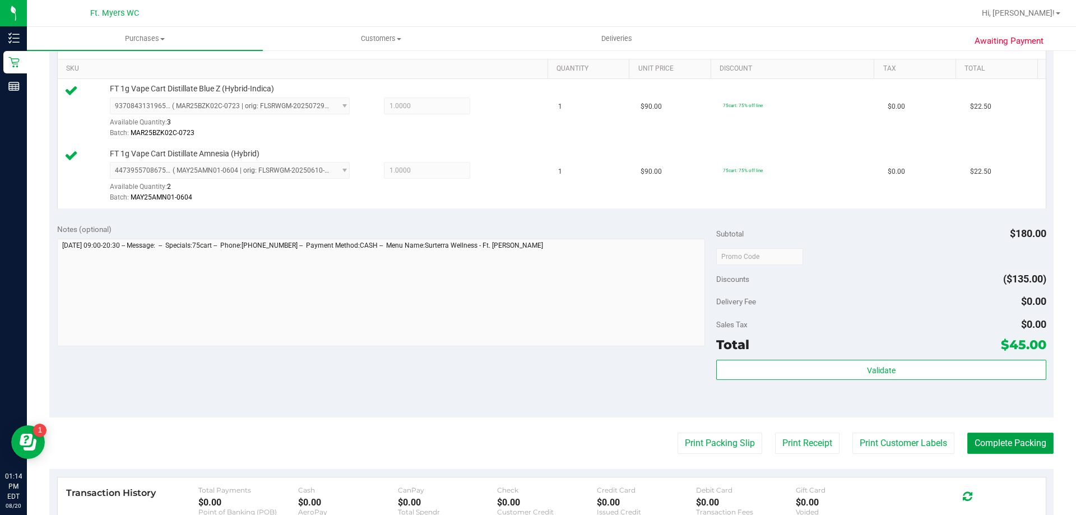
click at [1002, 446] on button "Complete Packing" at bounding box center [1010, 443] width 86 height 21
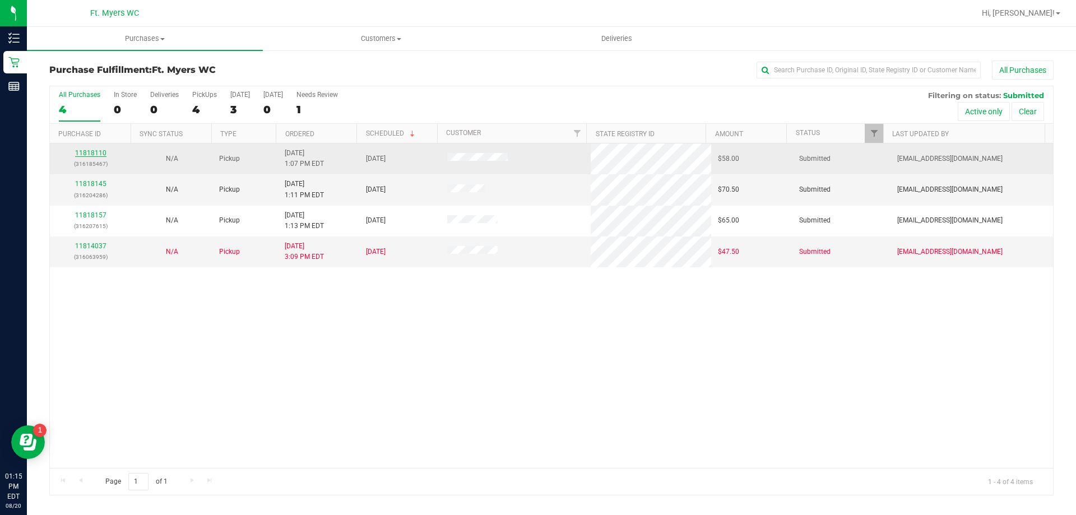
click at [100, 151] on link "11818110" at bounding box center [90, 153] width 31 height 8
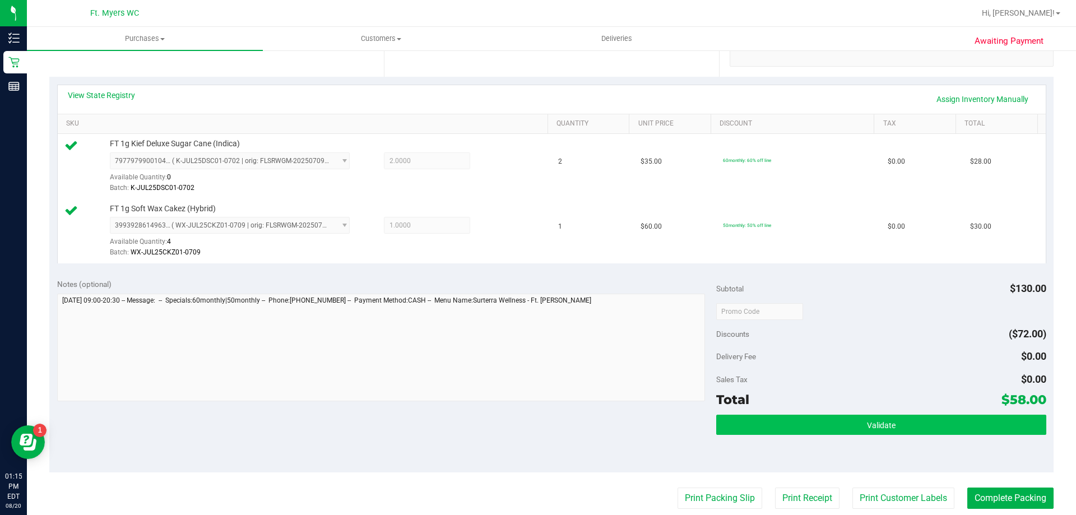
scroll to position [280, 0]
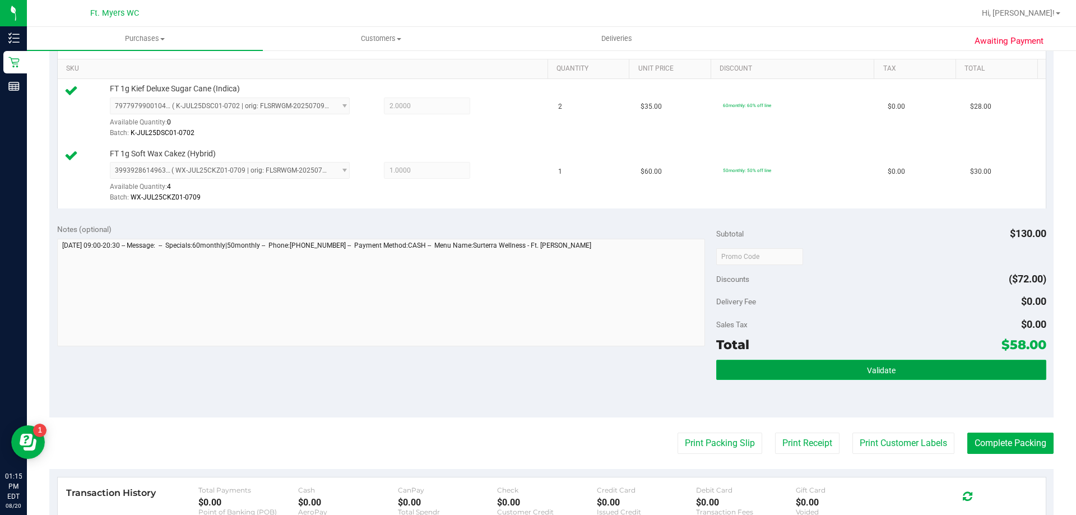
click at [838, 371] on button "Validate" at bounding box center [880, 370] width 329 height 20
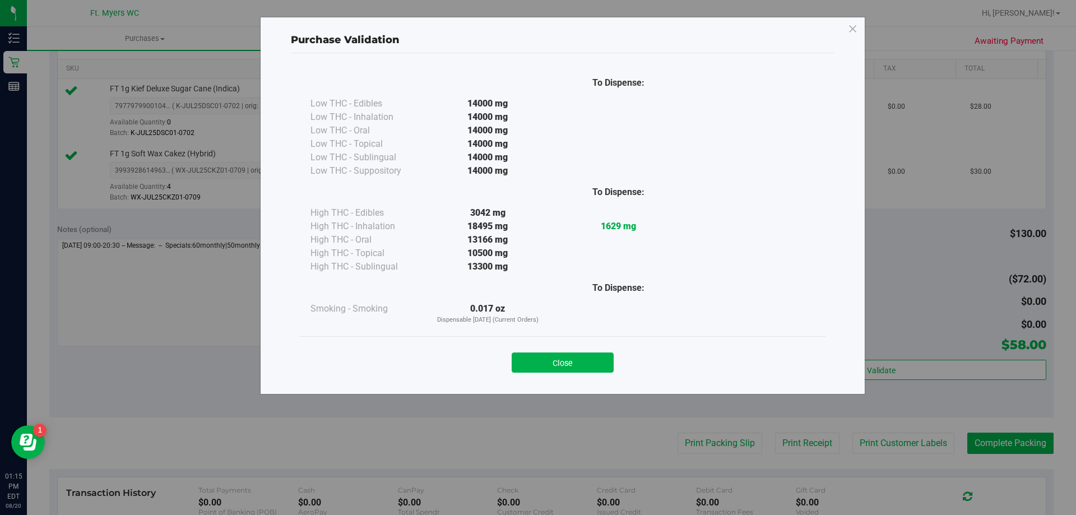
click at [549, 375] on div "Close" at bounding box center [562, 358] width 527 height 45
click at [558, 365] on button "Close" at bounding box center [563, 362] width 102 height 20
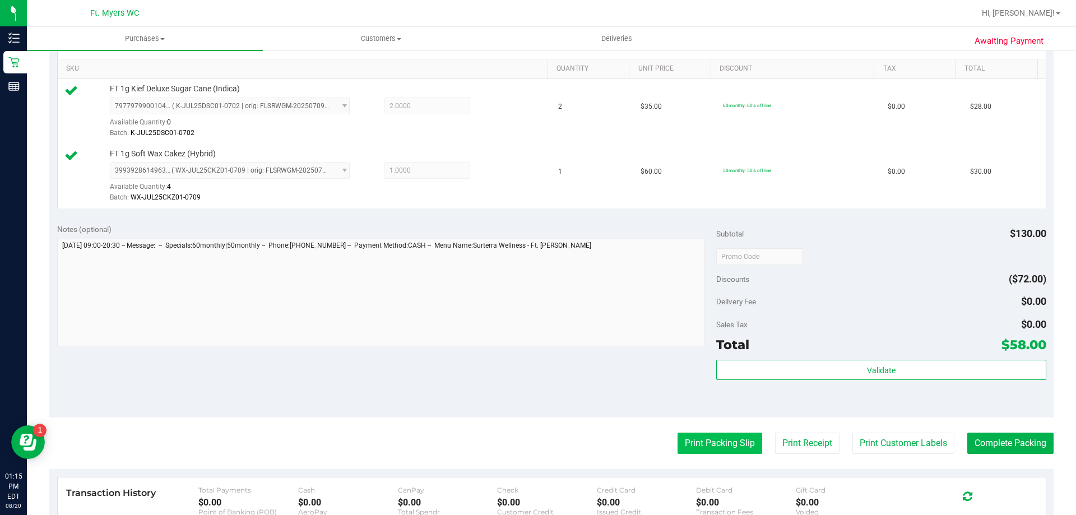
click at [705, 444] on button "Print Packing Slip" at bounding box center [719, 443] width 85 height 21
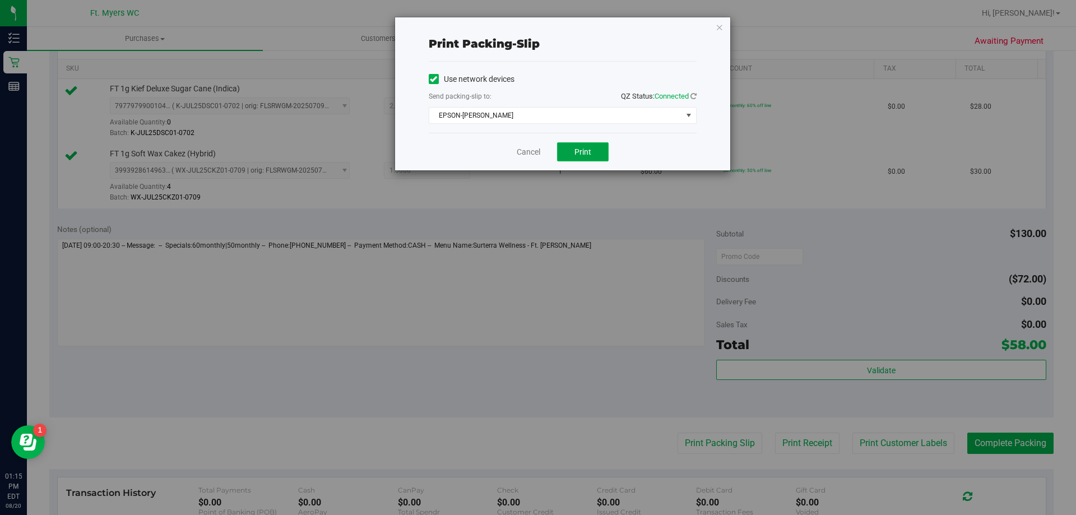
click at [598, 154] on button "Print" at bounding box center [583, 151] width 52 height 19
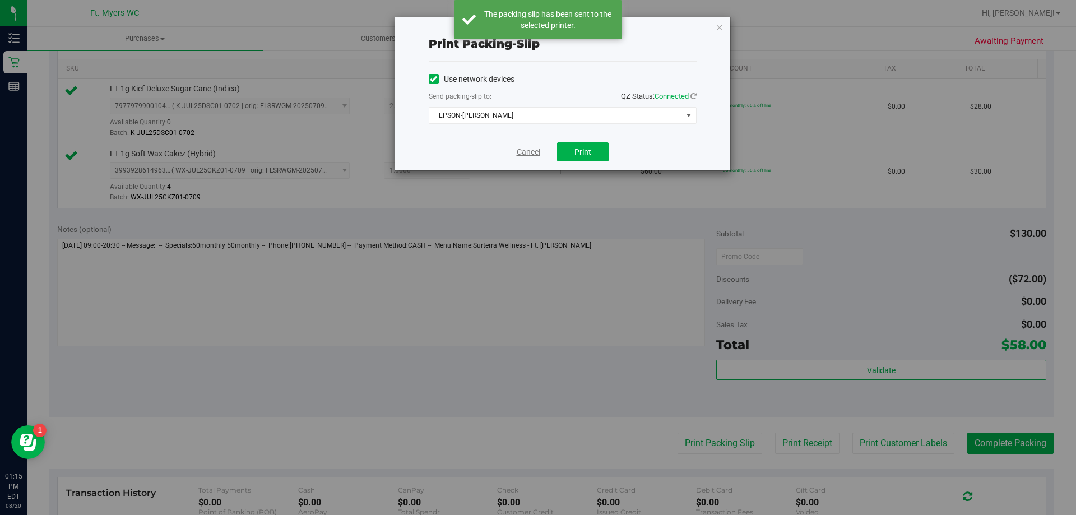
click at [529, 150] on link "Cancel" at bounding box center [529, 152] width 24 height 12
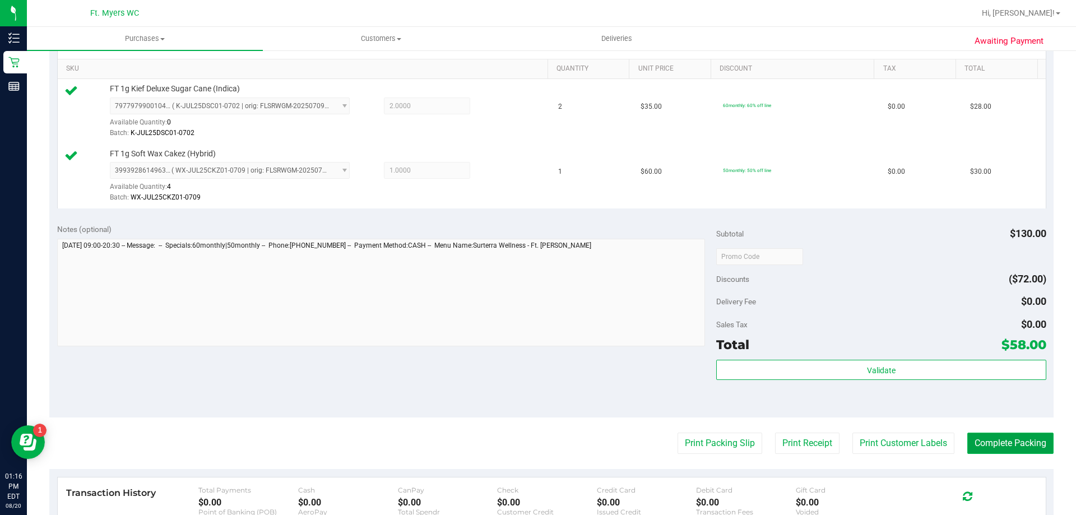
click at [979, 446] on button "Complete Packing" at bounding box center [1010, 443] width 86 height 21
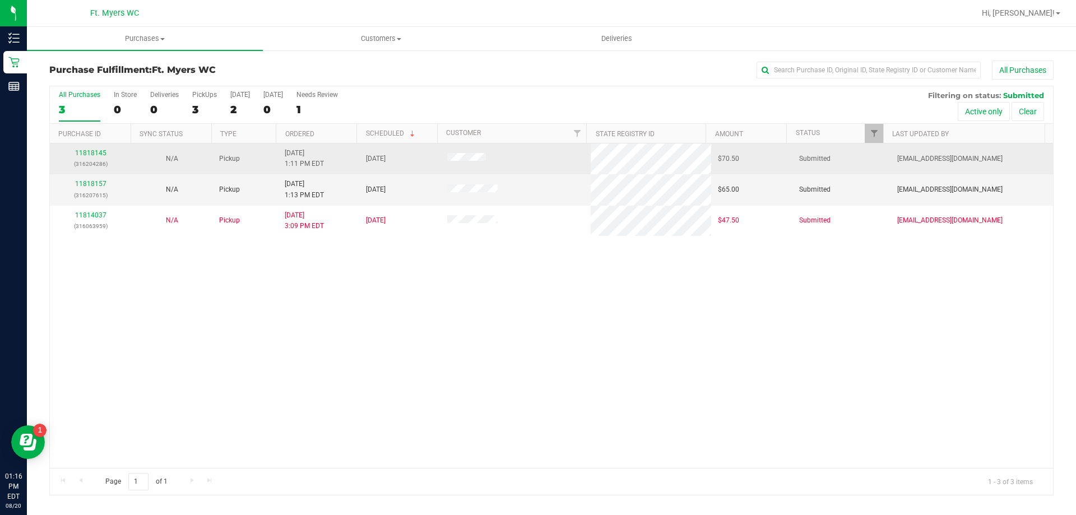
click at [99, 148] on div "11818145 (316204286)" at bounding box center [91, 158] width 68 height 21
click at [86, 156] on link "11818145" at bounding box center [90, 153] width 31 height 8
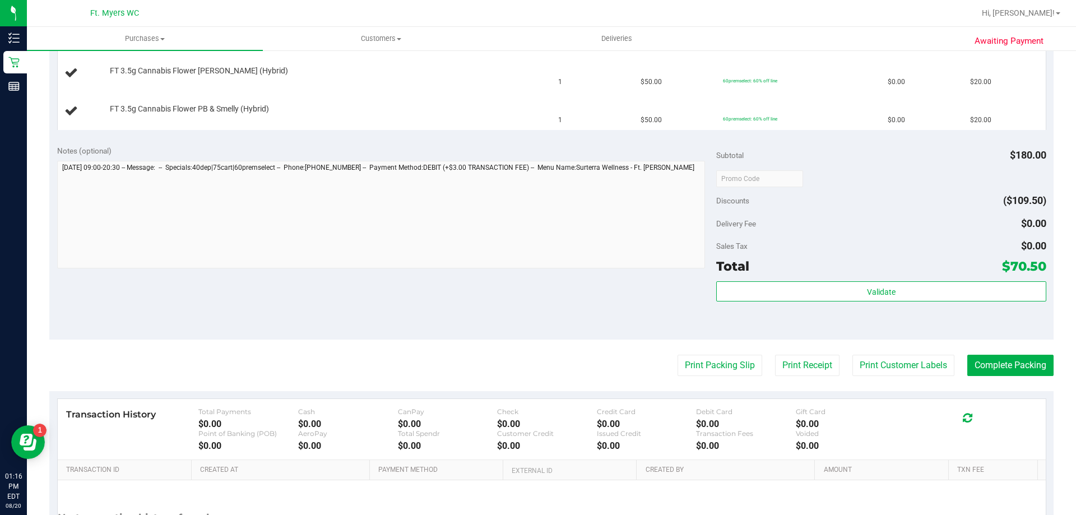
scroll to position [392, 0]
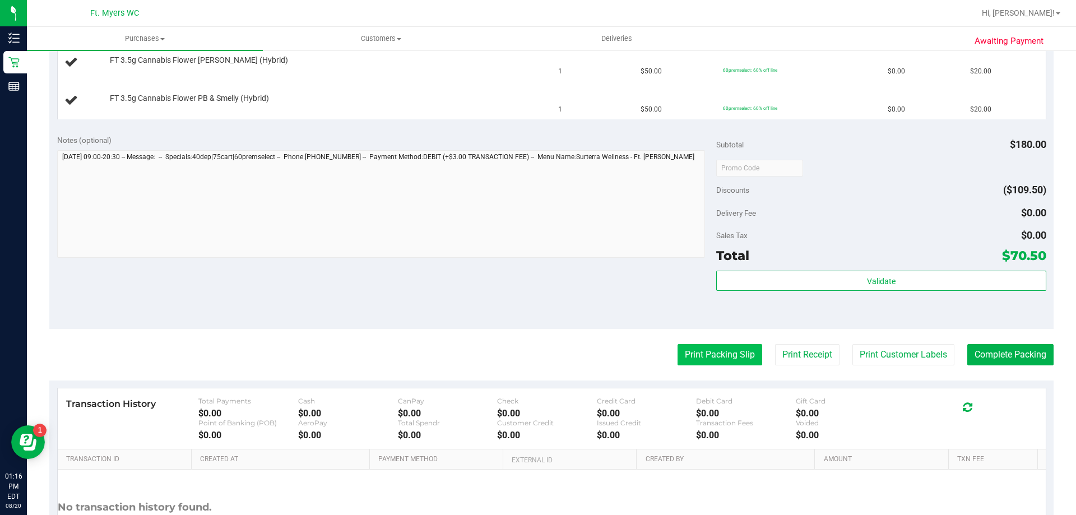
click at [714, 354] on button "Print Packing Slip" at bounding box center [719, 354] width 85 height 21
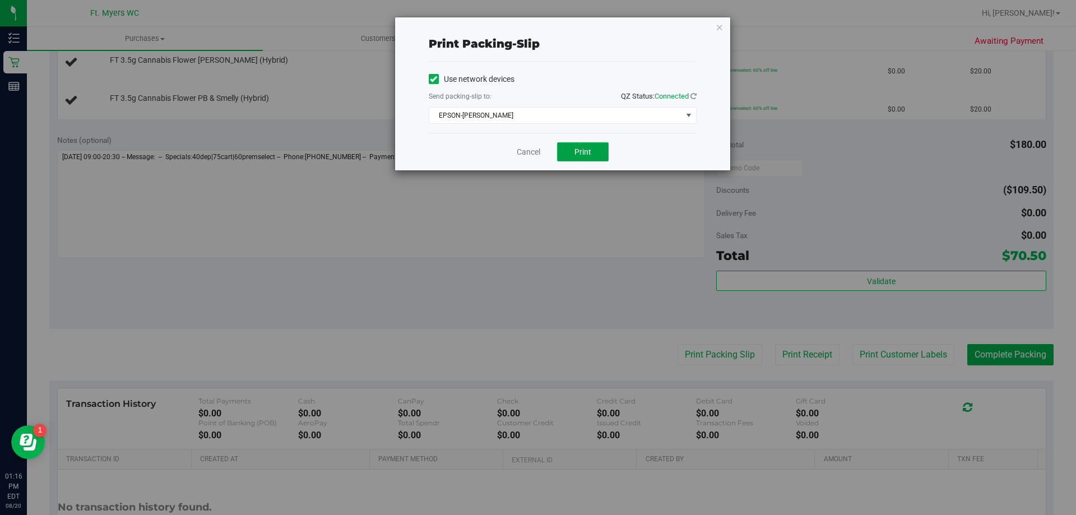
click at [593, 146] on button "Print" at bounding box center [583, 151] width 52 height 19
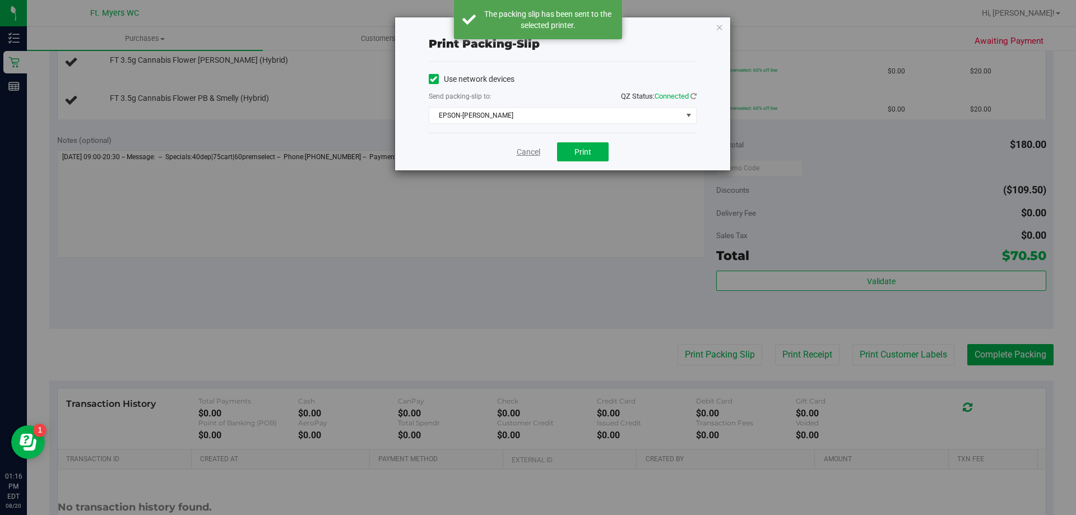
click at [530, 155] on link "Cancel" at bounding box center [529, 152] width 24 height 12
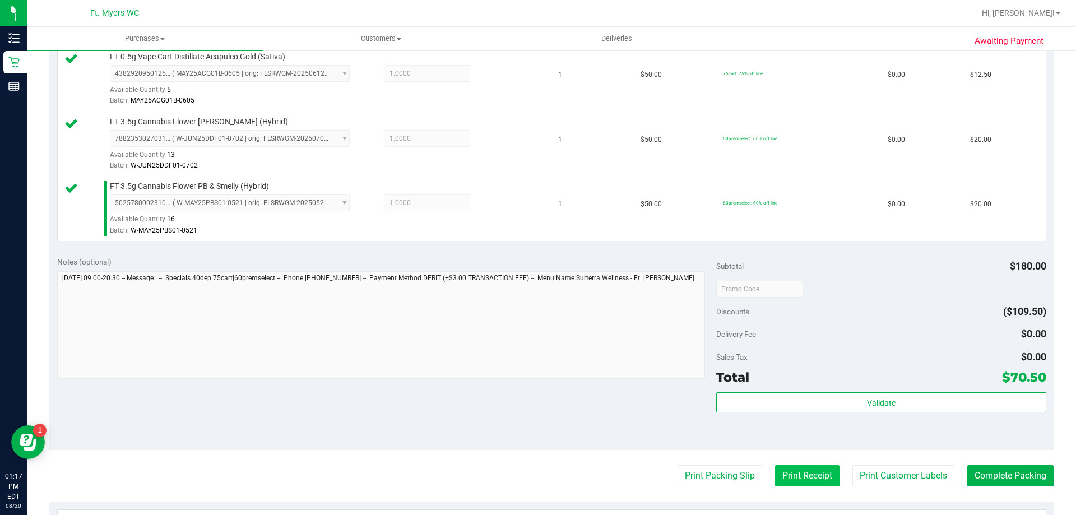
scroll to position [434, 0]
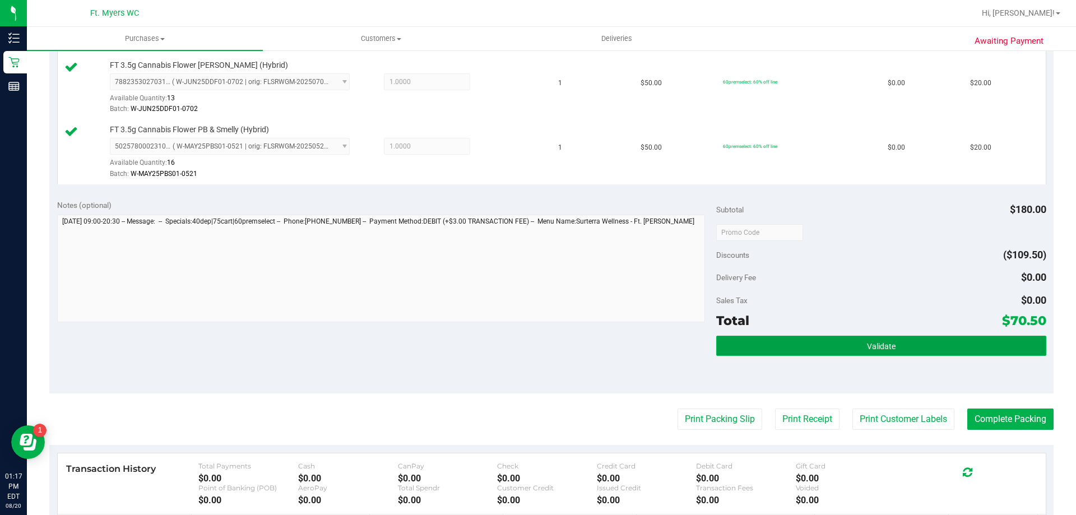
click at [847, 347] on button "Validate" at bounding box center [880, 346] width 329 height 20
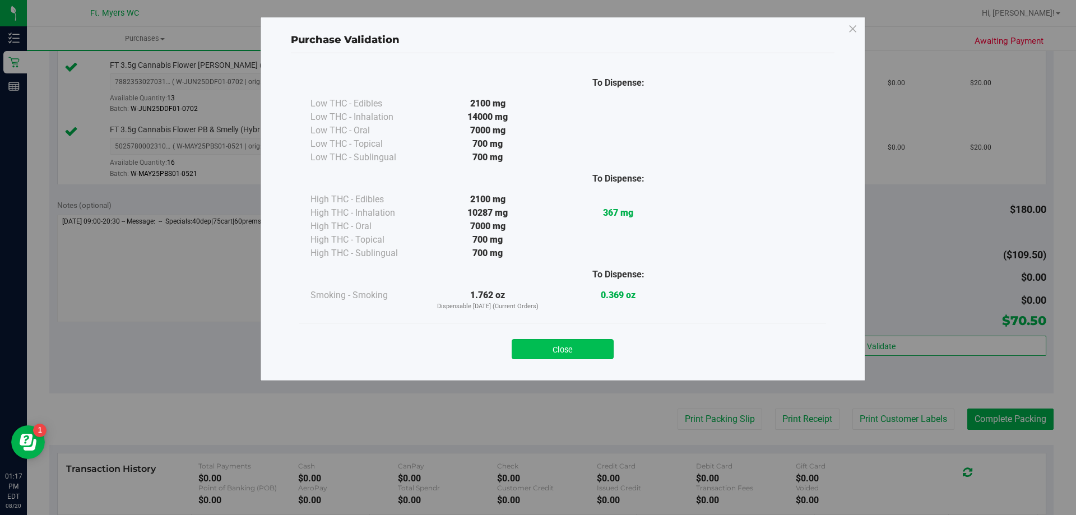
click at [579, 343] on button "Close" at bounding box center [563, 349] width 102 height 20
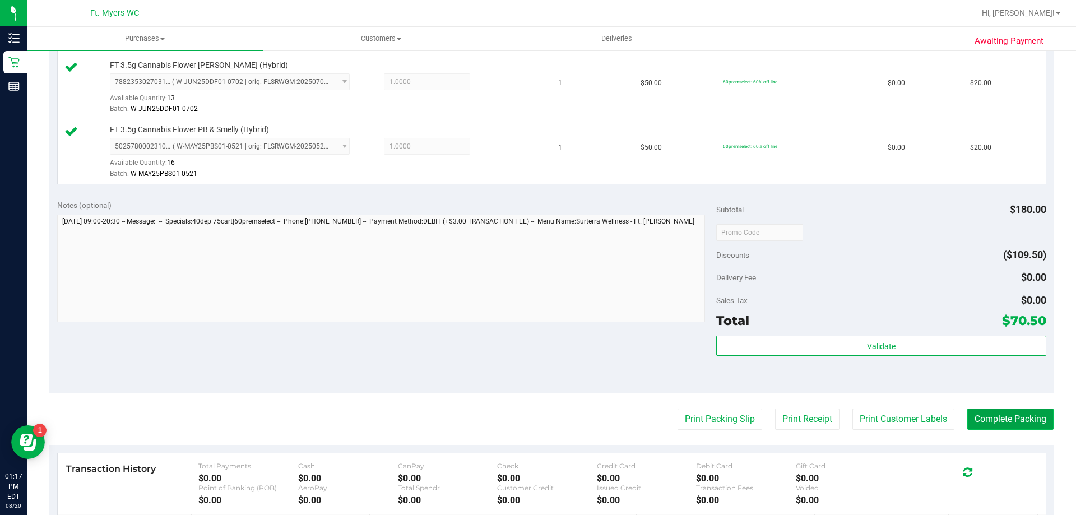
click at [1006, 423] on button "Complete Packing" at bounding box center [1010, 419] width 86 height 21
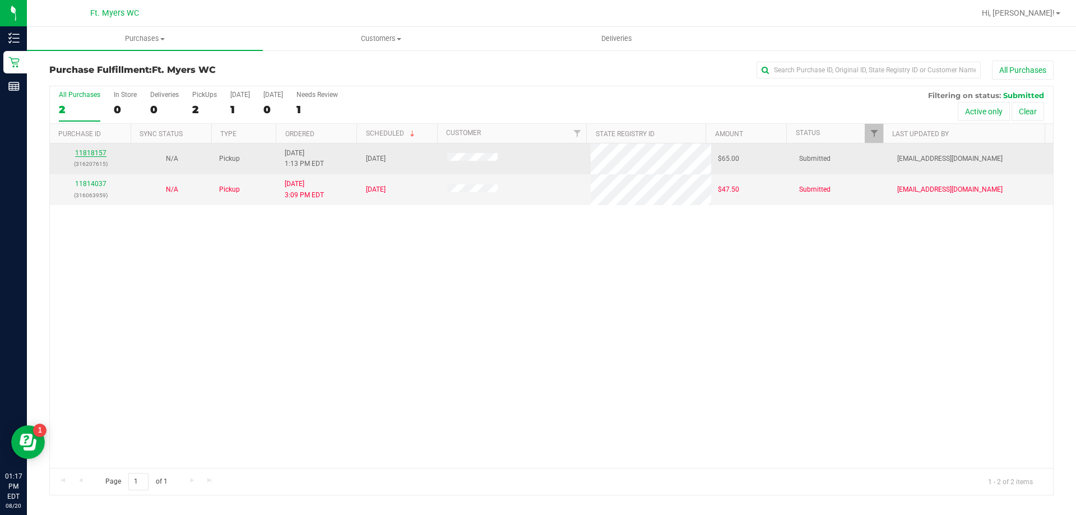
click at [95, 153] on link "11818157" at bounding box center [90, 153] width 31 height 8
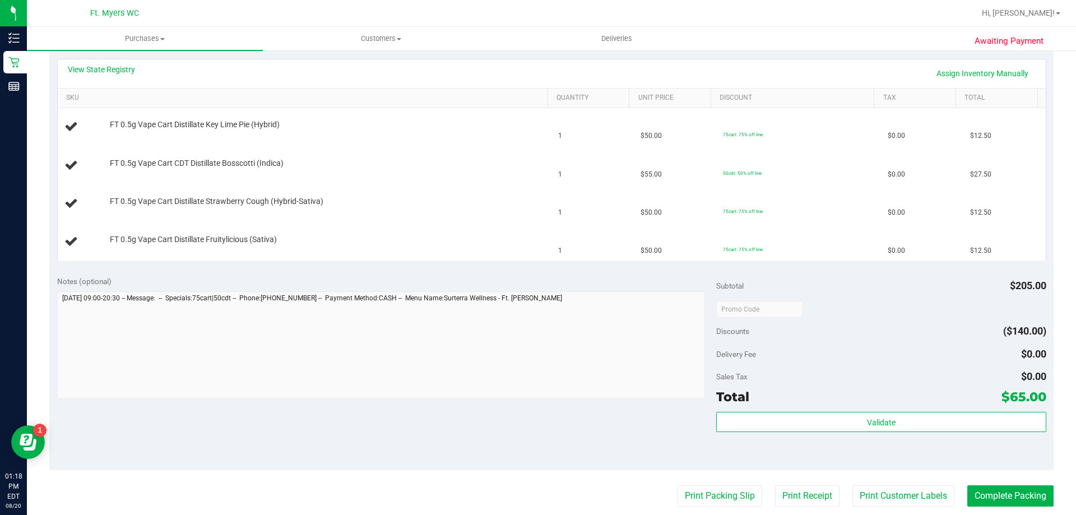
scroll to position [280, 0]
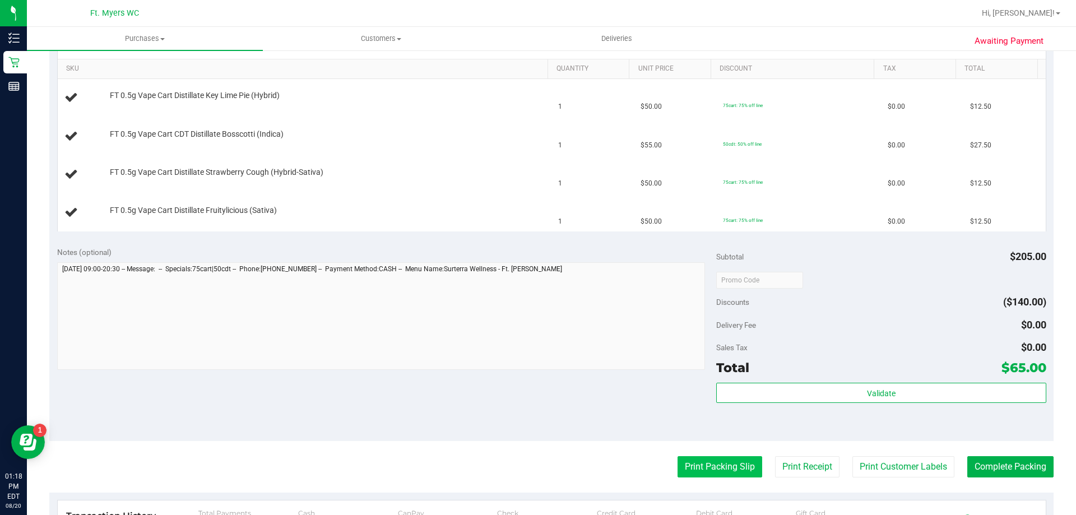
click at [714, 464] on button "Print Packing Slip" at bounding box center [719, 466] width 85 height 21
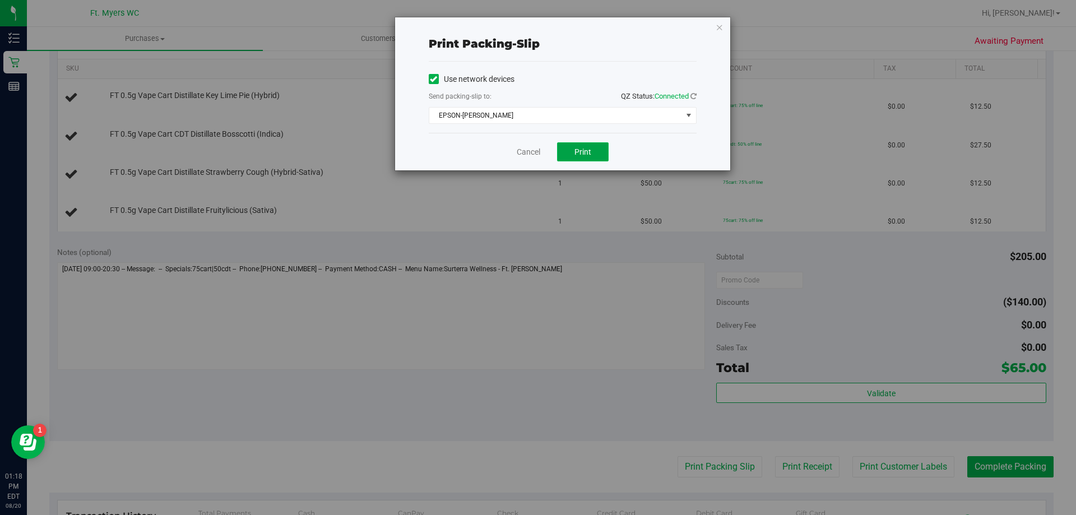
click at [596, 145] on button "Print" at bounding box center [583, 151] width 52 height 19
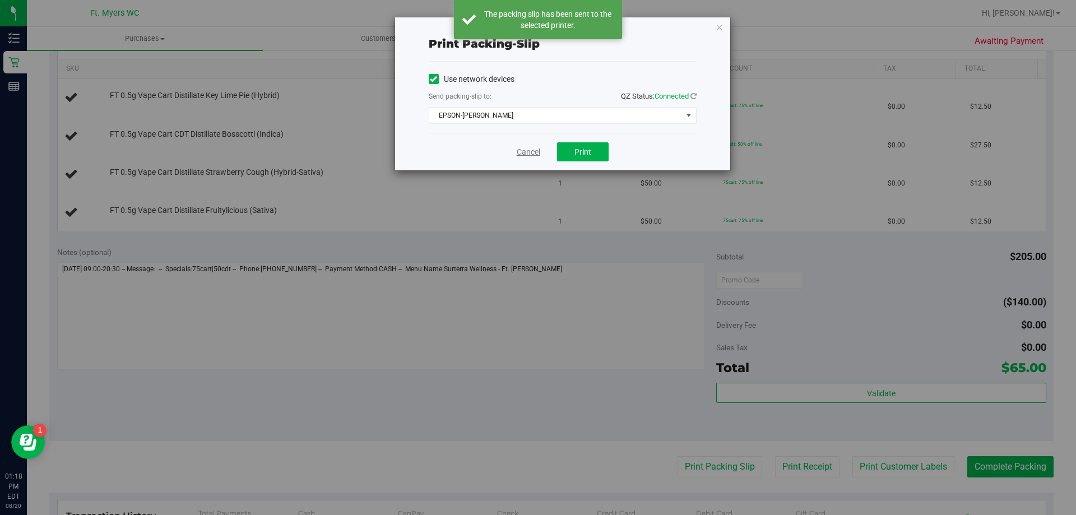
click at [520, 154] on link "Cancel" at bounding box center [529, 152] width 24 height 12
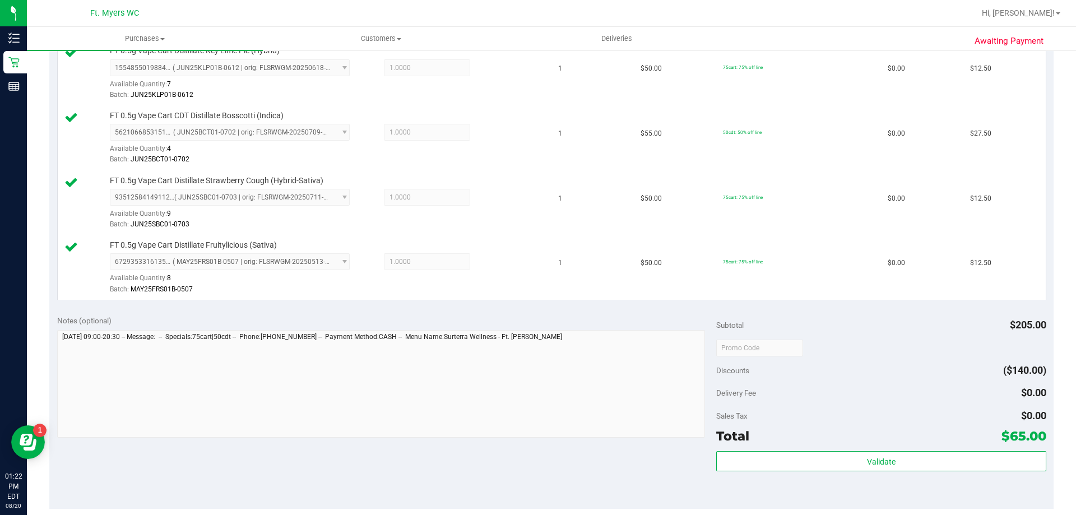
scroll to position [336, 0]
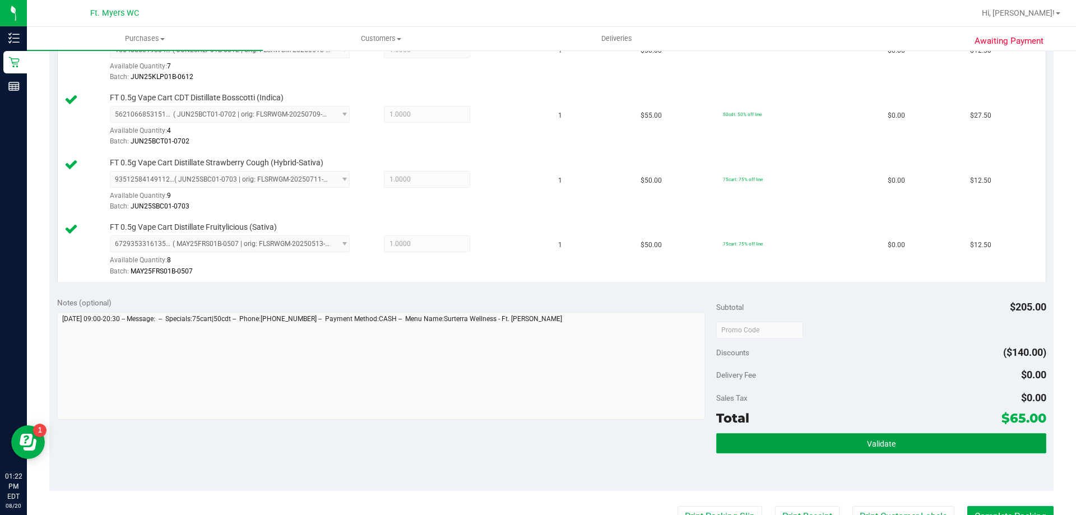
click at [895, 444] on button "Validate" at bounding box center [880, 443] width 329 height 20
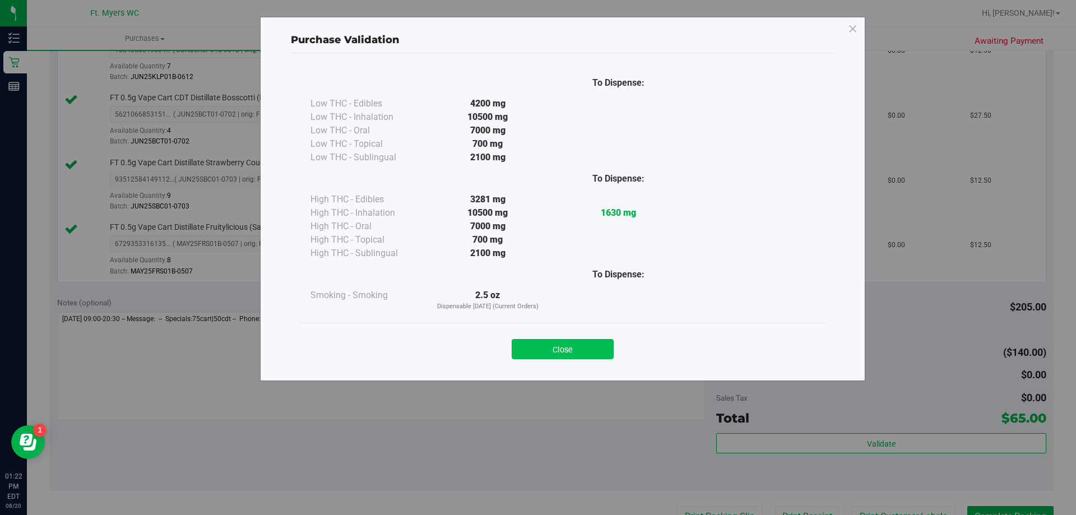
click at [592, 343] on button "Close" at bounding box center [563, 349] width 102 height 20
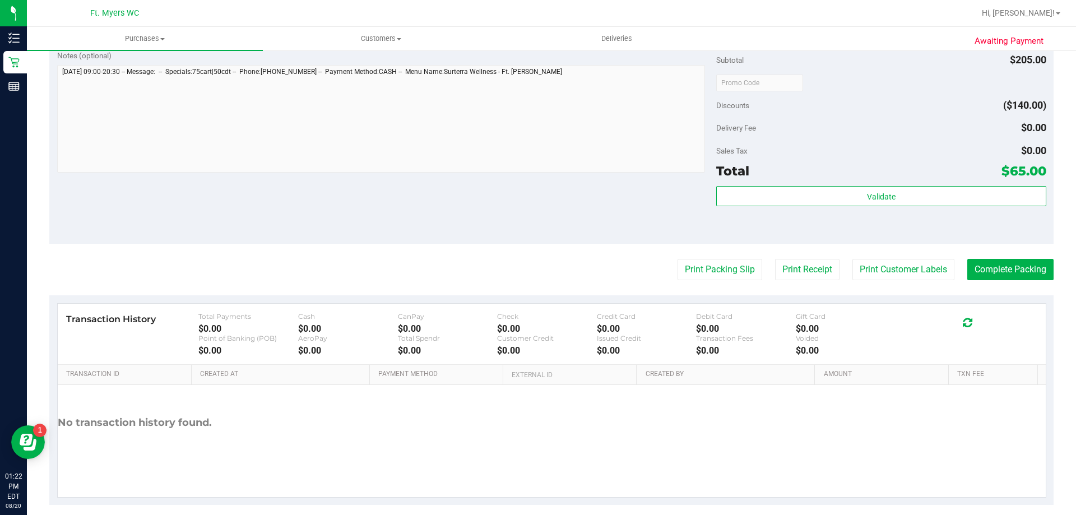
scroll to position [596, 0]
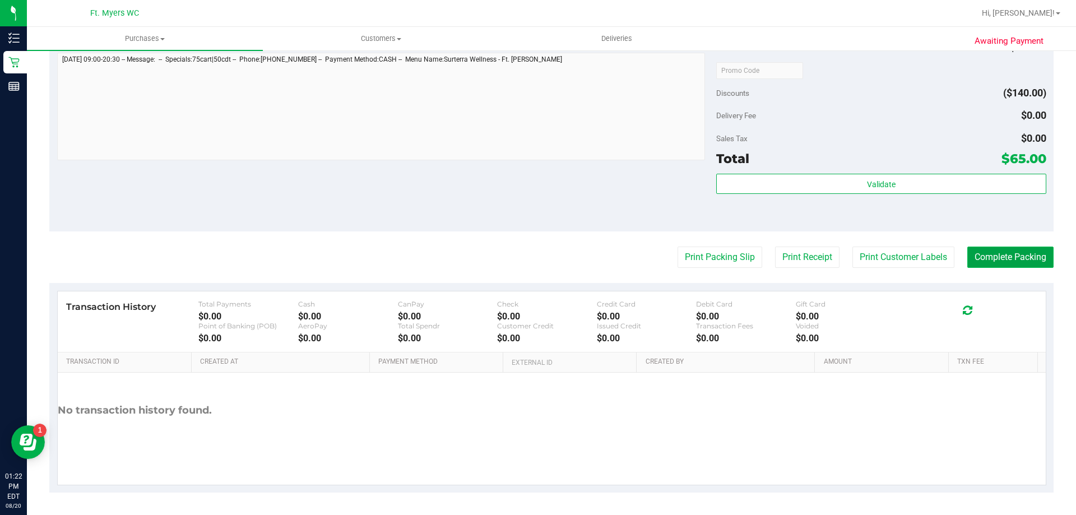
drag, startPoint x: 1001, startPoint y: 258, endPoint x: 995, endPoint y: 258, distance: 6.2
click at [1002, 258] on button "Complete Packing" at bounding box center [1010, 257] width 86 height 21
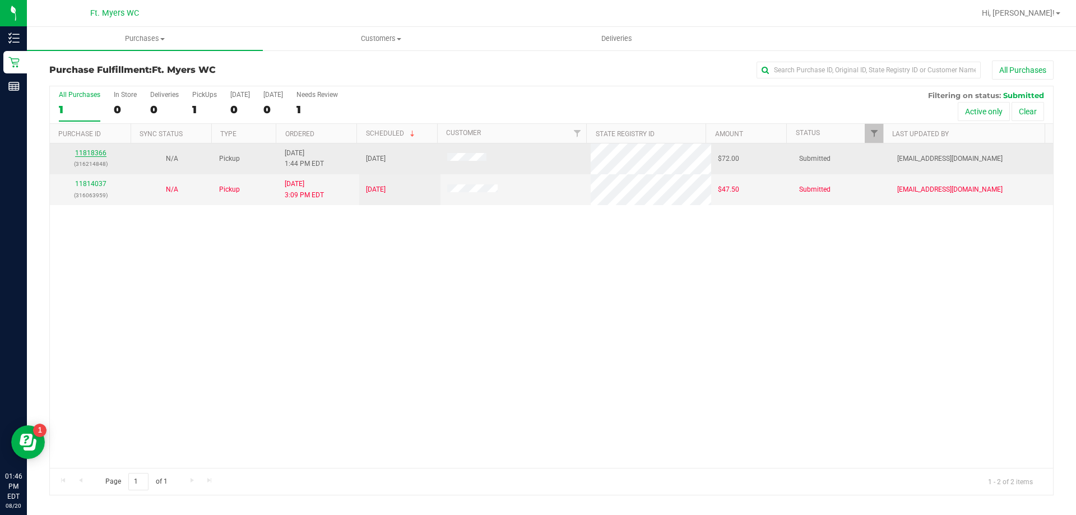
click at [95, 154] on link "11818366" at bounding box center [90, 153] width 31 height 8
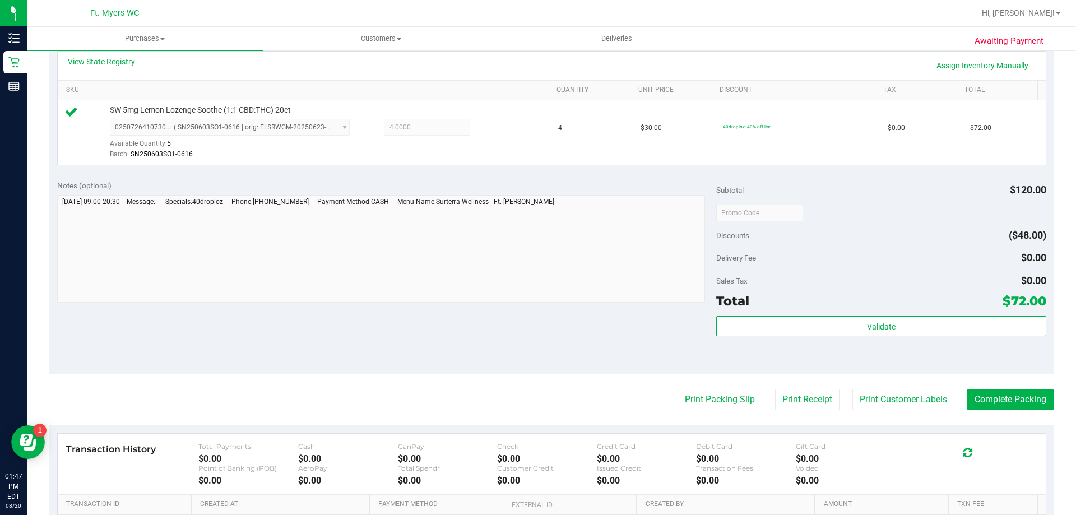
scroll to position [280, 0]
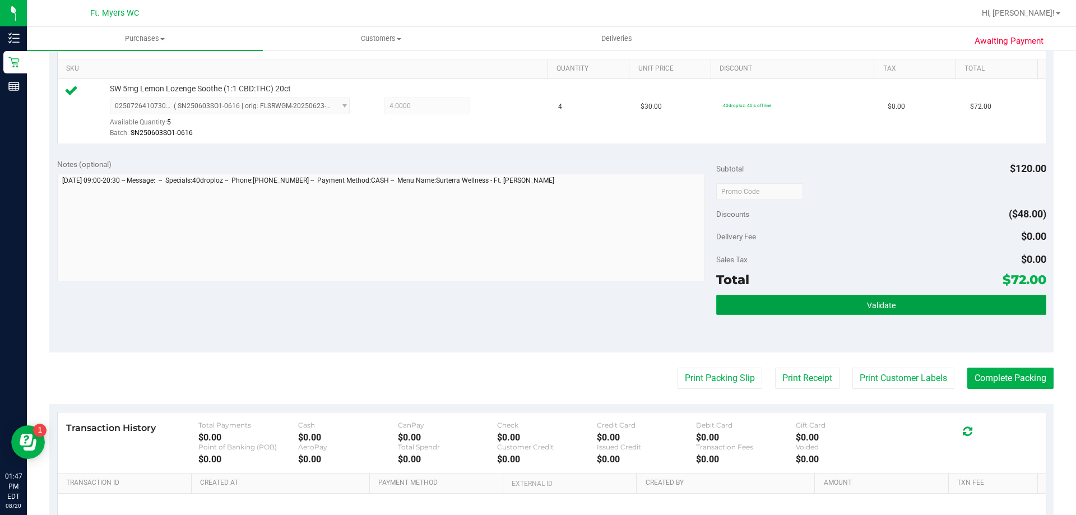
click at [834, 301] on button "Validate" at bounding box center [880, 305] width 329 height 20
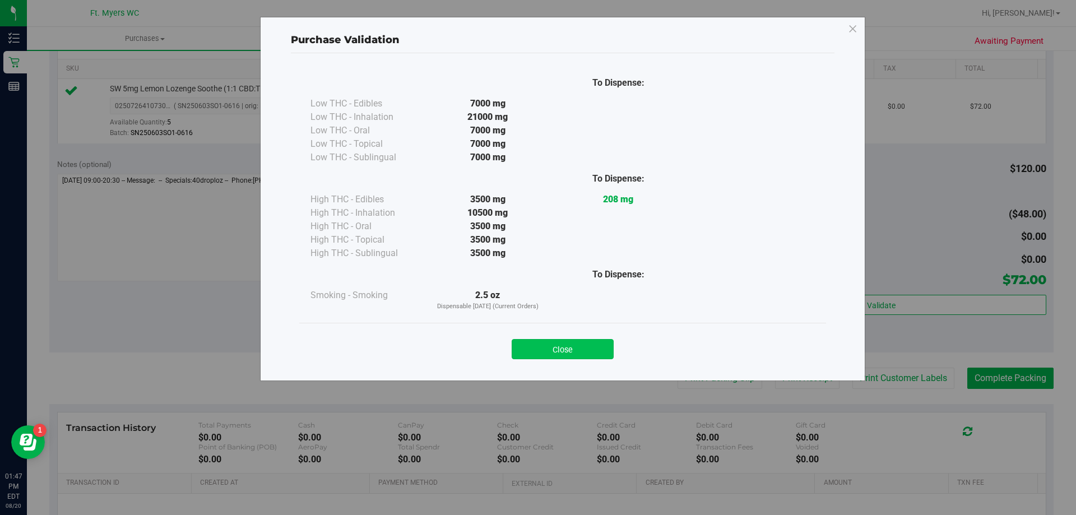
click at [557, 347] on button "Close" at bounding box center [563, 349] width 102 height 20
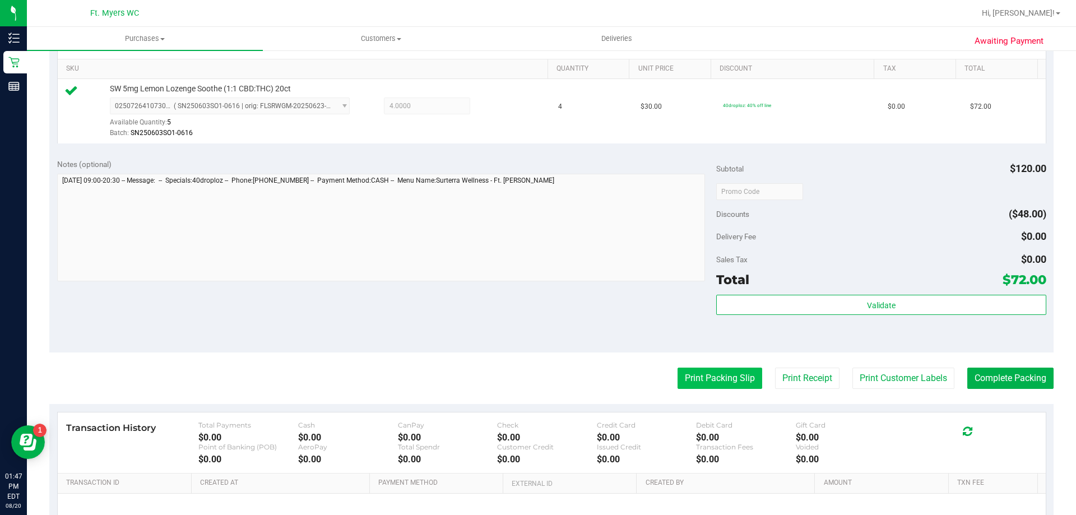
click at [705, 380] on button "Print Packing Slip" at bounding box center [719, 378] width 85 height 21
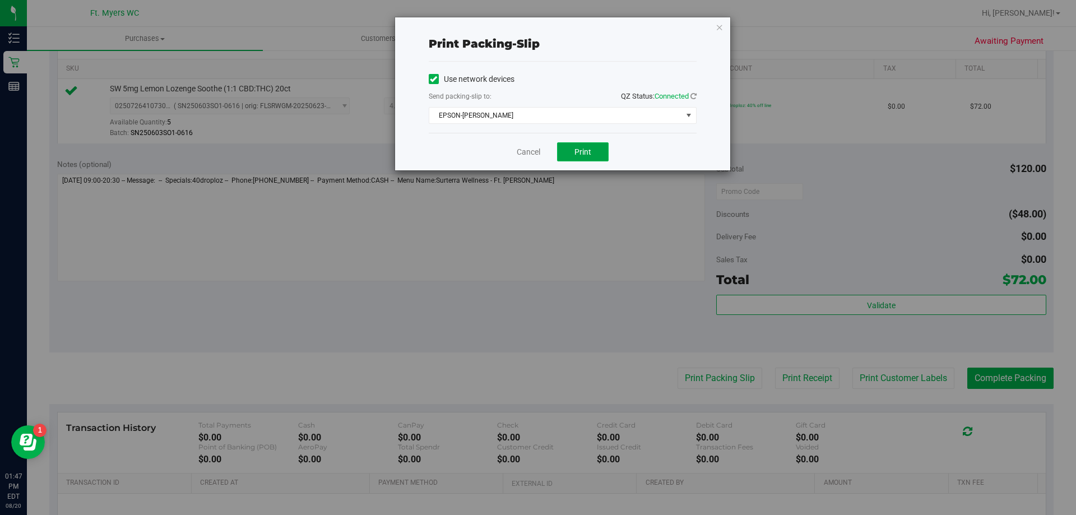
click at [569, 148] on button "Print" at bounding box center [583, 151] width 52 height 19
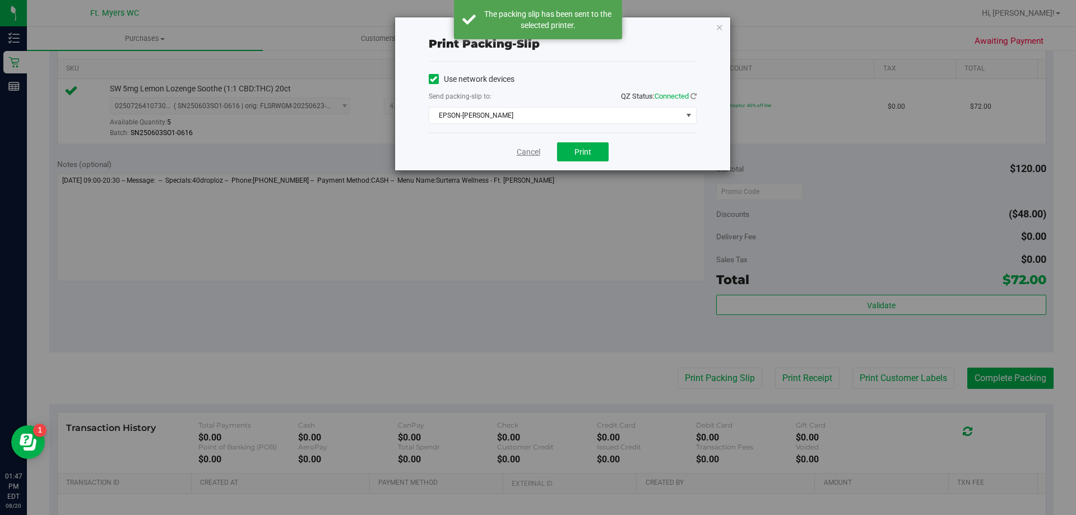
click at [523, 154] on link "Cancel" at bounding box center [529, 152] width 24 height 12
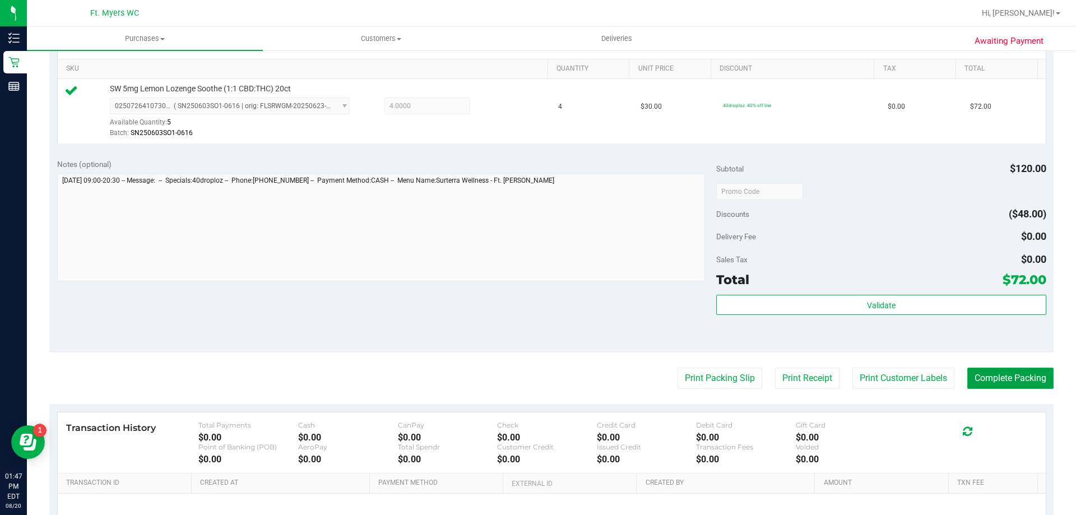
click at [1004, 375] on button "Complete Packing" at bounding box center [1010, 378] width 86 height 21
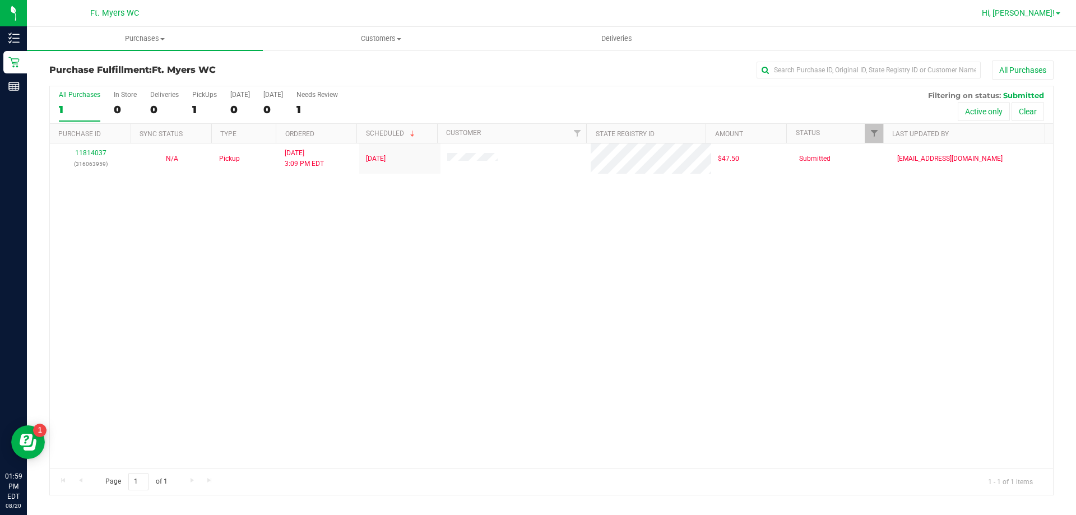
click at [1052, 10] on span "Hi, [PERSON_NAME]!" at bounding box center [1018, 12] width 73 height 9
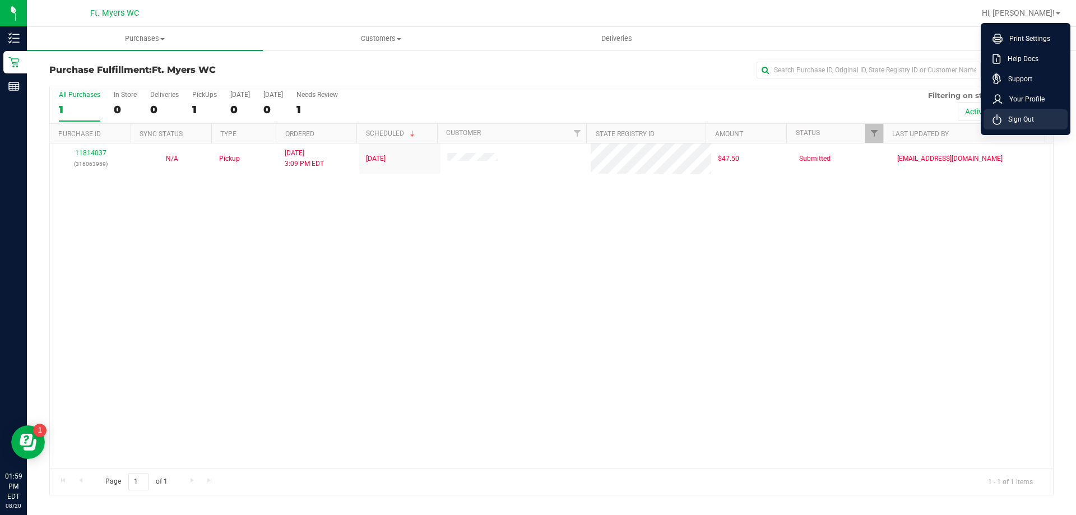
click at [1019, 116] on span "Sign Out" at bounding box center [1017, 119] width 33 height 11
